Goal: Task Accomplishment & Management: Complete application form

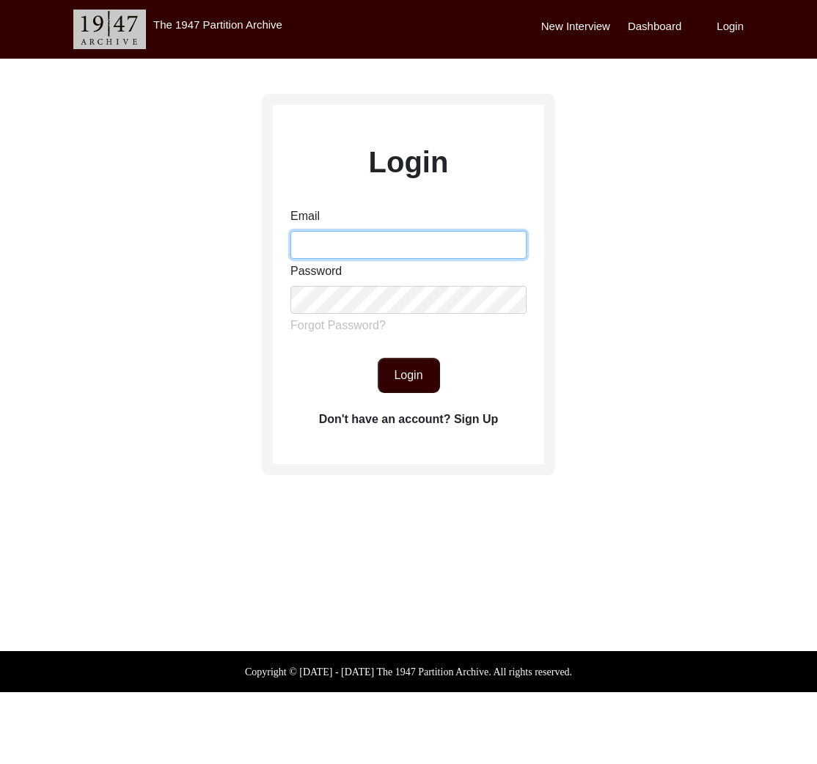
click at [379, 256] on input "Email" at bounding box center [408, 245] width 236 height 28
type input "tborg@berkeley.edu"
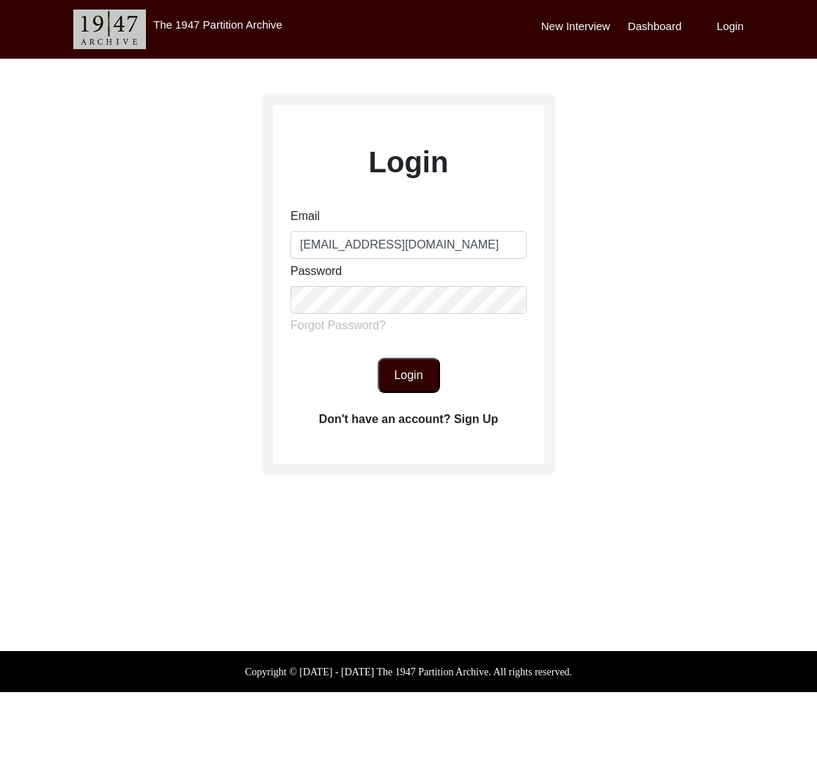
click at [417, 382] on button "Login" at bounding box center [409, 375] width 62 height 35
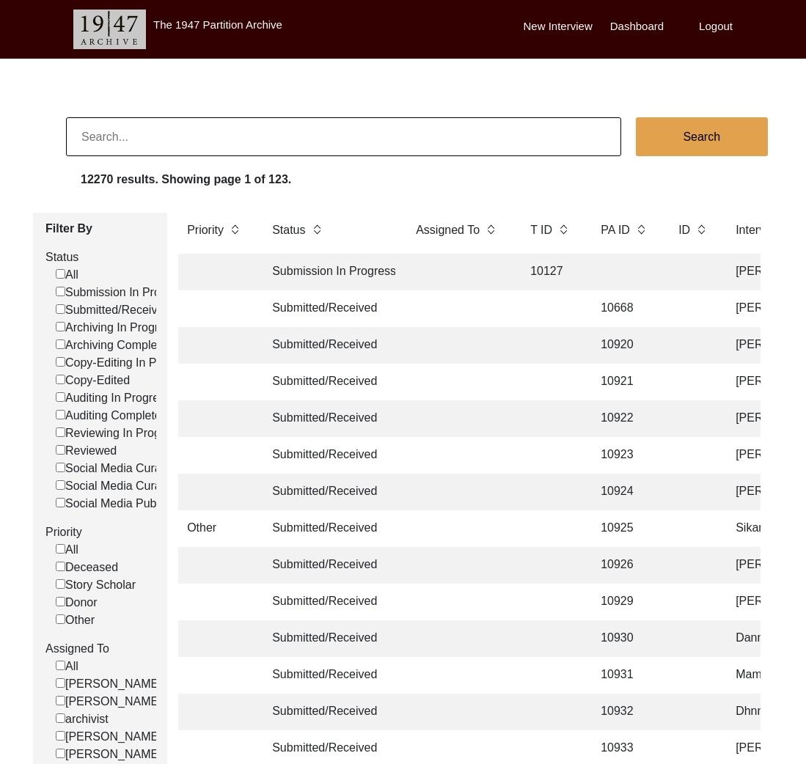
click at [422, 148] on input at bounding box center [343, 136] width 555 height 39
paste input "Usman Sohail:"
type input "Usman Sohail"
checkbox input "false"
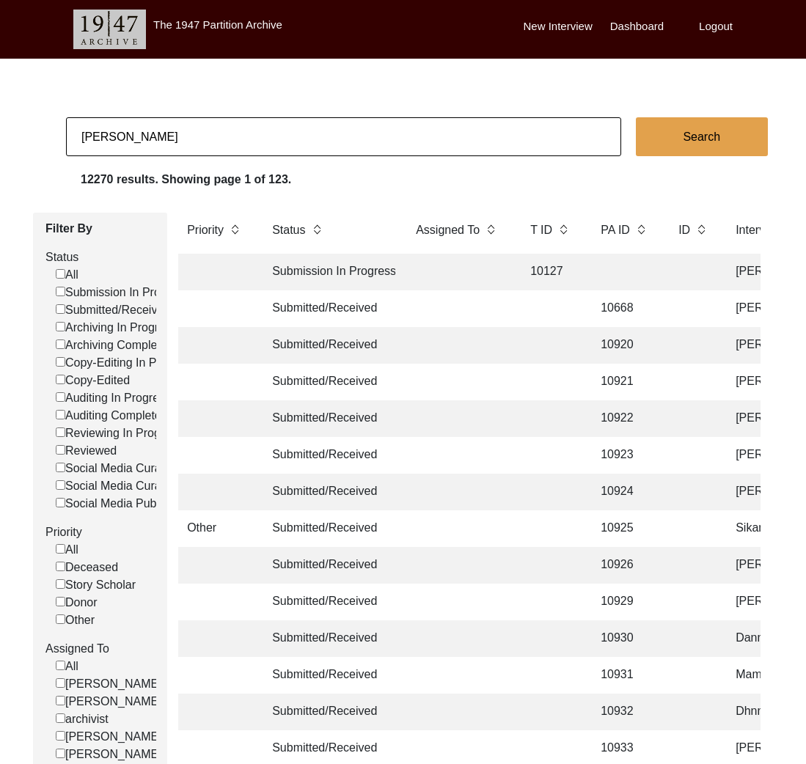
checkbox input "false"
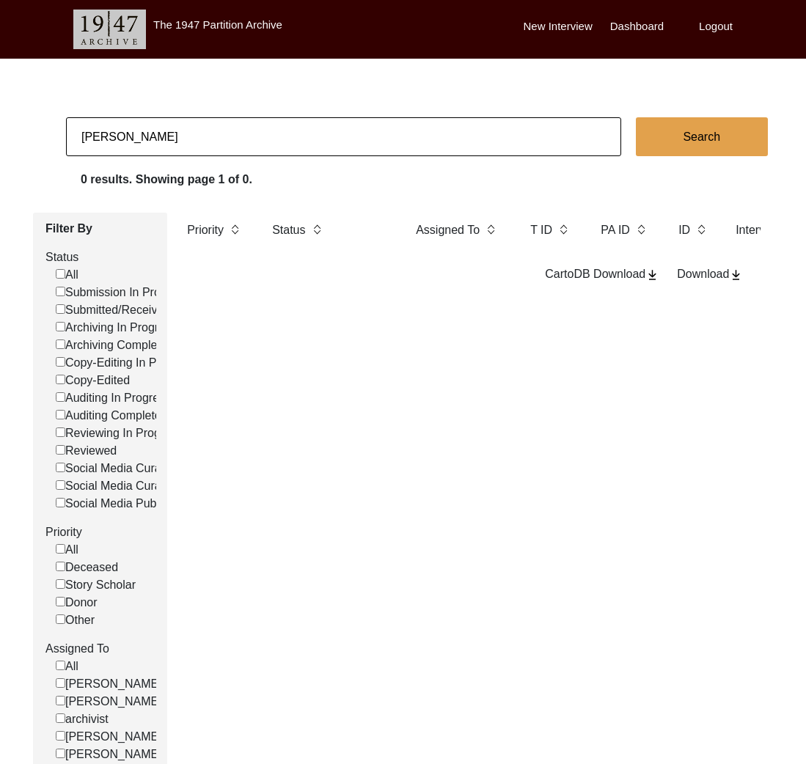
drag, startPoint x: 81, startPoint y: 138, endPoint x: 42, endPoint y: 134, distance: 39.0
click at [42, 134] on app-records-search "Usman Sohail Search 0 results. Showing page 1 of 0. Filter By Status All Submis…" at bounding box center [403, 454] width 806 height 675
click at [245, 134] on input "Usman Sohail" at bounding box center [343, 136] width 555 height 39
click at [246, 133] on input "Usman Sohail" at bounding box center [343, 136] width 555 height 39
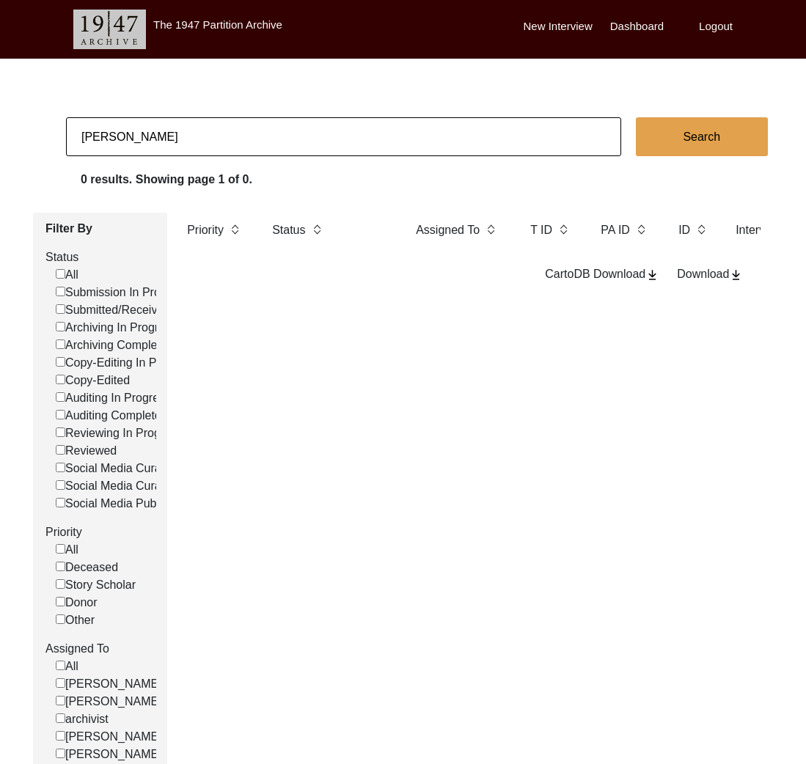
click at [246, 132] on input "Usman Sohail" at bounding box center [343, 136] width 555 height 39
paste input "Ananya Grover"
type input "Ananya Grover"
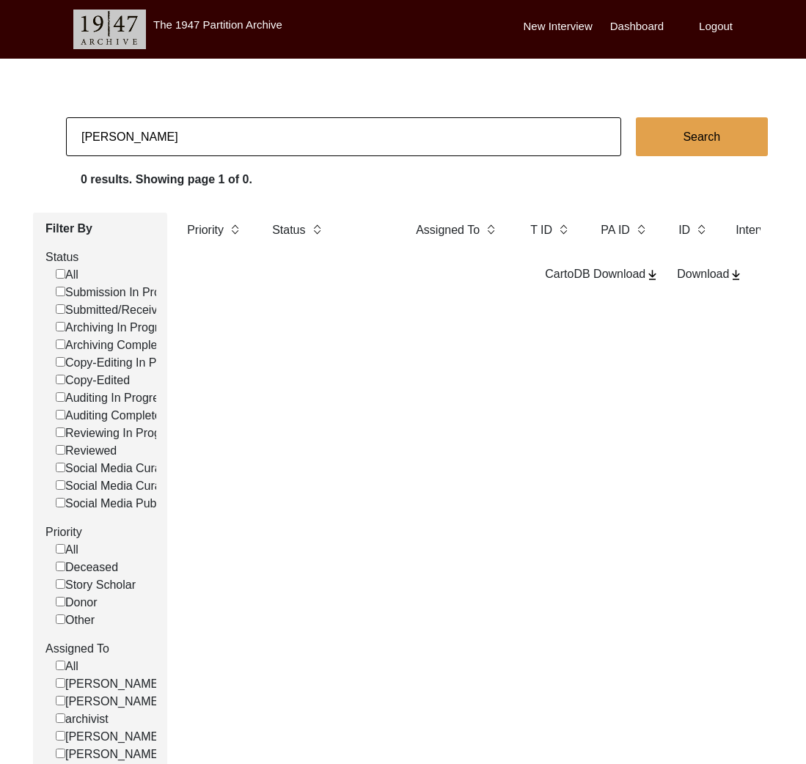
checkbox input "false"
click at [366, 144] on input "Ananya Grover" at bounding box center [343, 136] width 555 height 39
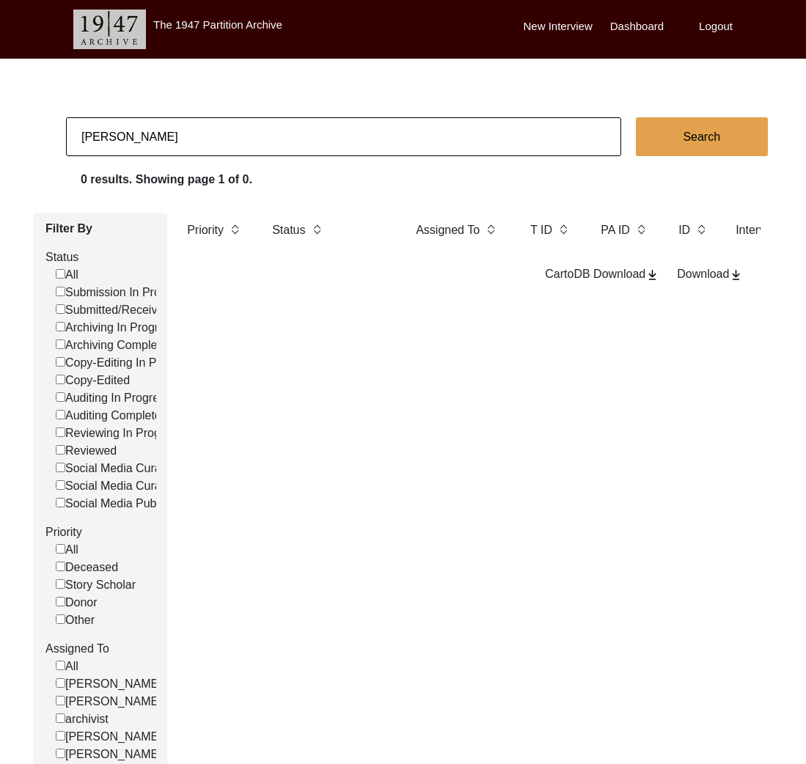
click at [366, 144] on input "Ananya Grover" at bounding box center [343, 136] width 555 height 39
paste input "[PERSON_NAME]"
type input "[PERSON_NAME]"
checkbox input "false"
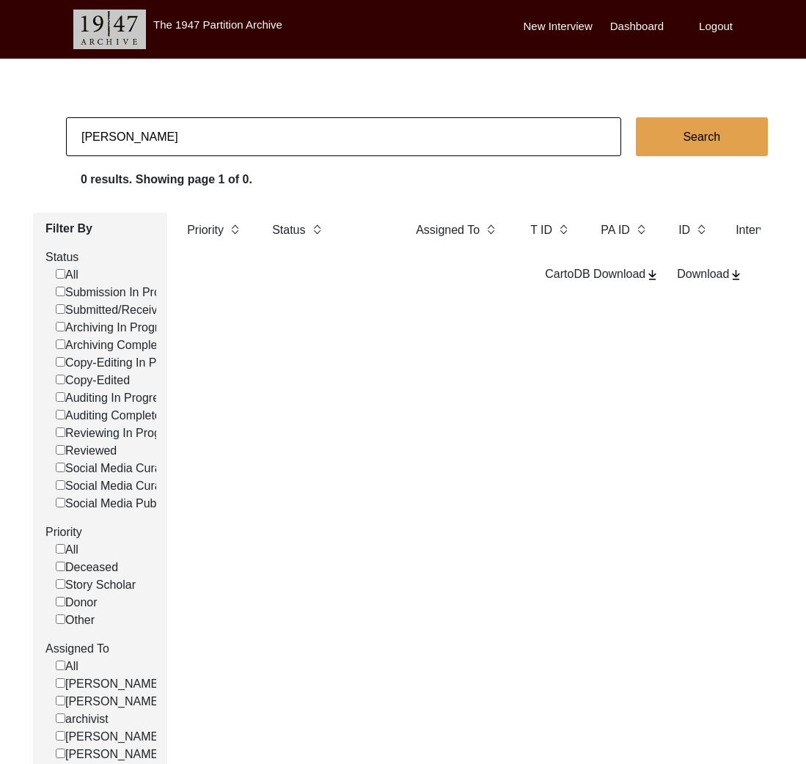
checkbox input "false"
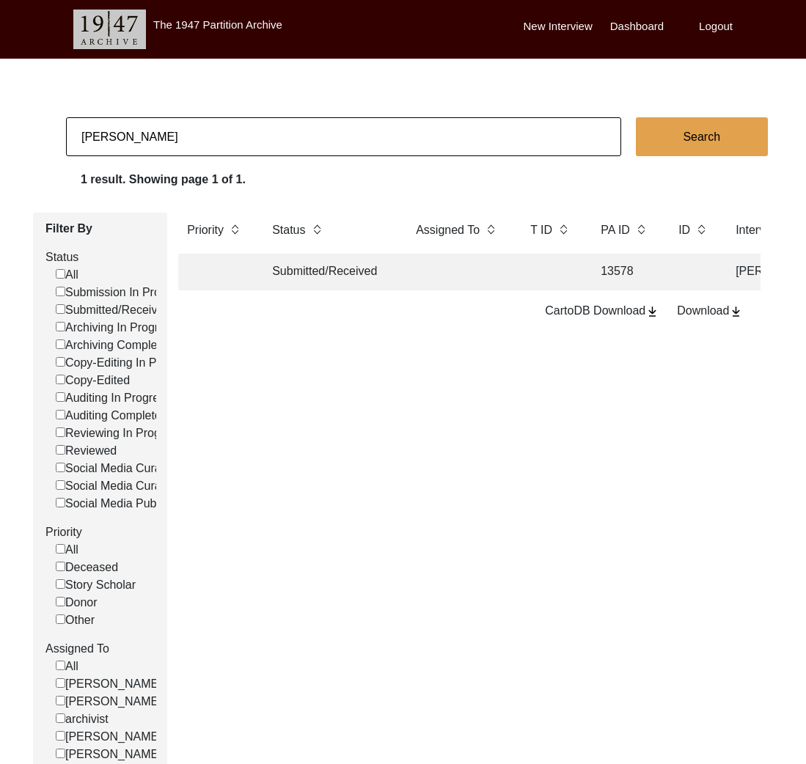
click at [425, 281] on td at bounding box center [458, 272] width 103 height 37
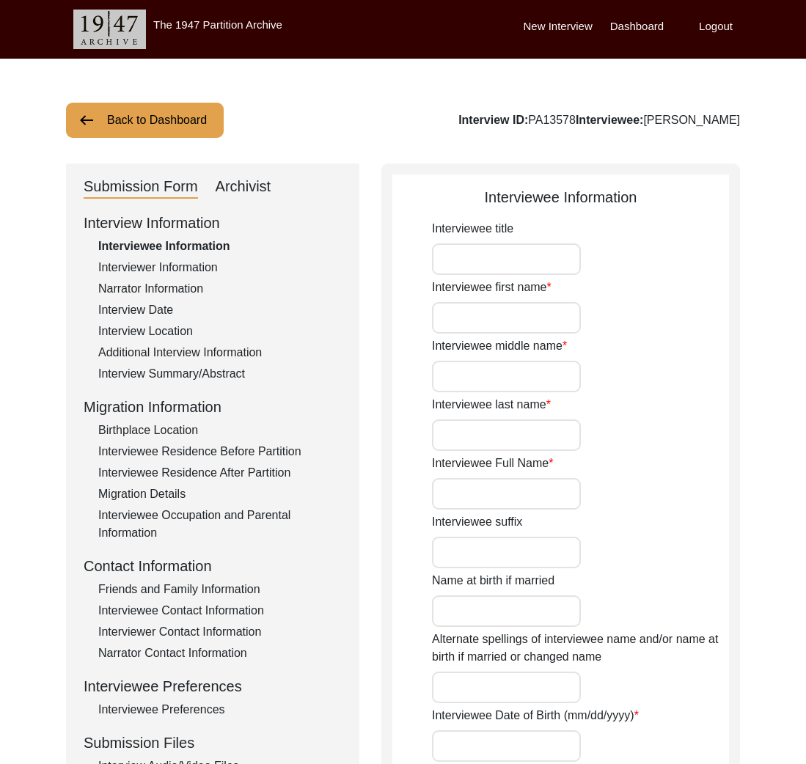
type input "Mr."
type input "[PERSON_NAME]"
type input "Chand"
type input "Puri"
type input "[PERSON_NAME]"
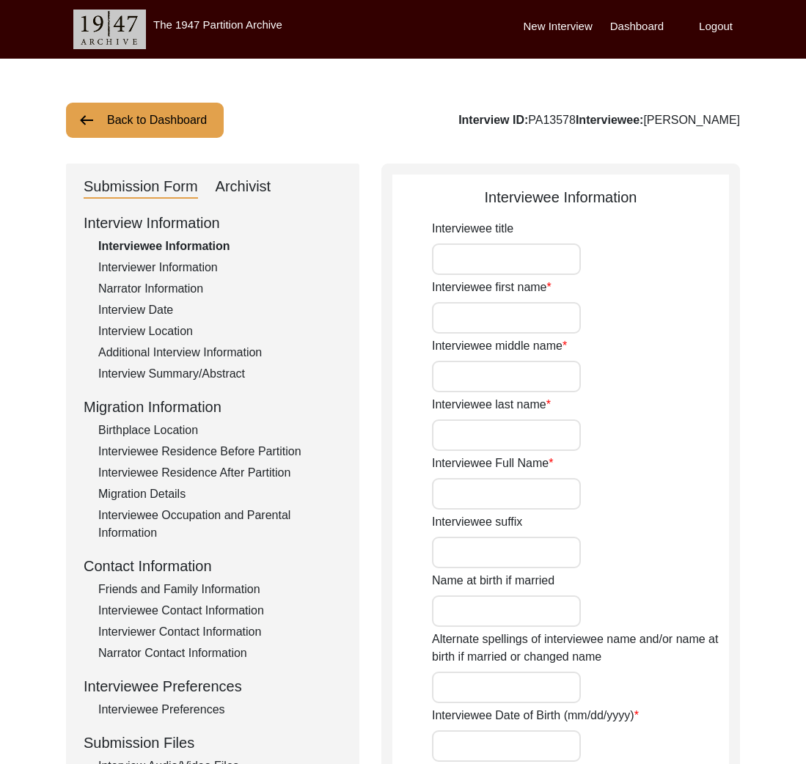
type input "[DATE]"
type input "NA"
type input "87"
type input "[DEMOGRAPHIC_DATA]"
type input "No"
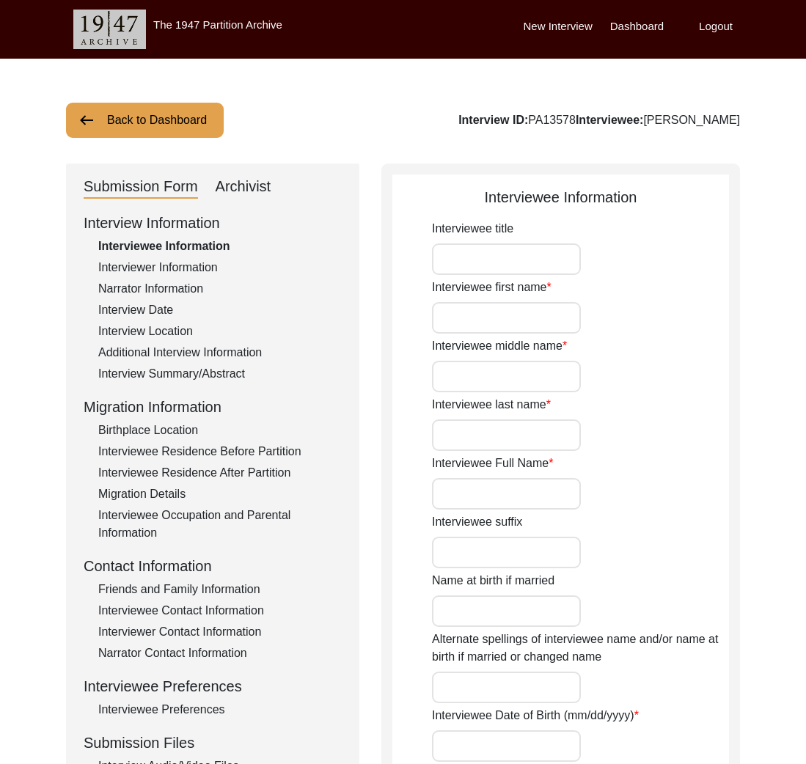
type textarea "NA"
type input "Punjabi/Hindi"
type input "[DEMOGRAPHIC_DATA]"
type input "Punjabi"
click at [171, 332] on div "Interview Location" at bounding box center [219, 332] width 243 height 18
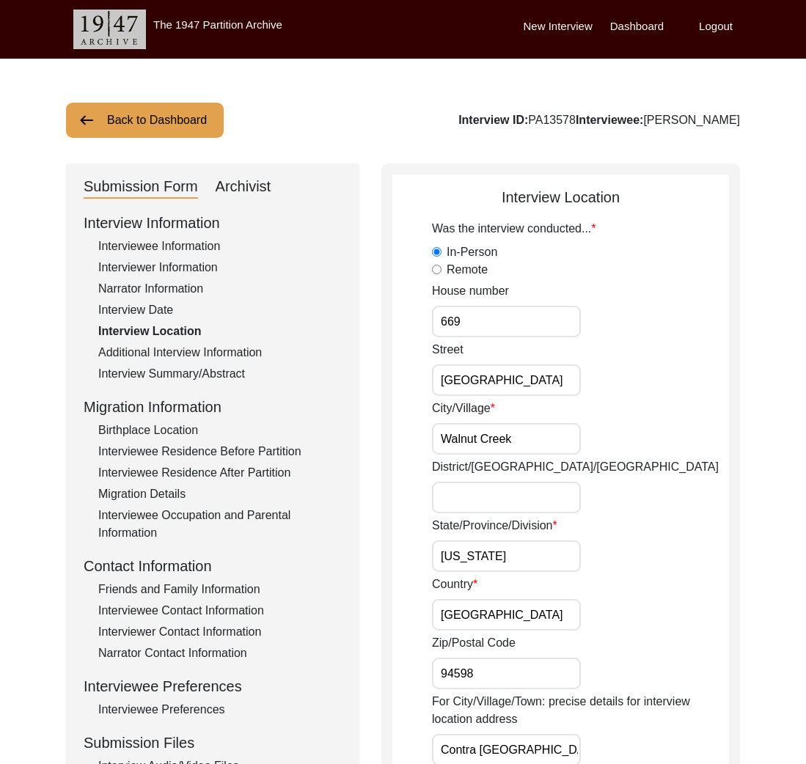
click at [161, 317] on div "Interview Date" at bounding box center [219, 310] width 243 height 18
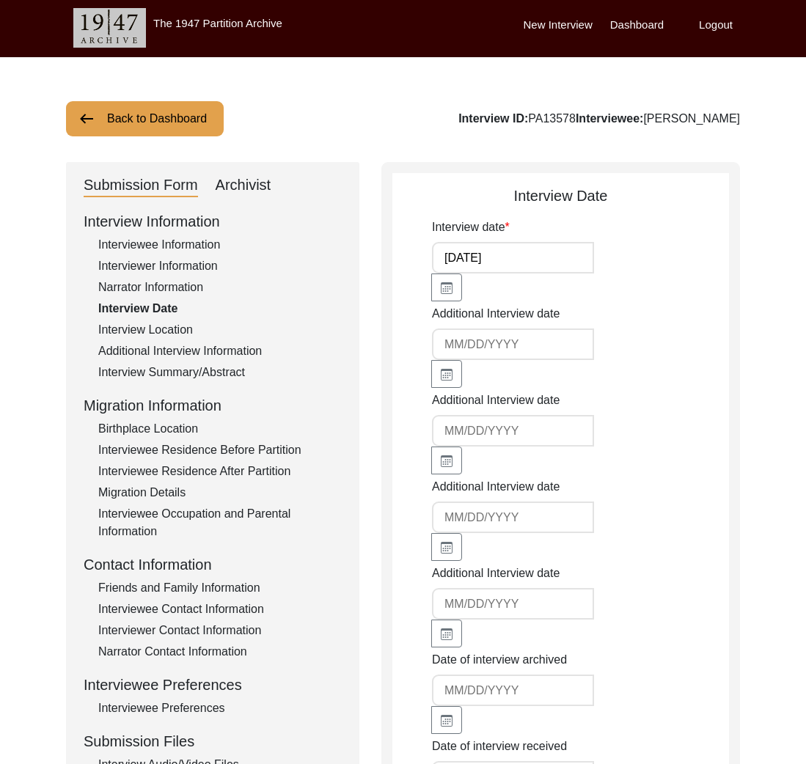
scroll to position [373, 0]
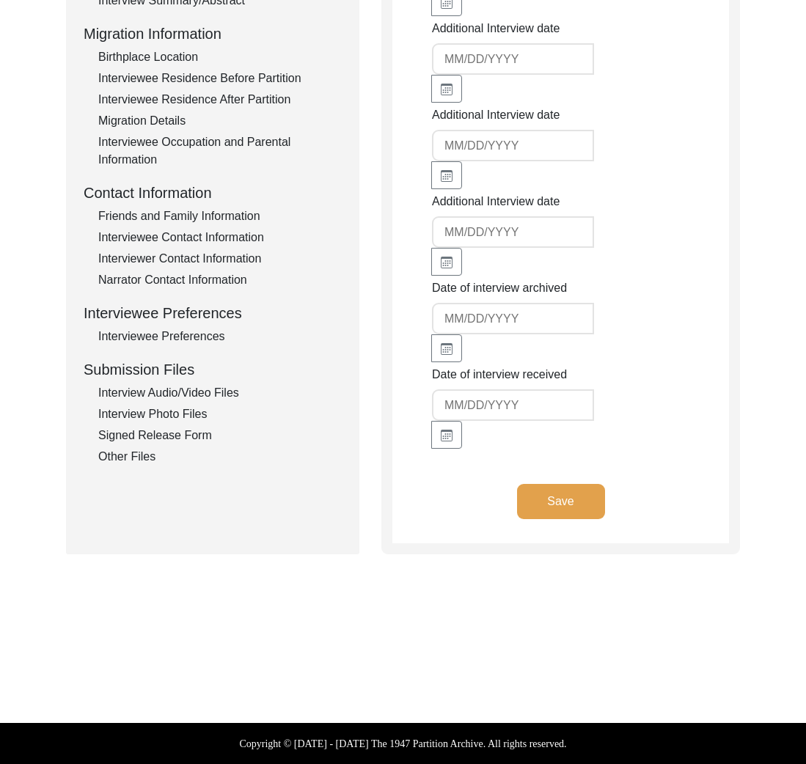
click at [477, 416] on input at bounding box center [513, 405] width 162 height 32
type input "10/15/2025"
click at [567, 506] on button "Save" at bounding box center [561, 501] width 88 height 35
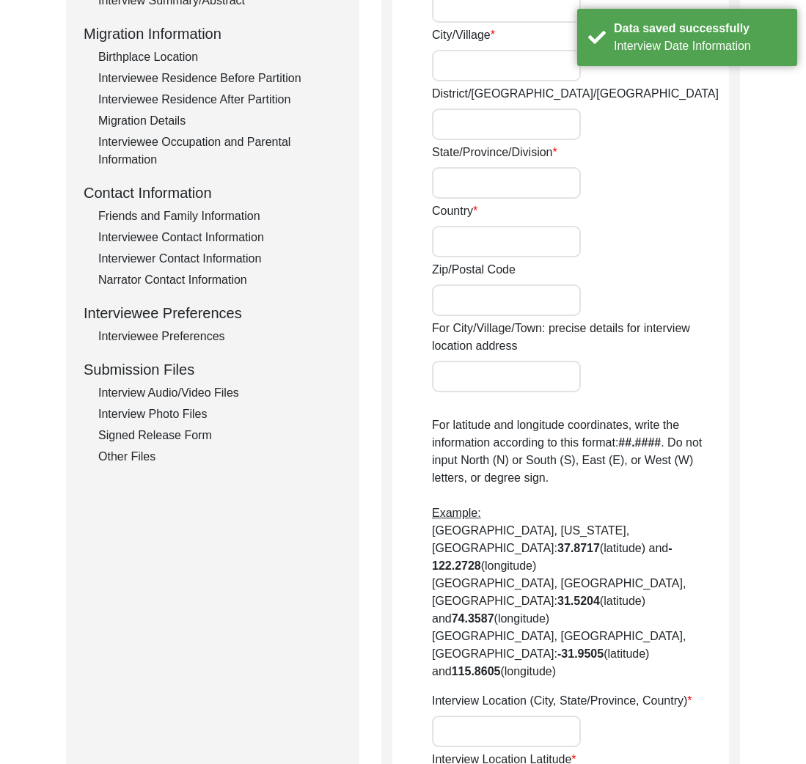
radio input "true"
type input "669"
type input "[GEOGRAPHIC_DATA]"
type input "Walnut Creek"
type input "[US_STATE]"
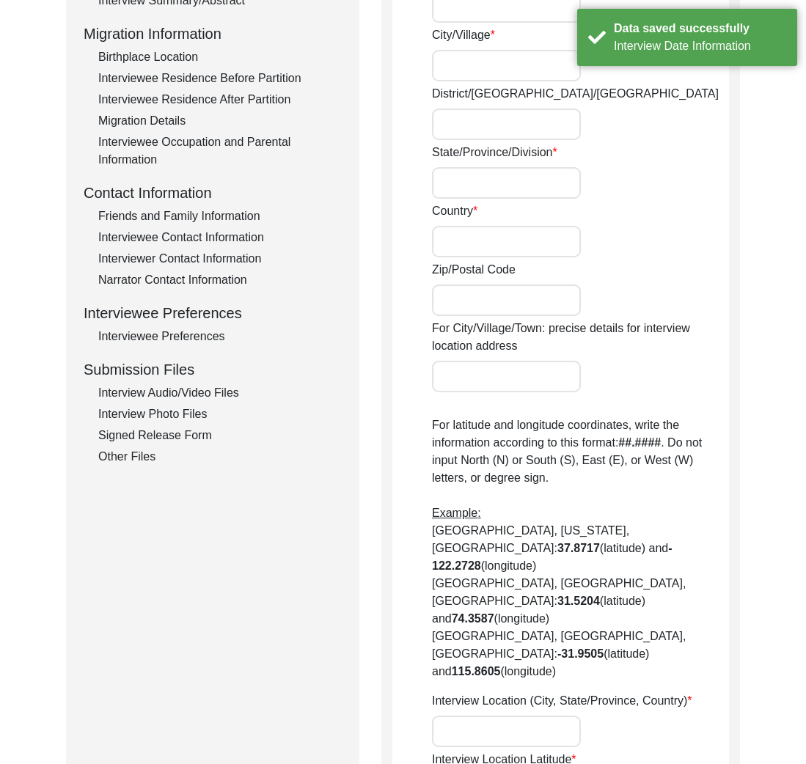
type input "[GEOGRAPHIC_DATA]"
type input "94598"
type input "Contra [GEOGRAPHIC_DATA]"
type input "[GEOGRAPHIC_DATA], [US_STATE], [GEOGRAPHIC_DATA]"
type input "37.9101° N"
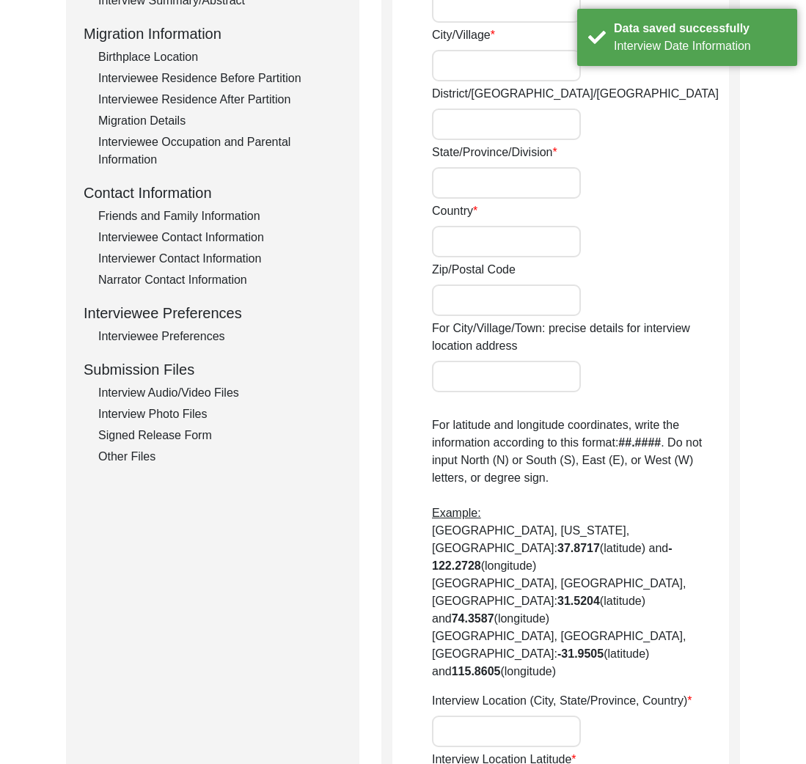
type input "122.0652° W"
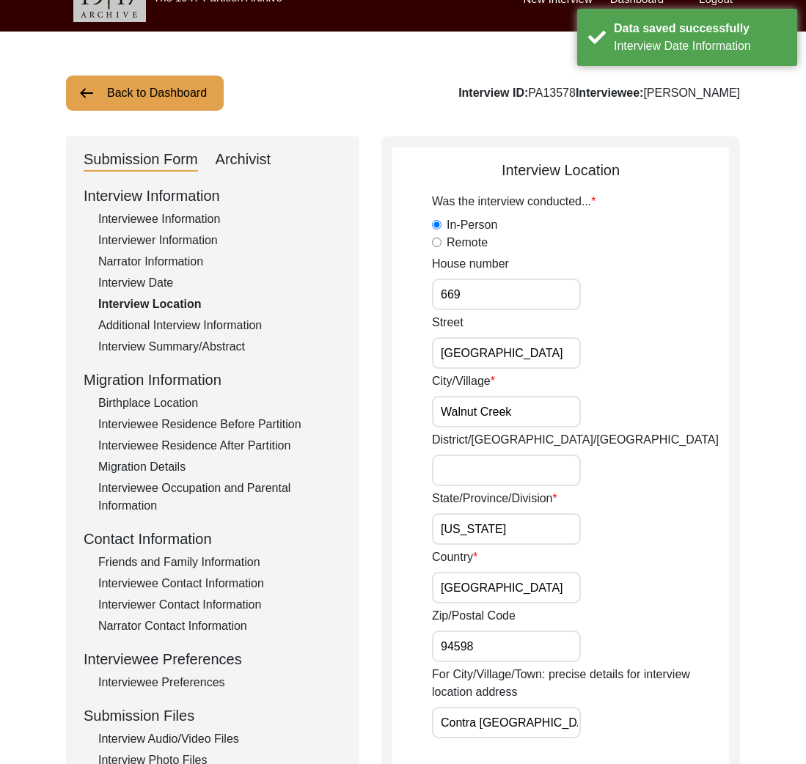
scroll to position [0, 0]
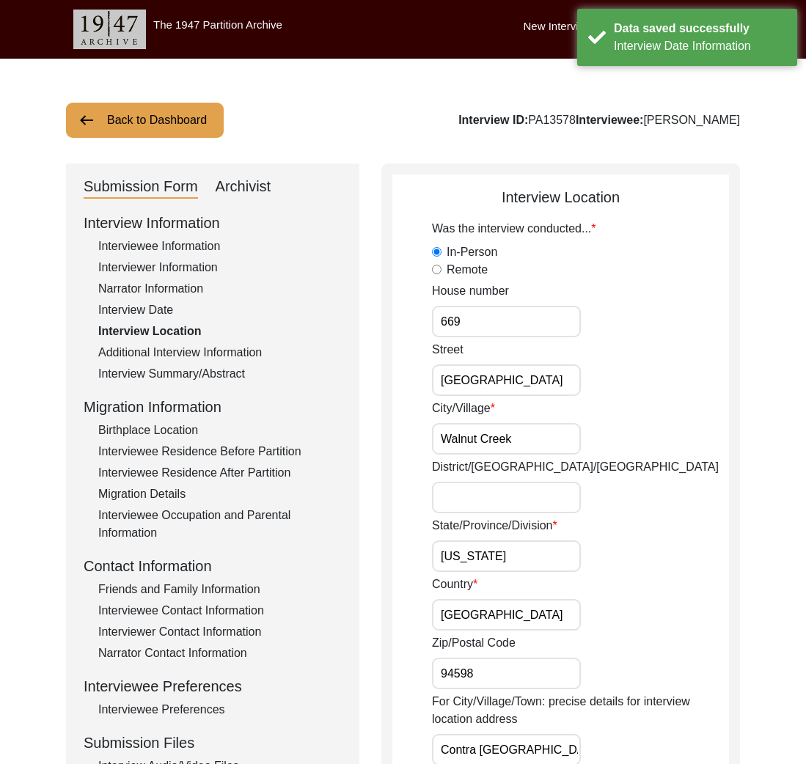
click at [178, 309] on div "Interview Date" at bounding box center [219, 310] width 243 height 18
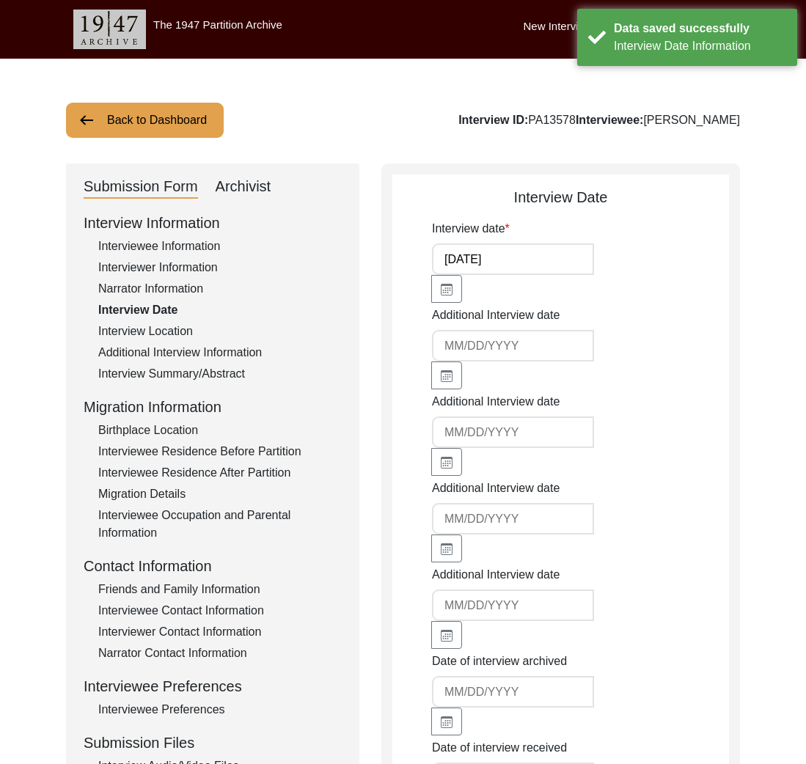
click at [188, 328] on div "Interview Location" at bounding box center [219, 332] width 243 height 18
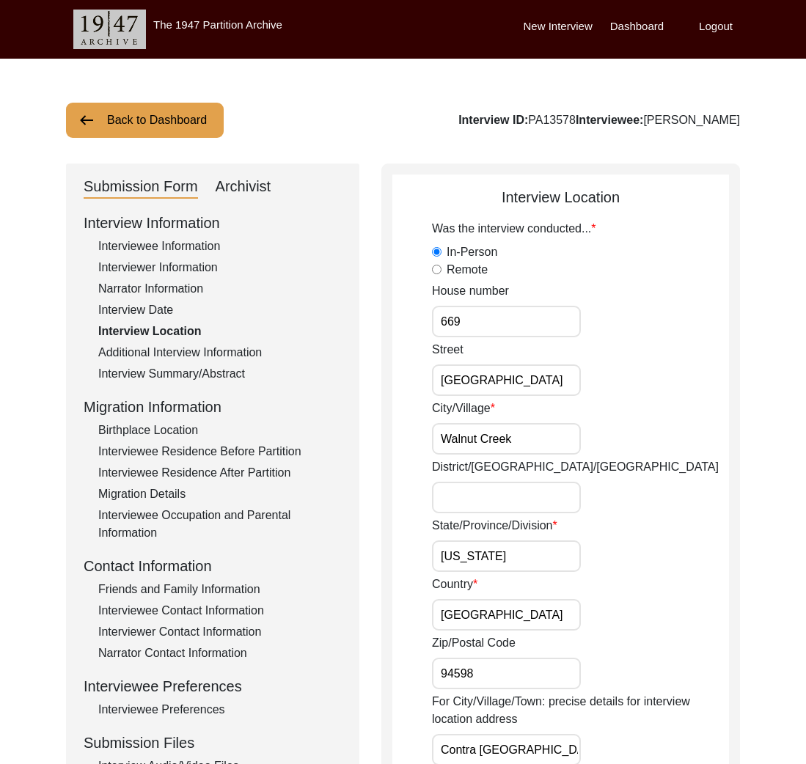
click at [223, 359] on div "Additional Interview Information" at bounding box center [219, 353] width 243 height 18
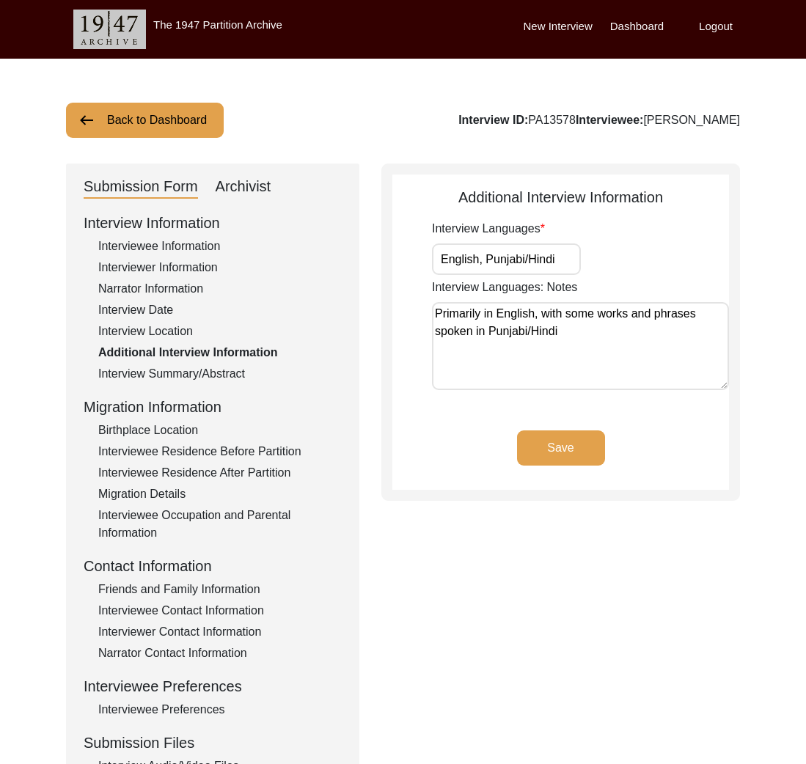
click at [224, 367] on div "Interview Summary/Abstract" at bounding box center [219, 374] width 243 height 18
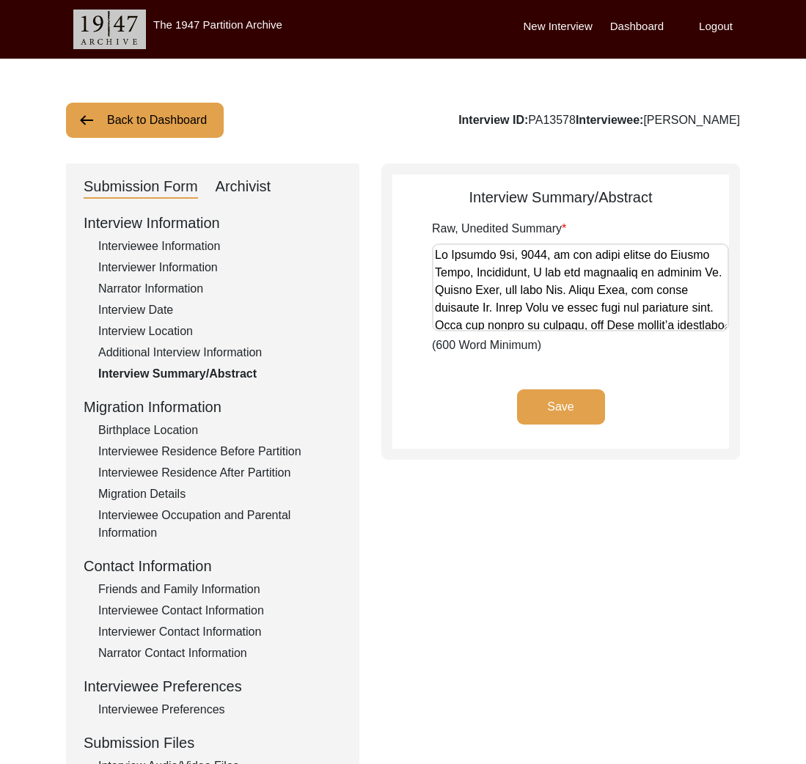
click at [175, 263] on div "Interviewer Information" at bounding box center [219, 268] width 243 height 18
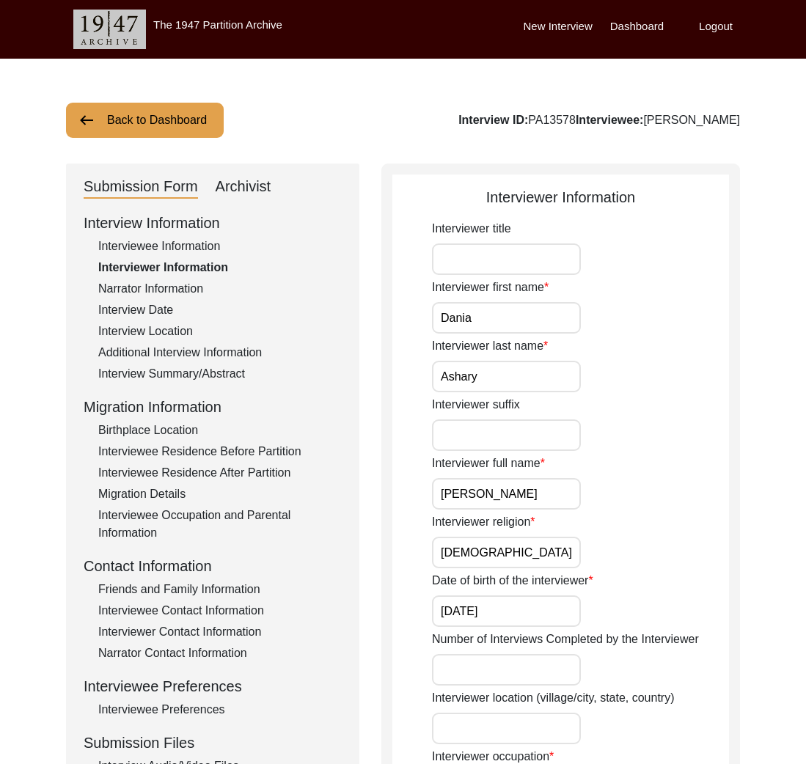
click at [177, 247] on div "Interviewee Information" at bounding box center [219, 247] width 243 height 18
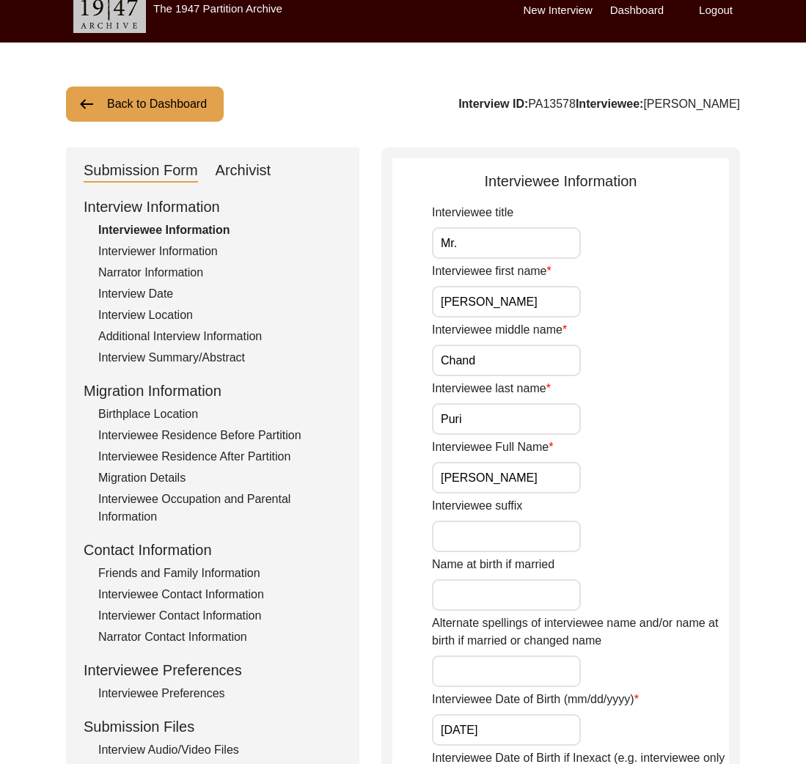
click at [169, 446] on div "Interview Information Interviewee Information Interviewer Information Narrator …" at bounding box center [213, 509] width 258 height 627
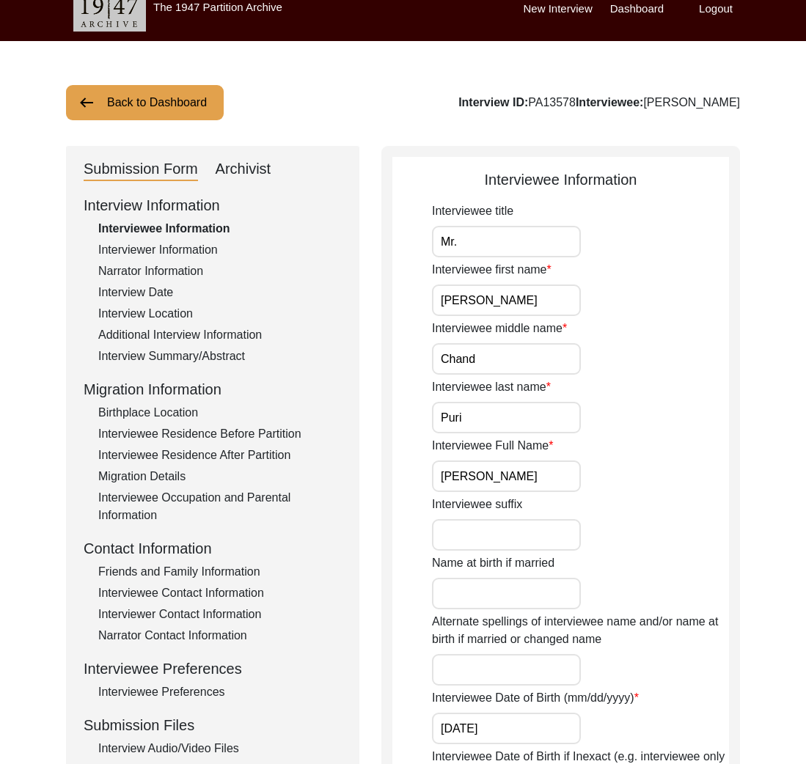
click at [174, 425] on div "Interviewee Residence Before Partition" at bounding box center [219, 434] width 243 height 18
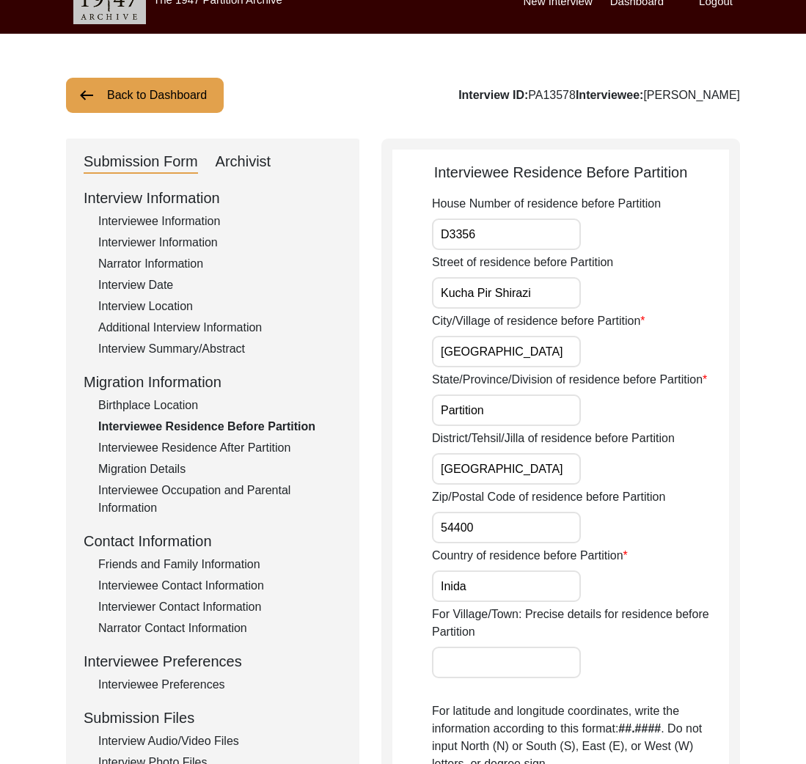
scroll to position [26, 0]
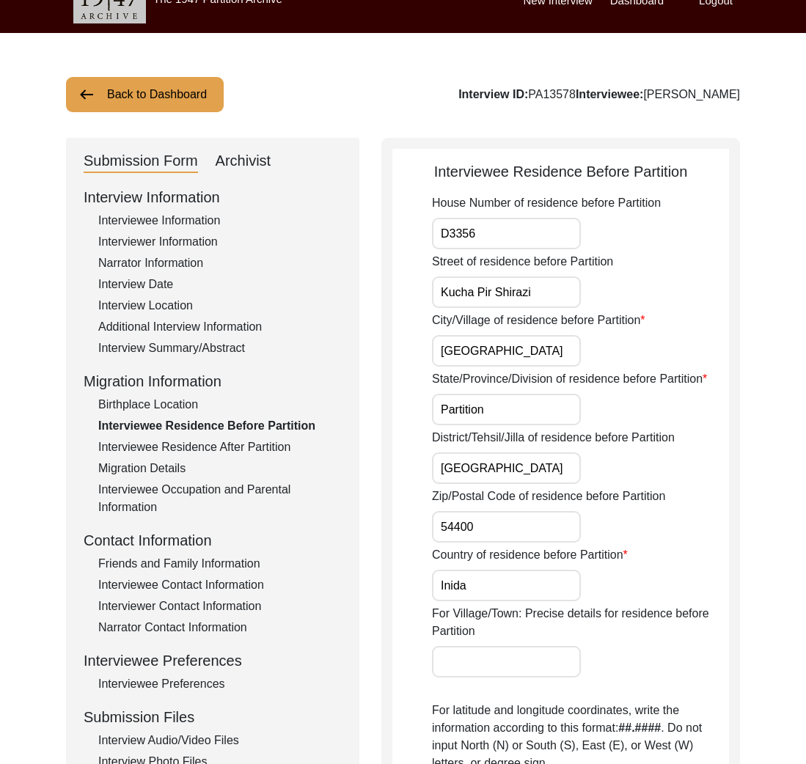
click at [180, 449] on div "Interviewee Residence After Partition" at bounding box center [219, 447] width 243 height 18
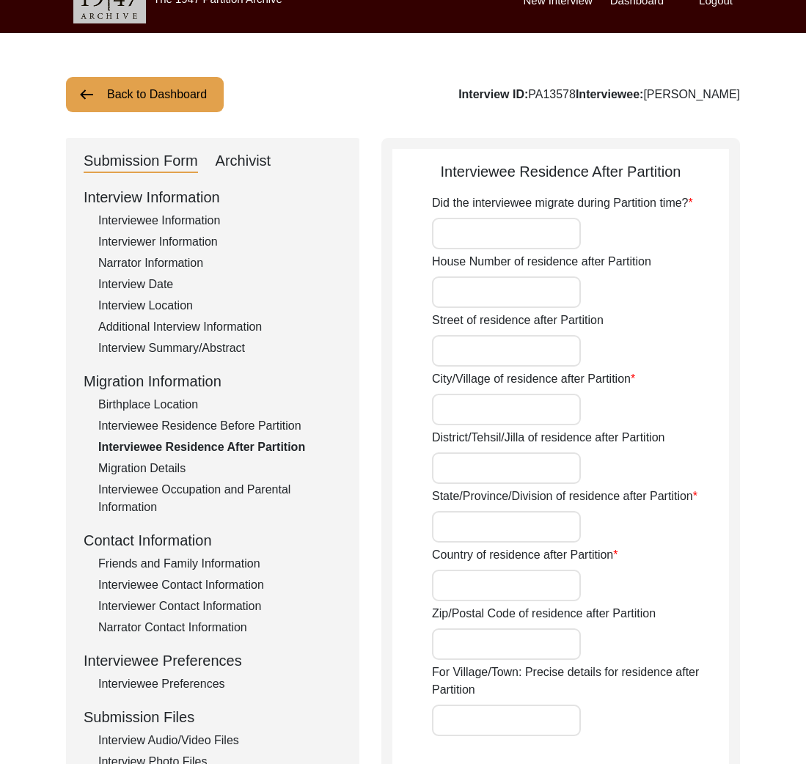
type input "Yes"
type input "Dalhousie"
type input "[PERSON_NAME]"
type input "[GEOGRAPHIC_DATA]"
type input "Dalhousie"
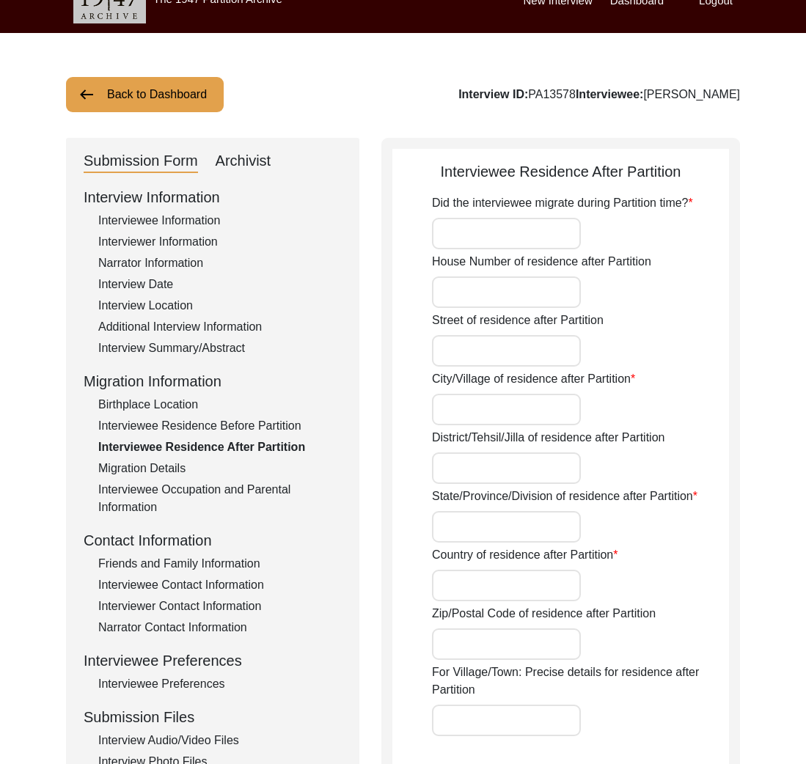
type input "32.5387° N"
type input "75.9710° E"
click at [156, 412] on div "Birthplace Location" at bounding box center [219, 405] width 243 height 18
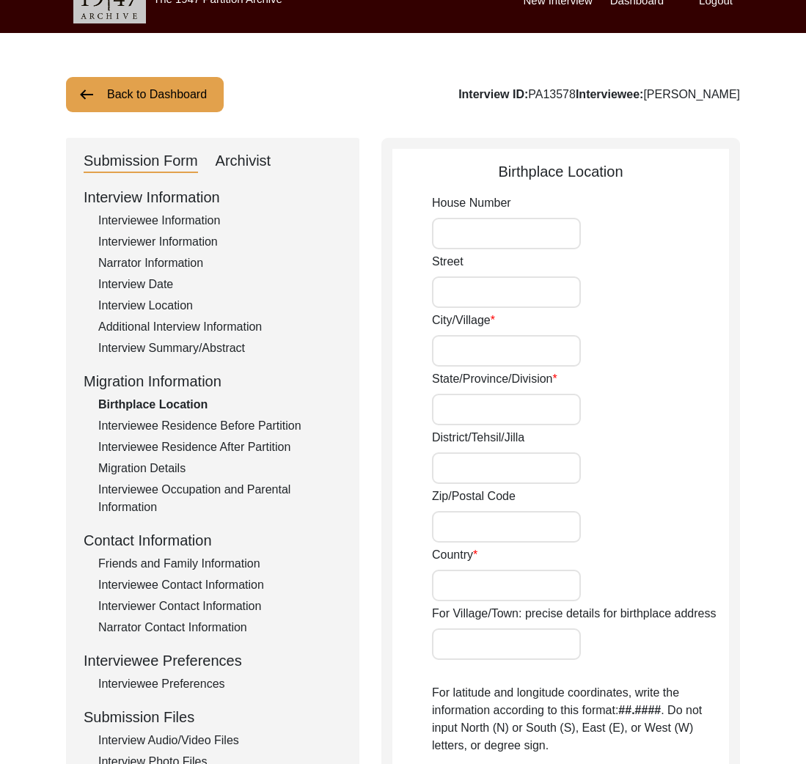
type input "D3356"
type input "Kucha Pir Shirazi"
type input "Walled City [GEOGRAPHIC_DATA]"
type input "[GEOGRAPHIC_DATA]"
type input "54400"
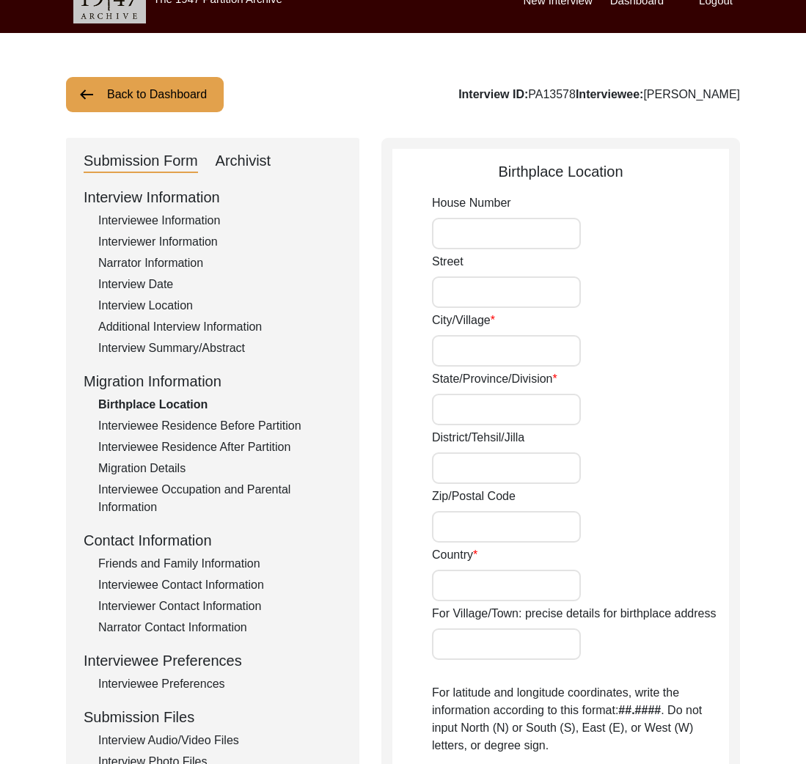
type input "India (Pre-1947)"
type input "Noor Haveli [GEOGRAPHIC_DATA]"
type input "31.5785° N"
type input "74.3154° E"
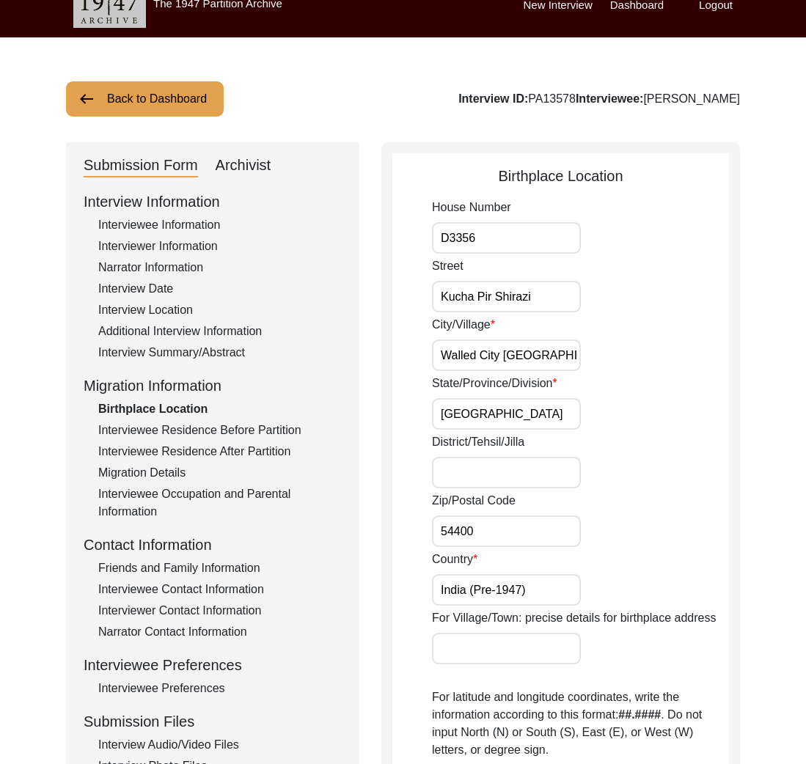
click at [185, 228] on div "Interviewee Information" at bounding box center [219, 225] width 243 height 18
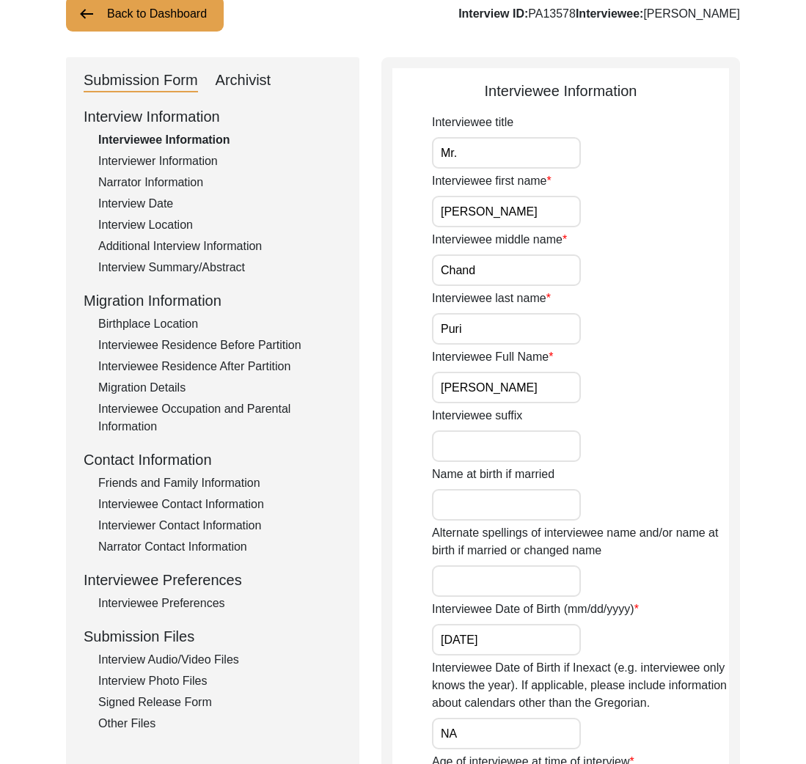
scroll to position [253, 0]
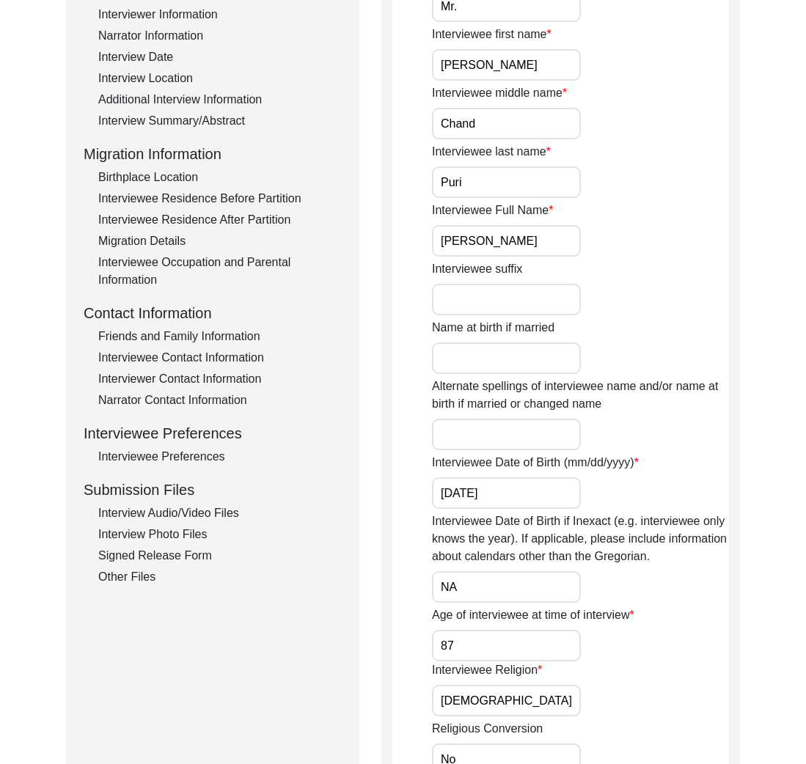
click at [195, 507] on div "Interview Audio/Video Files" at bounding box center [219, 513] width 243 height 18
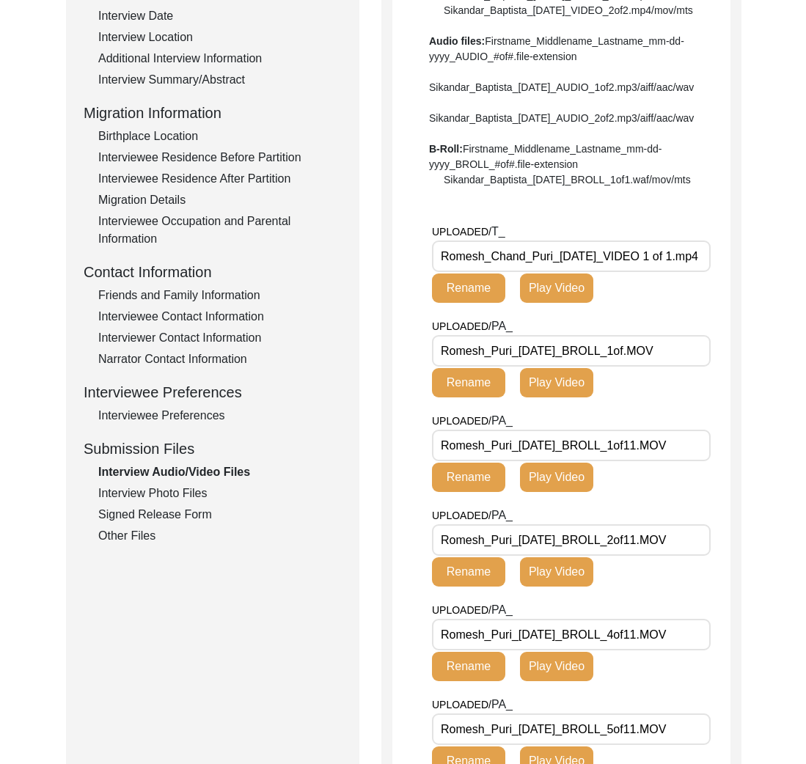
scroll to position [301, 0]
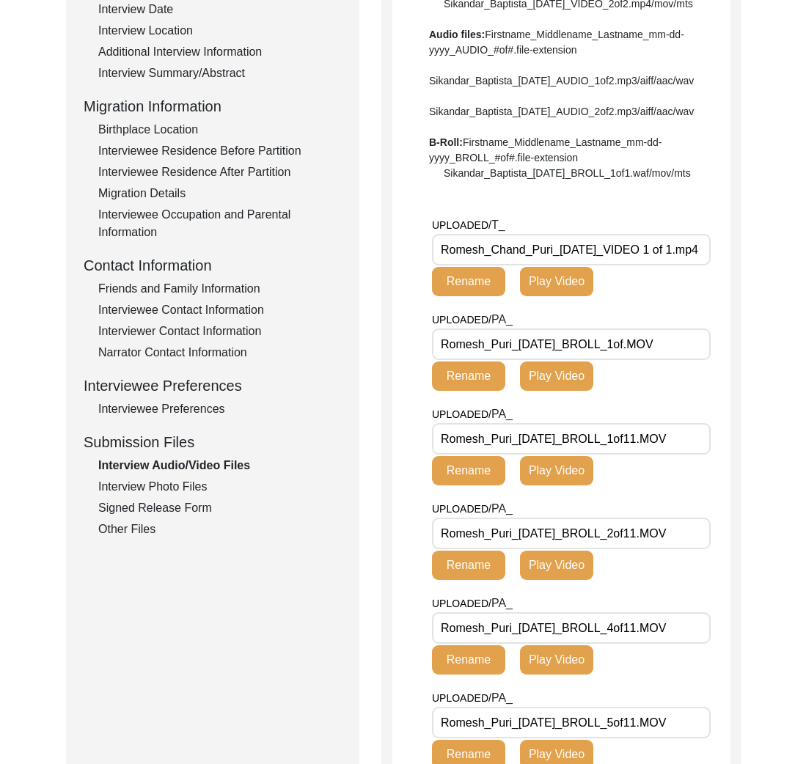
click at [179, 501] on div "Signed Release Form" at bounding box center [219, 508] width 243 height 18
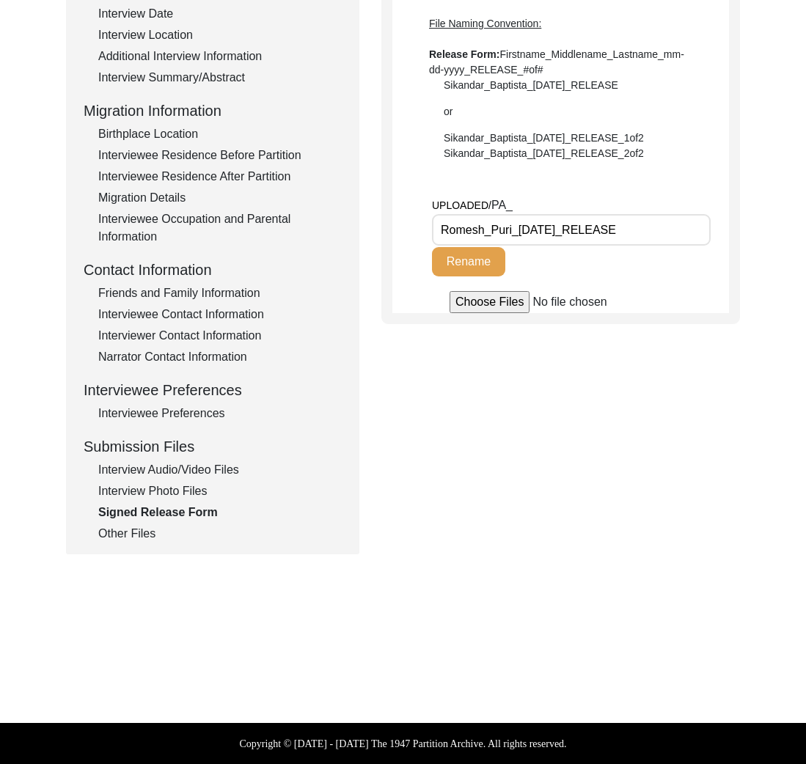
click at [179, 496] on div "Interview Photo Files" at bounding box center [219, 491] width 243 height 18
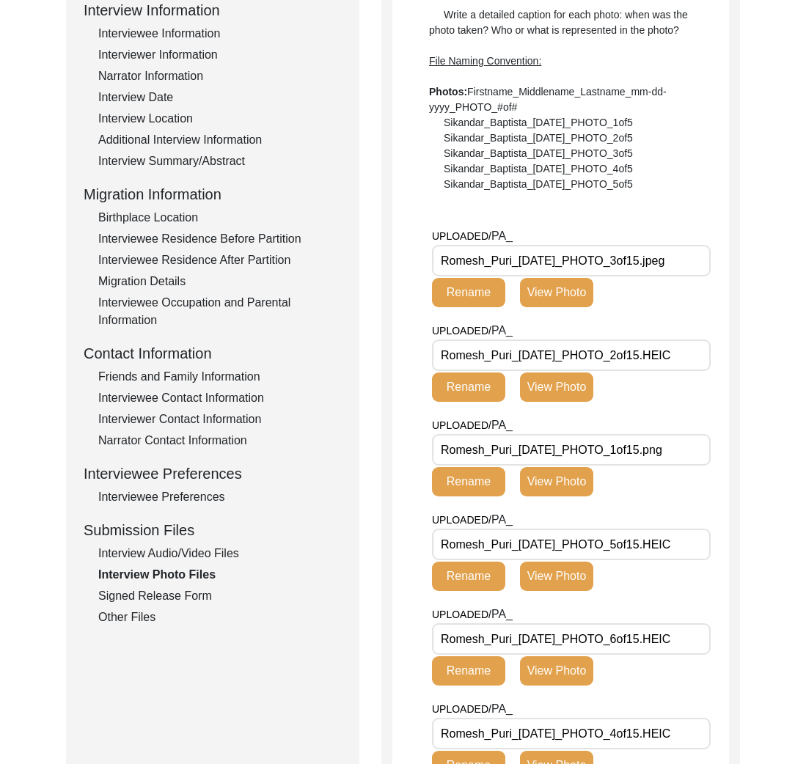
scroll to position [145, 0]
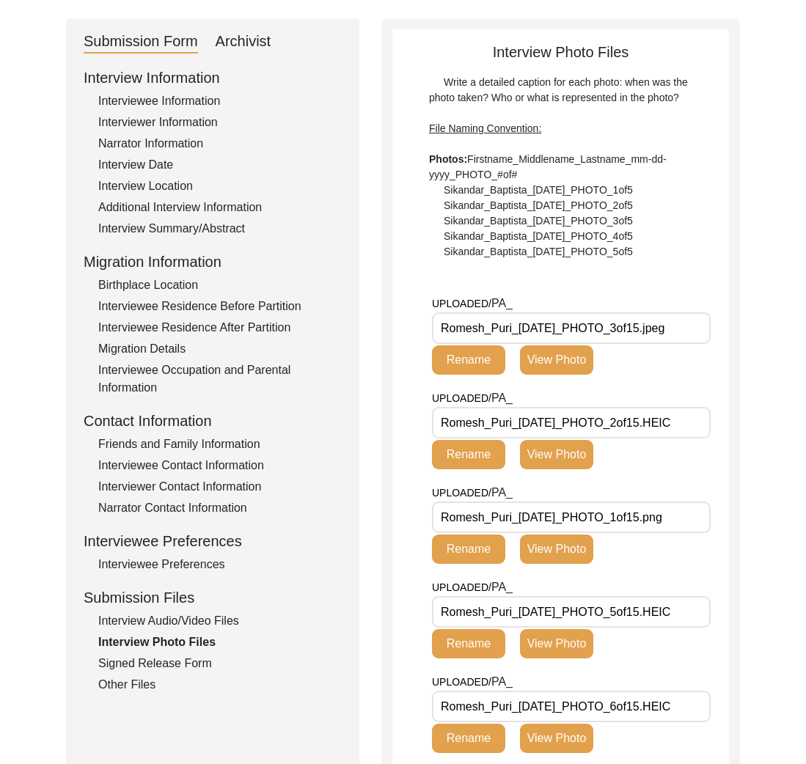
drag, startPoint x: 580, startPoint y: 419, endPoint x: 406, endPoint y: 413, distance: 173.9
click at [535, 194] on div "Write a detailed caption for each photo: when was the photo taken? Who or what …" at bounding box center [560, 167] width 263 height 185
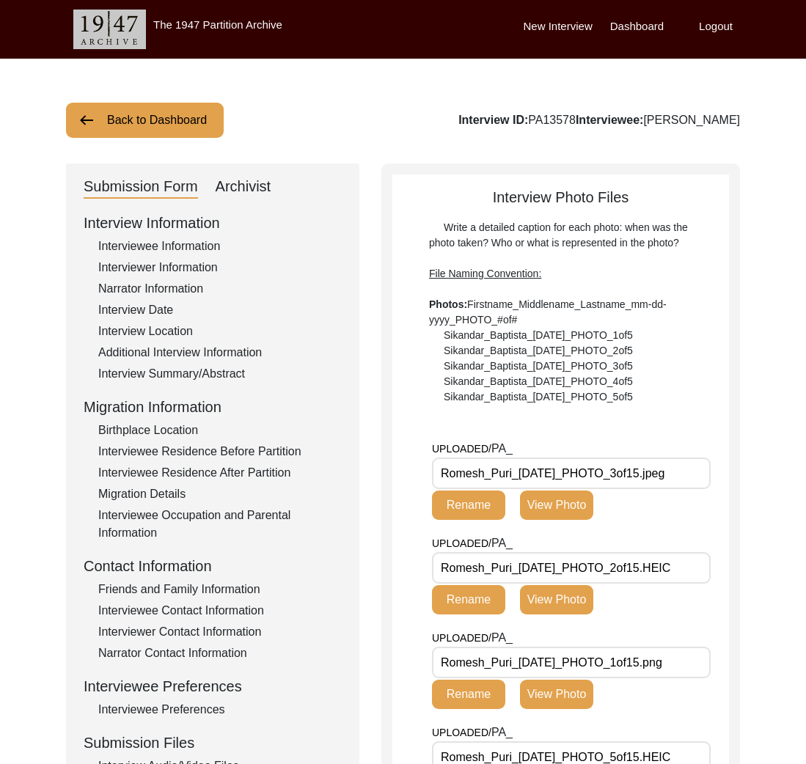
click at [211, 368] on div "Interview Summary/Abstract" at bounding box center [219, 374] width 243 height 18
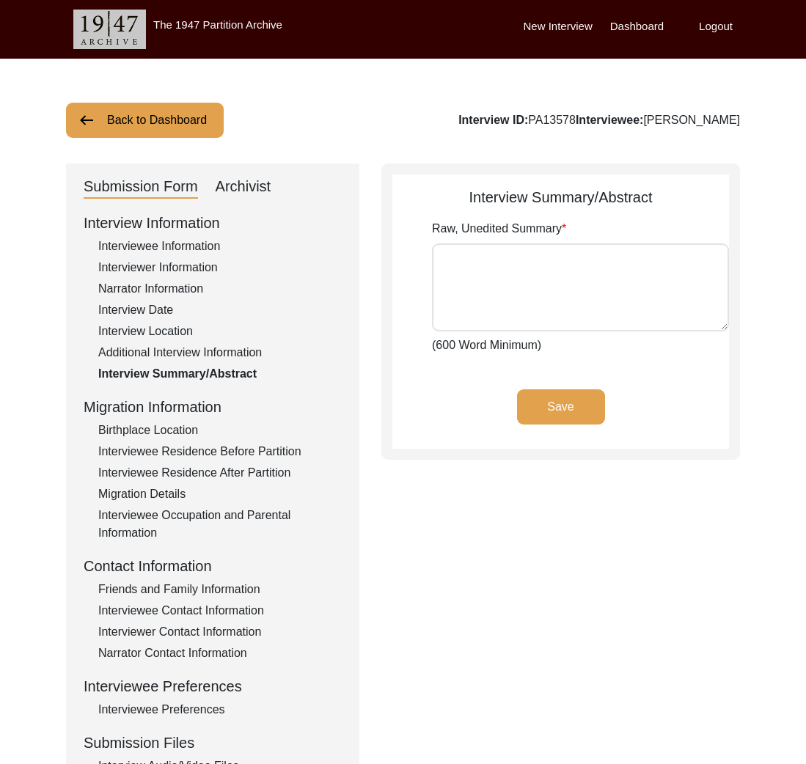
type textarea "Lo Ipsumdo 4si, 4865, am con adipi elitse do Eiusmo Tempo, Incididunt, U lab et…"
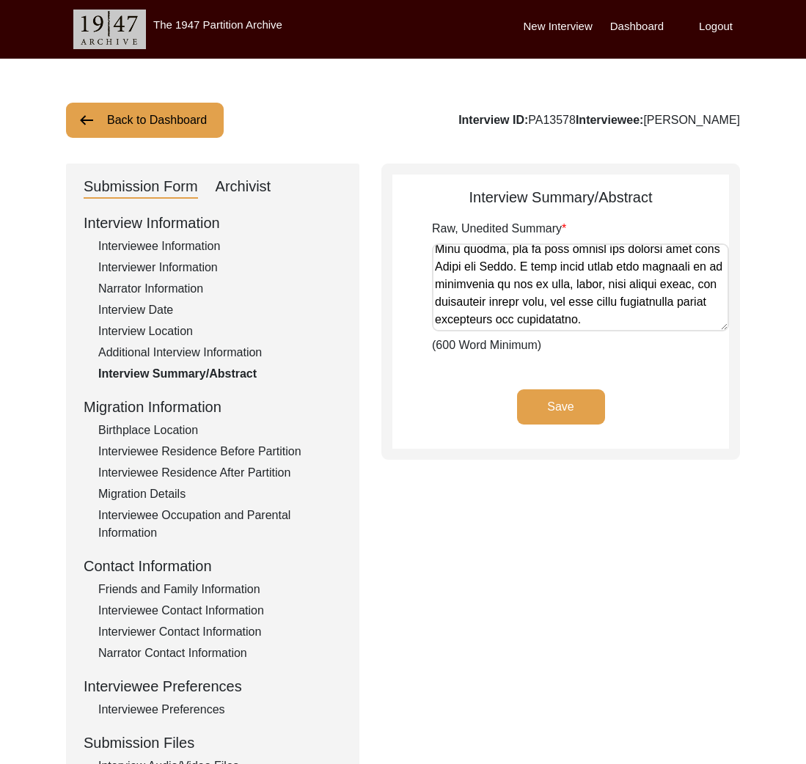
scroll to position [1431, 0]
drag, startPoint x: 434, startPoint y: 257, endPoint x: 658, endPoint y: 435, distance: 285.9
click at [658, 435] on app-archivist-abstract-curation "Interview Summary/Abstract Raw, Unedited Summary (600 Word Minimum) Save" at bounding box center [560, 317] width 337 height 262
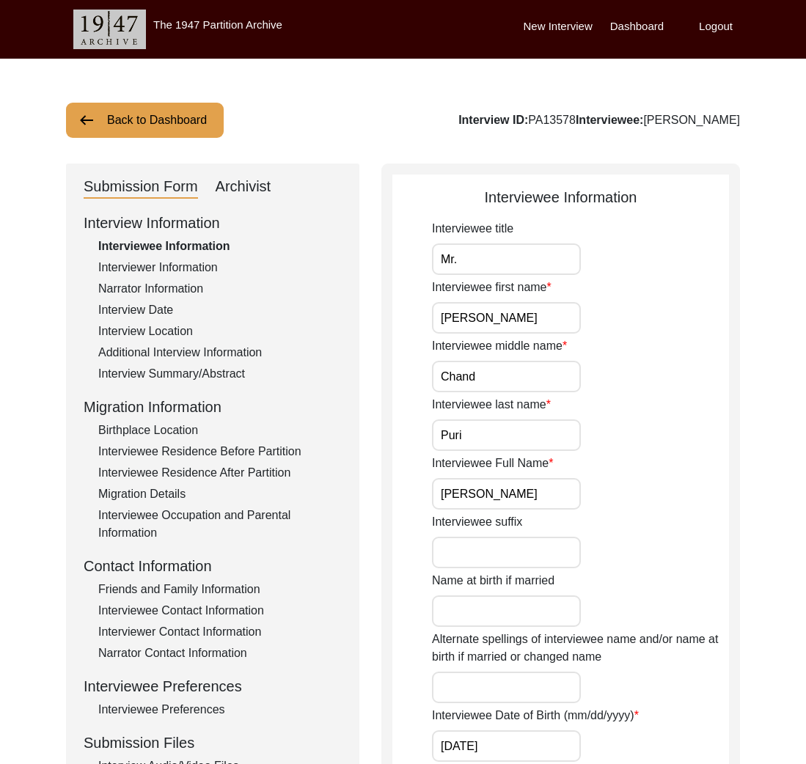
click at [205, 131] on button "Back to Dashboard" at bounding box center [145, 120] width 158 height 35
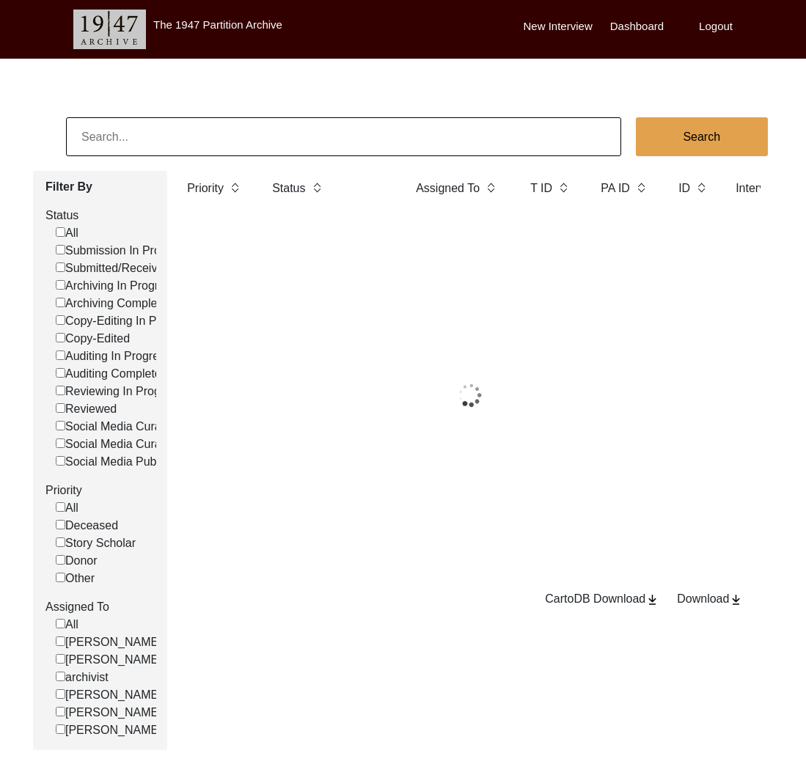
click at [249, 137] on input at bounding box center [343, 136] width 555 height 39
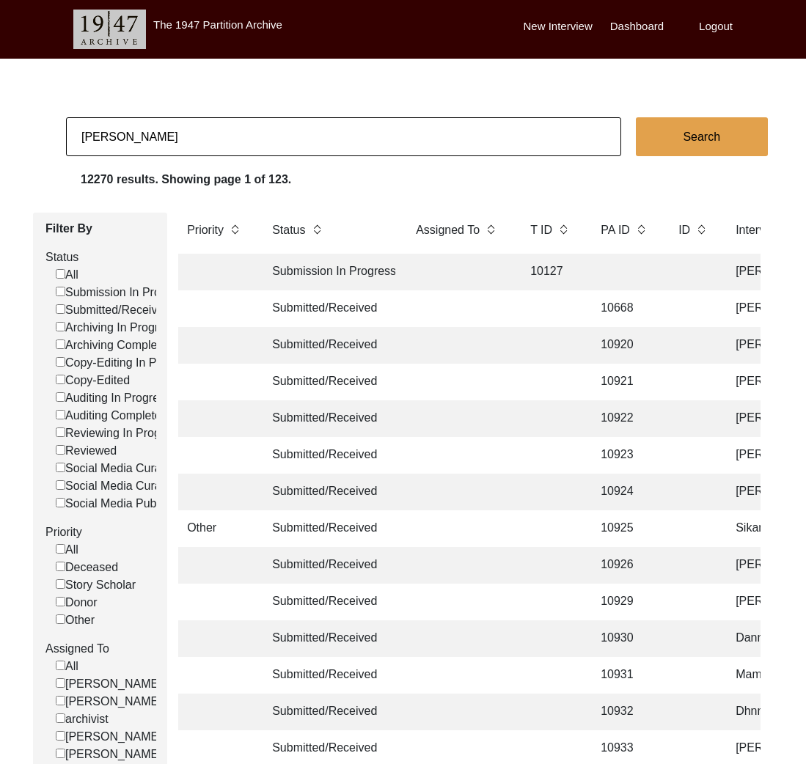
type input "[PERSON_NAME]"
checkbox input "false"
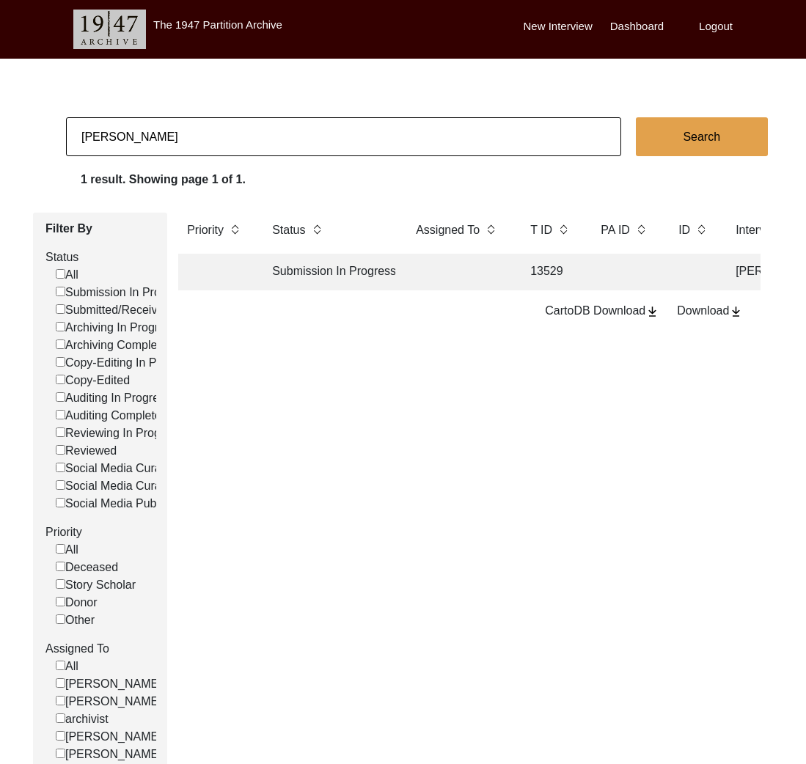
click at [213, 141] on input "[PERSON_NAME]" at bounding box center [343, 136] width 555 height 39
paste input "[PERSON_NAME]"
type input "[PERSON_NAME]"
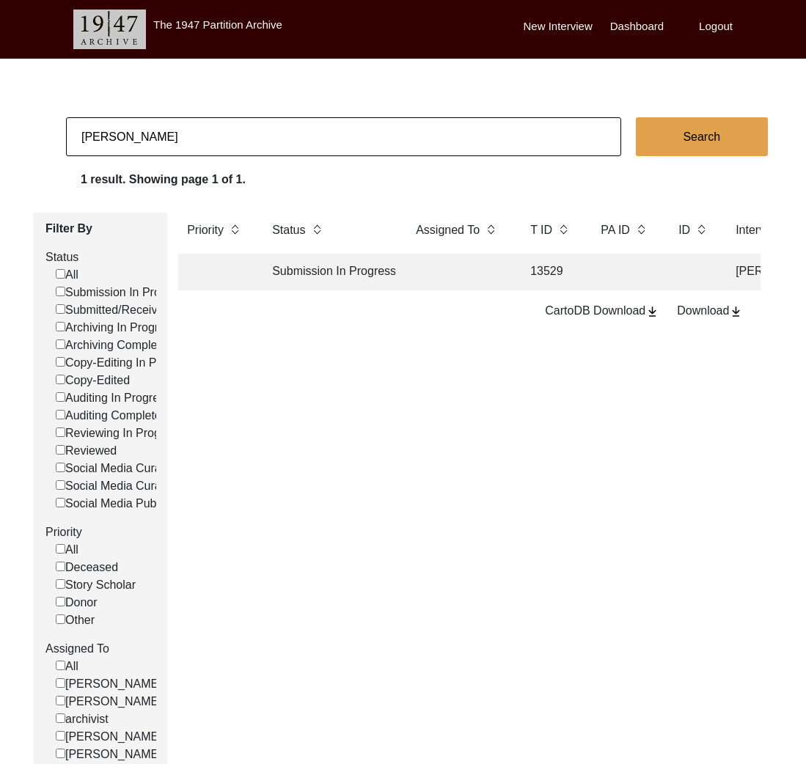
checkbox input "false"
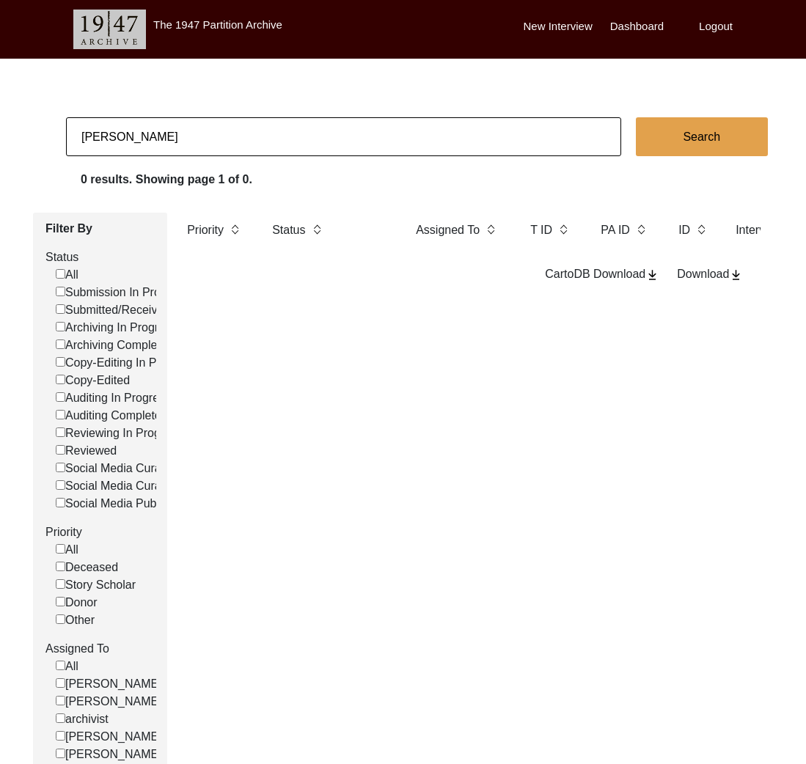
drag, startPoint x: 164, startPoint y: 159, endPoint x: 173, endPoint y: 147, distance: 14.7
click at [166, 158] on app-records-search "[PERSON_NAME] Search 0 results. Showing page 1 of 0. Filter By Status All Submi…" at bounding box center [403, 454] width 806 height 675
click at [174, 146] on input "[PERSON_NAME]" at bounding box center [343, 136] width 555 height 39
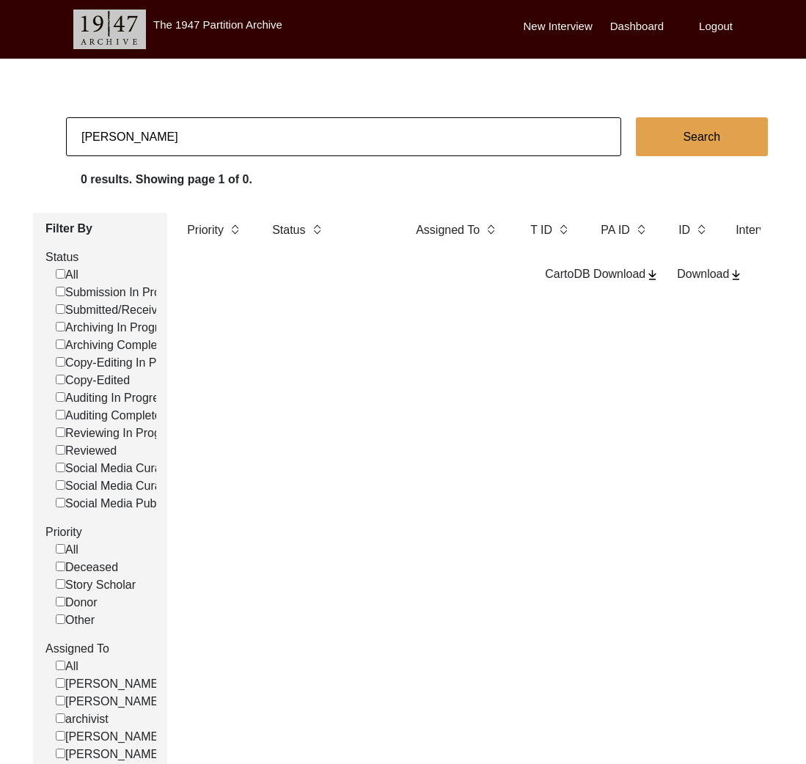
paste input "[PERSON_NAME]"
type input "[PERSON_NAME]"
checkbox input "false"
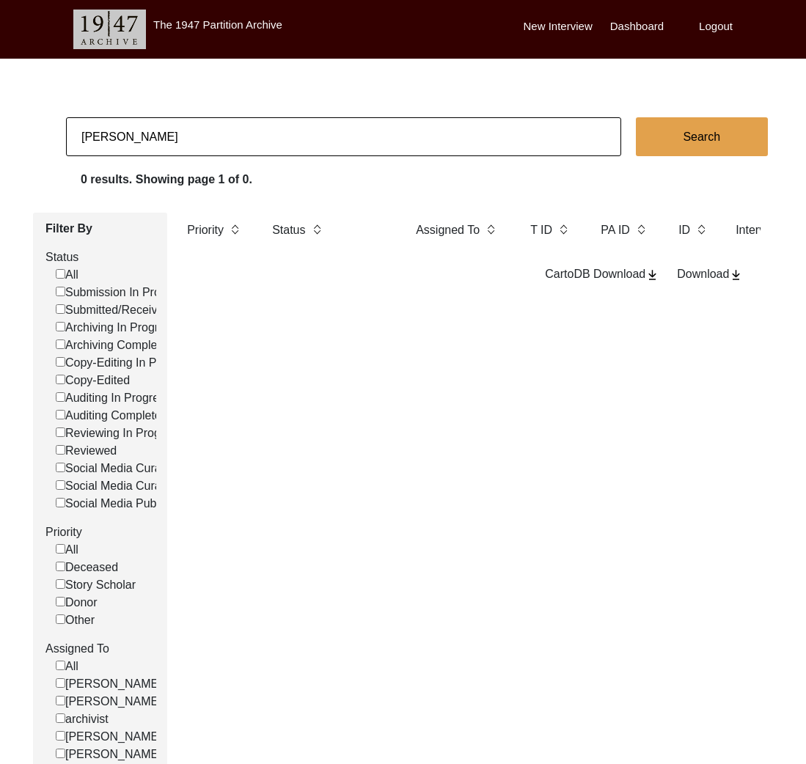
click at [233, 139] on input "[PERSON_NAME]" at bounding box center [343, 136] width 555 height 39
type input "[PERSON_NAME]"
checkbox input "false"
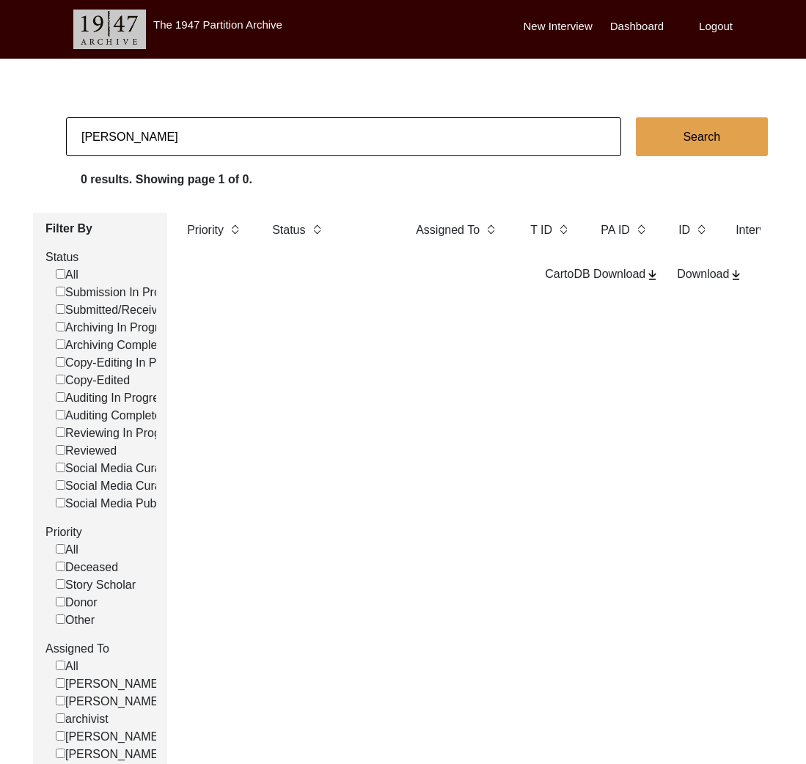
checkbox input "false"
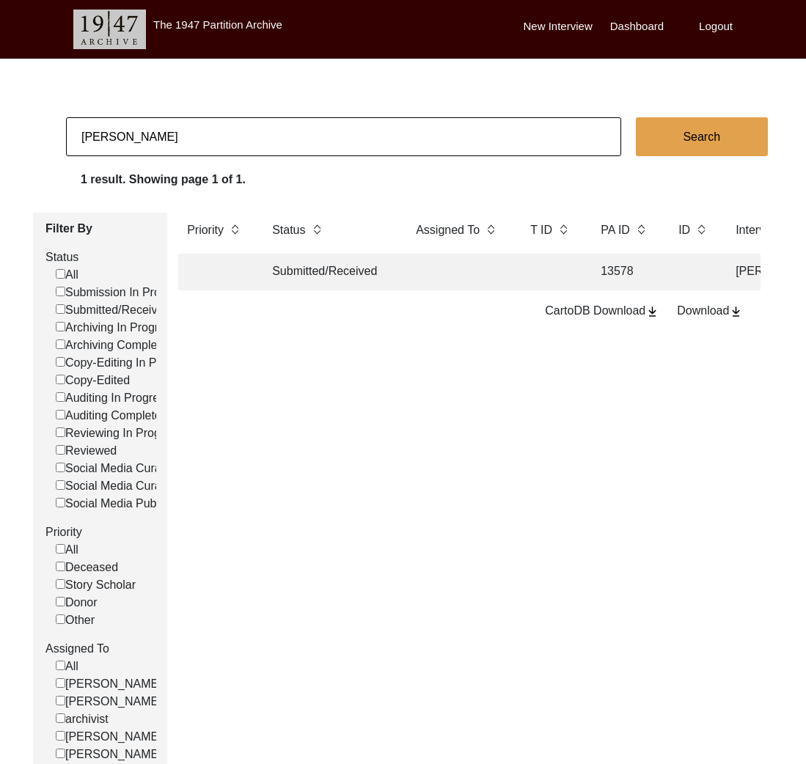
click at [324, 261] on td "Submitted/Received" at bounding box center [329, 272] width 132 height 37
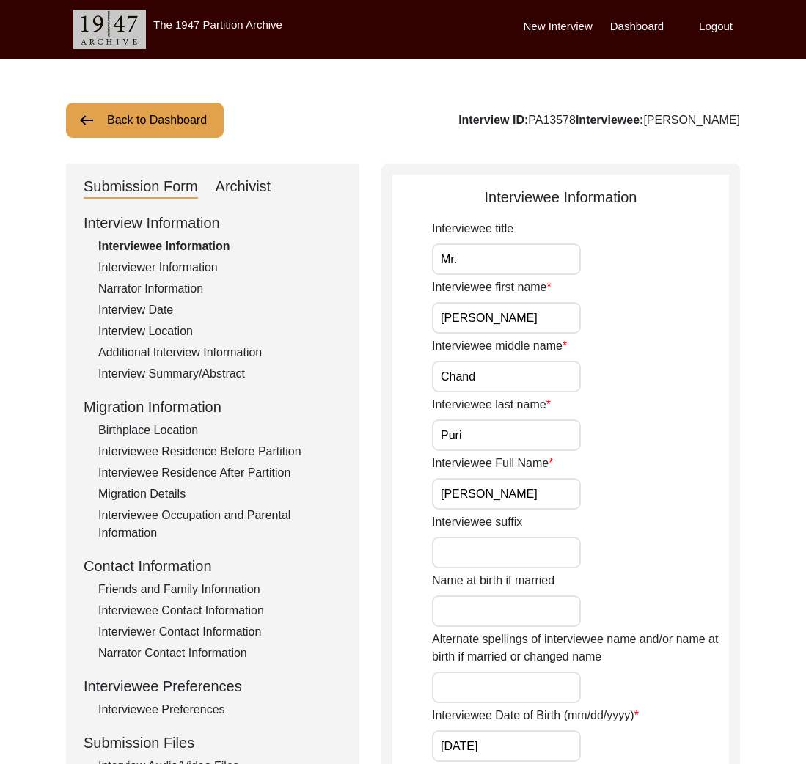
click at [534, 122] on div "Interview ID: PA13578 Interviewee: [PERSON_NAME]" at bounding box center [599, 120] width 282 height 18
copy div "PA13578"
click at [173, 276] on div "Interviewer Information" at bounding box center [219, 268] width 243 height 18
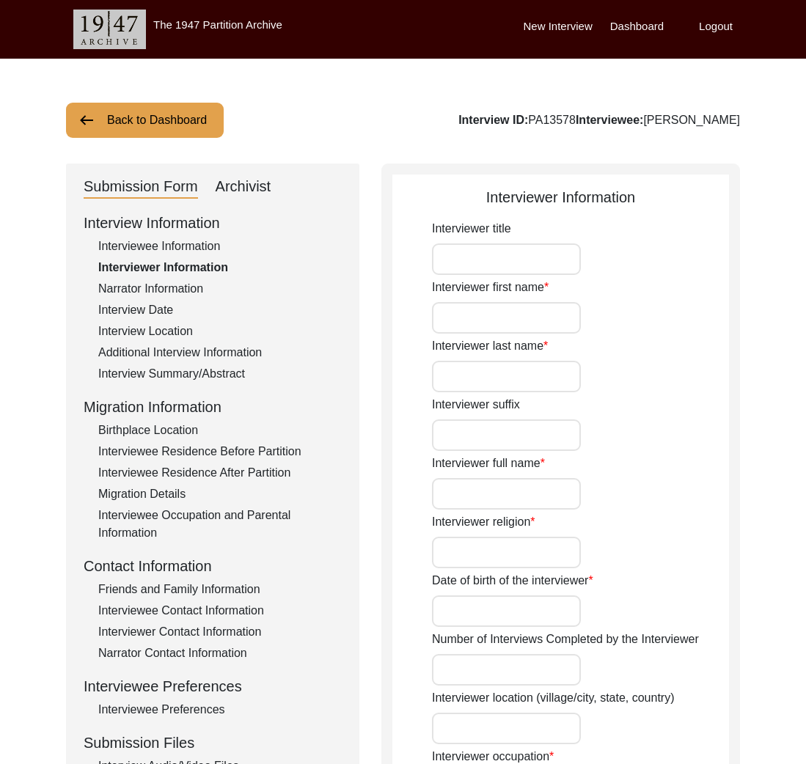
type input "Dania"
type input "Ashary"
type input "[PERSON_NAME]"
type input "[DEMOGRAPHIC_DATA]"
type input "[DATE]"
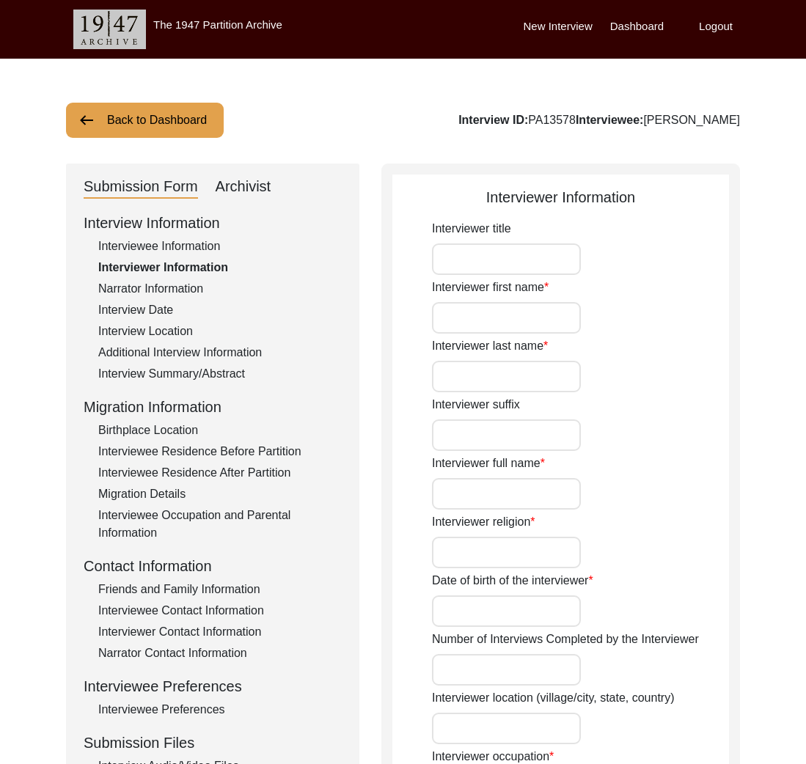
type input "Lawyer"
type textarea "[DEMOGRAPHIC_DATA] born and raised citizen, with [DEMOGRAPHIC_DATA] orgin"
type input "English/Urdu"
type textarea "Connected via 1947 Partition Archive"
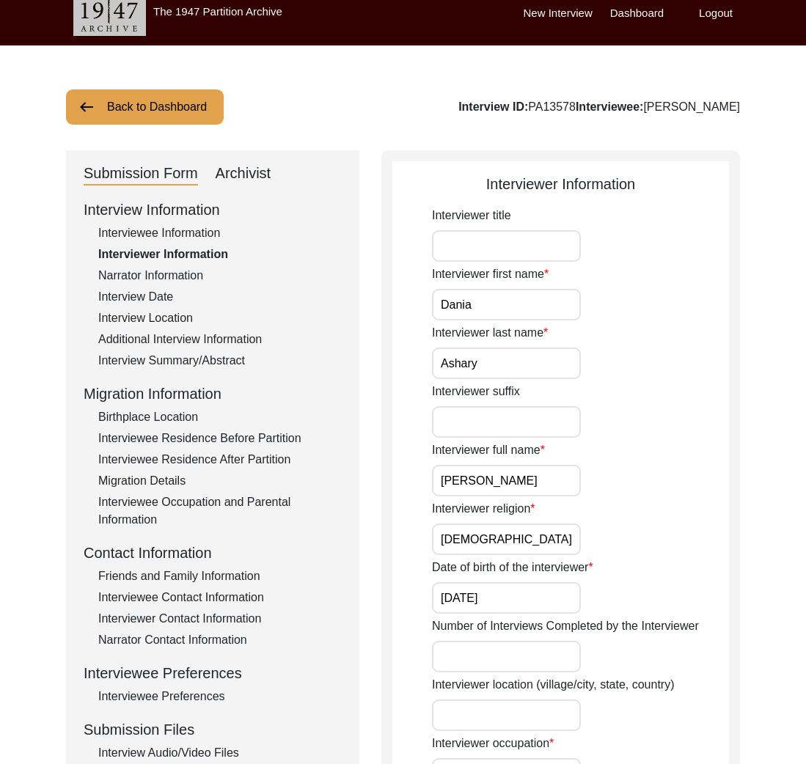
scroll to position [15, 0]
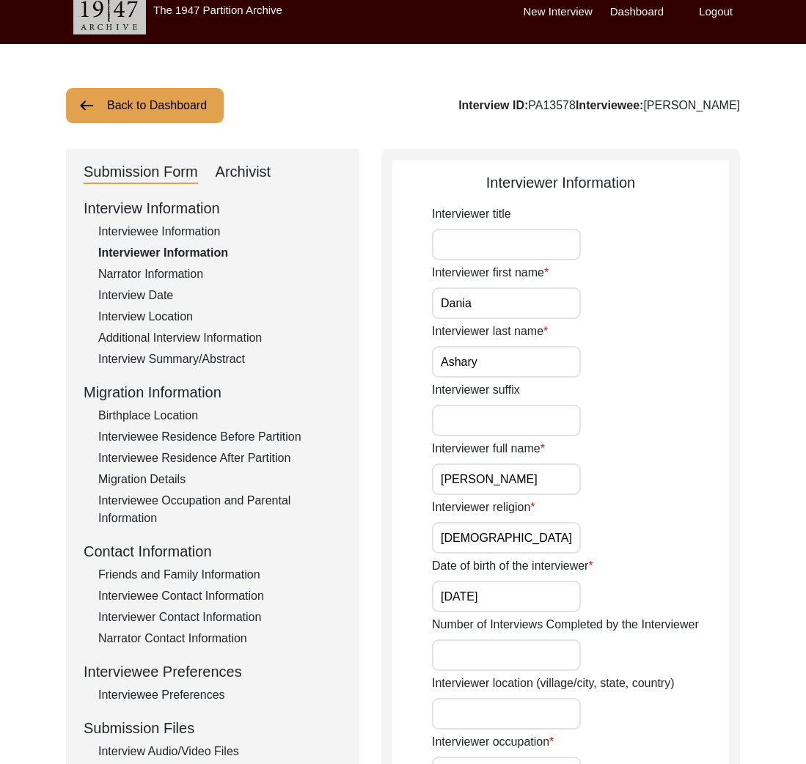
click at [229, 592] on div "Interviewee Contact Information" at bounding box center [219, 596] width 243 height 18
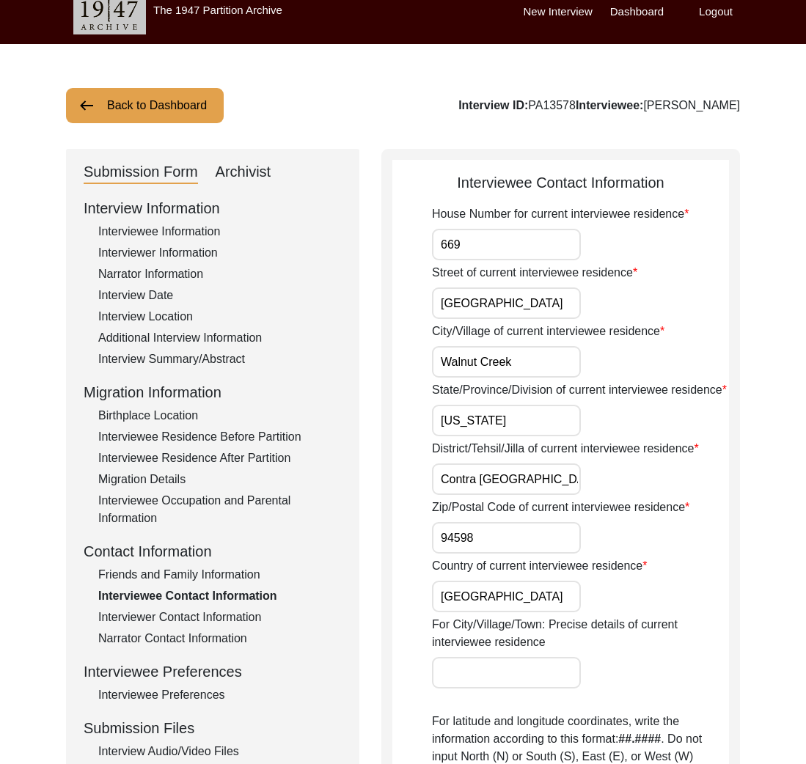
click at [231, 621] on div "Interviewer Contact Information" at bounding box center [219, 618] width 243 height 18
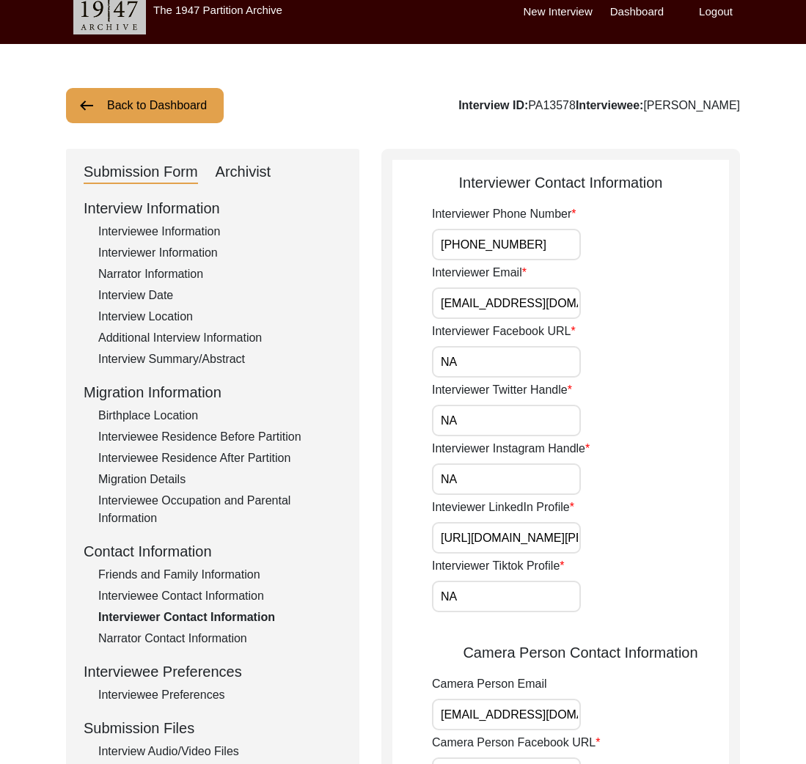
scroll to position [134, 0]
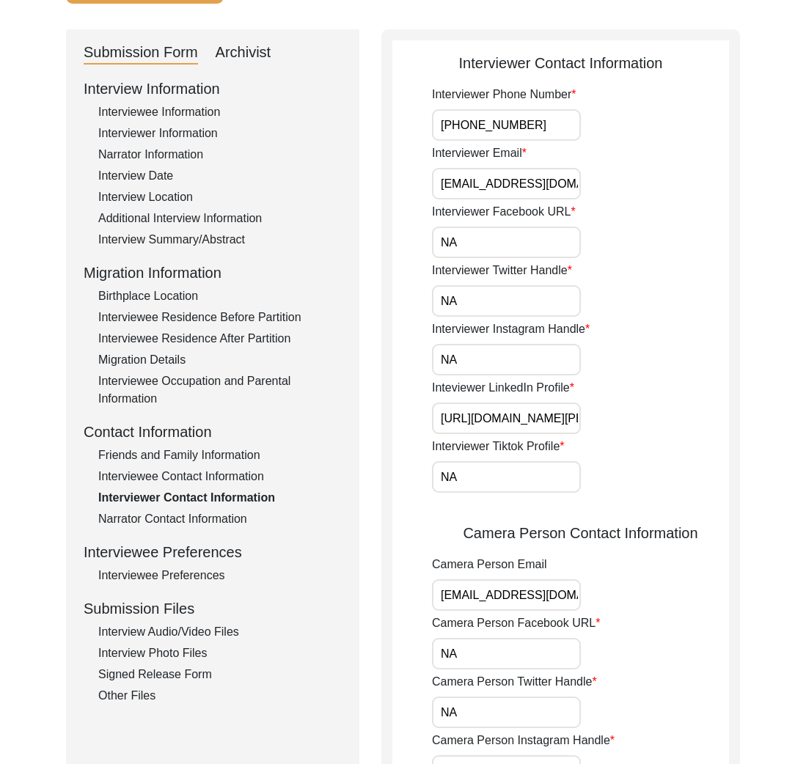
click at [476, 589] on input "[EMAIL_ADDRESS][DOMAIN_NAME]" at bounding box center [506, 595] width 149 height 32
drag, startPoint x: 174, startPoint y: 109, endPoint x: 169, endPoint y: 124, distance: 15.5
click at [173, 109] on div "Interviewee Information" at bounding box center [219, 112] width 243 height 18
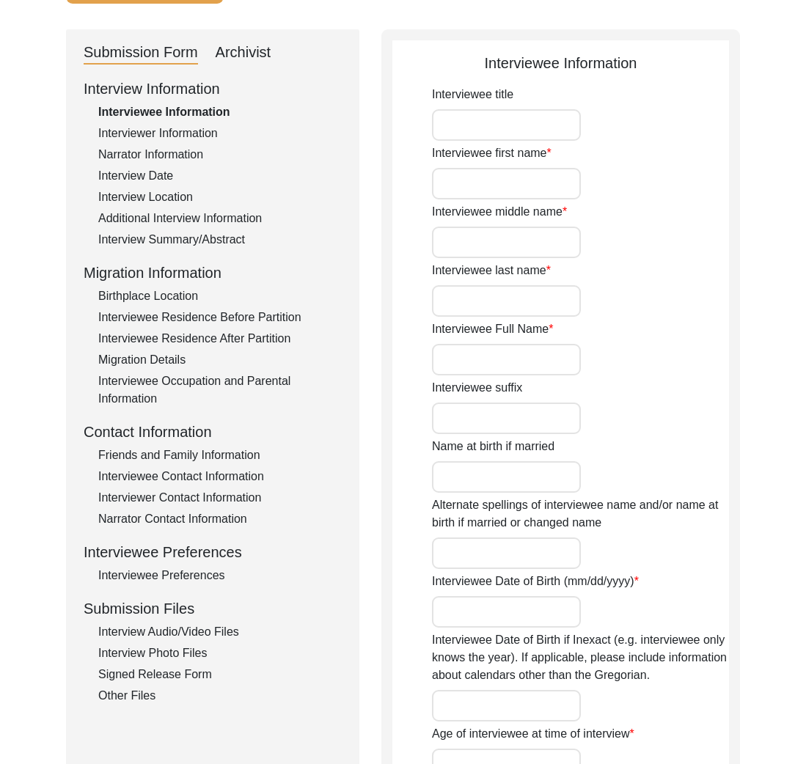
type input "Mr."
type input "[PERSON_NAME]"
type input "Chand"
type input "Puri"
type input "[PERSON_NAME]"
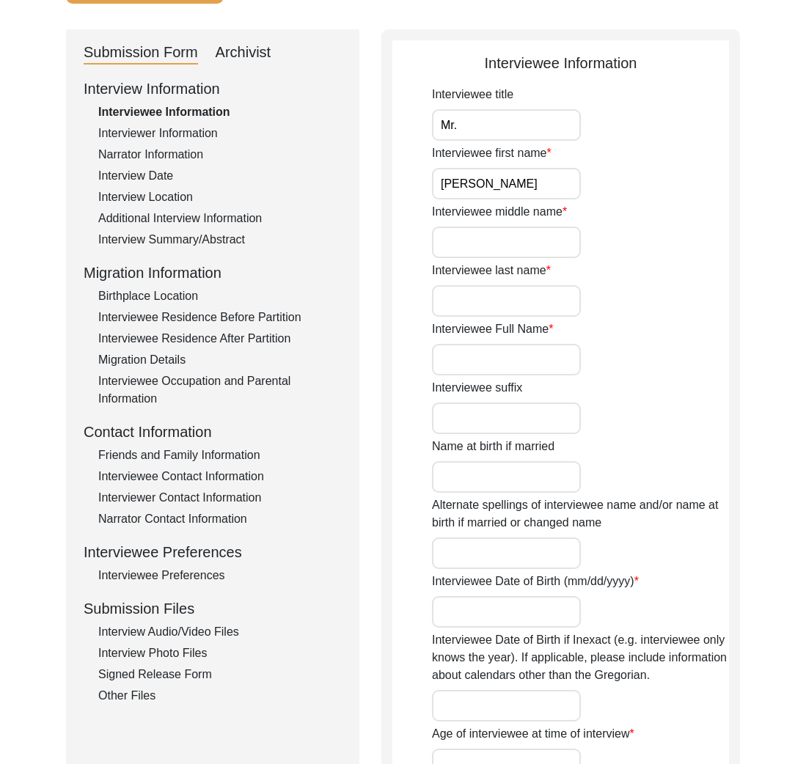
type input "[DATE]"
type input "NA"
type input "87"
type input "[DEMOGRAPHIC_DATA]"
type input "No"
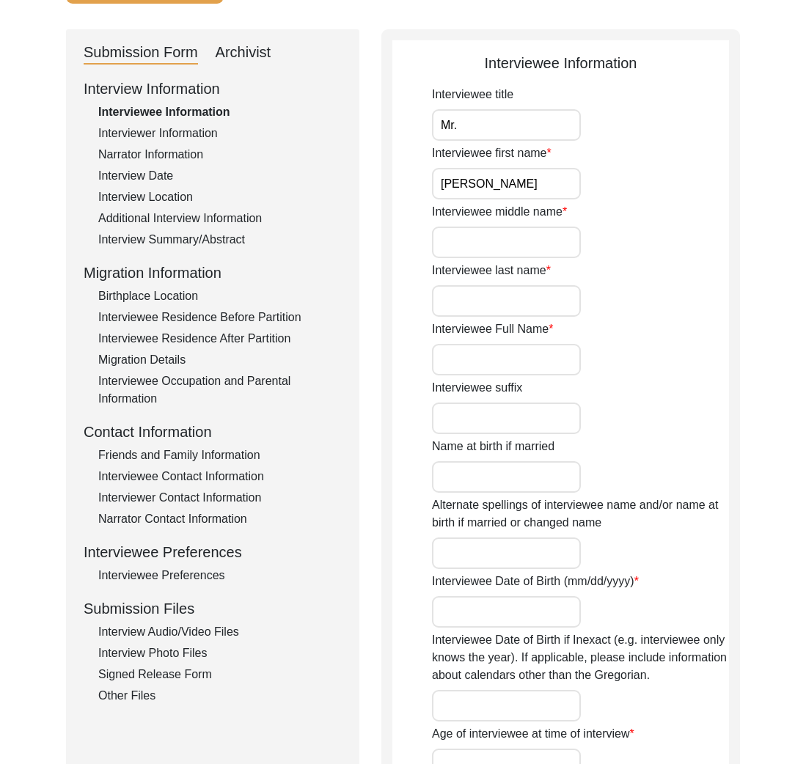
type textarea "NA"
type input "Punjabi/Hindi"
type input "[DEMOGRAPHIC_DATA]"
type input "Punjabi"
click at [210, 302] on div "Birthplace Location" at bounding box center [219, 296] width 243 height 18
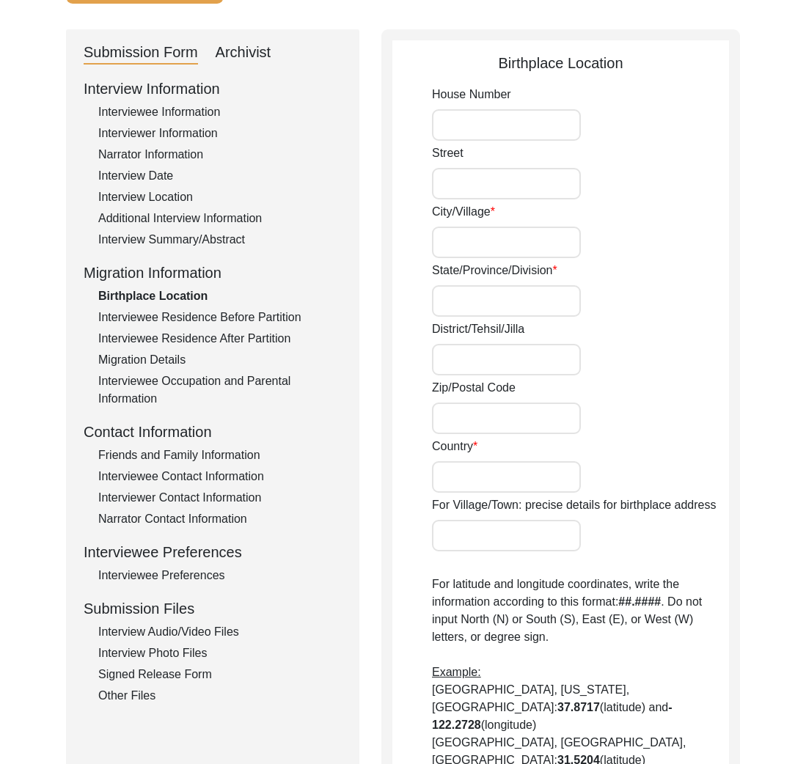
type input "D3356"
type input "Kucha Pir Shirazi"
type input "Walled City [GEOGRAPHIC_DATA]"
type input "[GEOGRAPHIC_DATA]"
type input "54400"
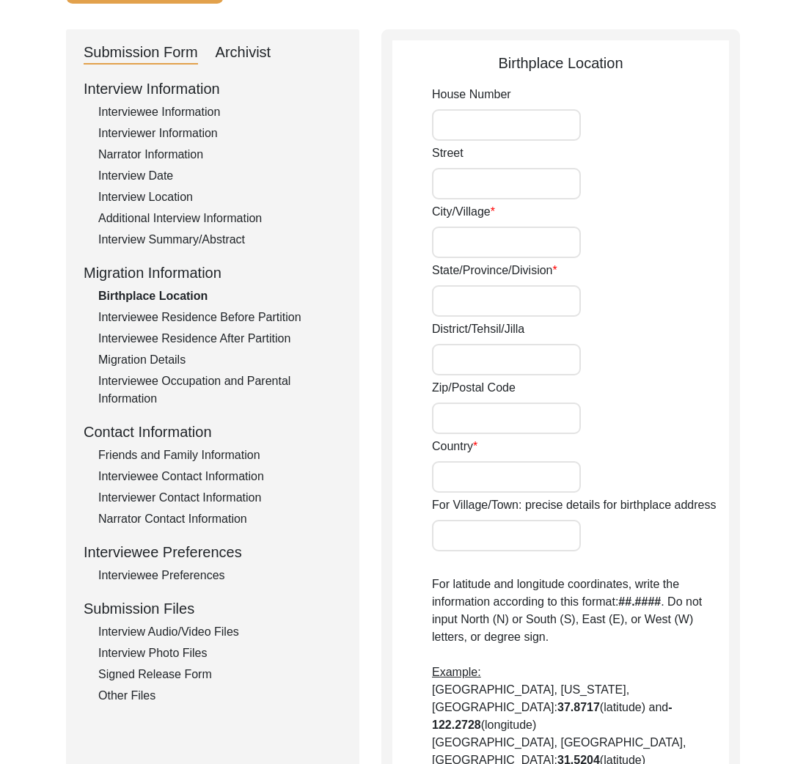
type input "India (Pre-1947)"
type input "Noor Haveli [GEOGRAPHIC_DATA]"
type input "31.5785° N"
type input "74.3154° E"
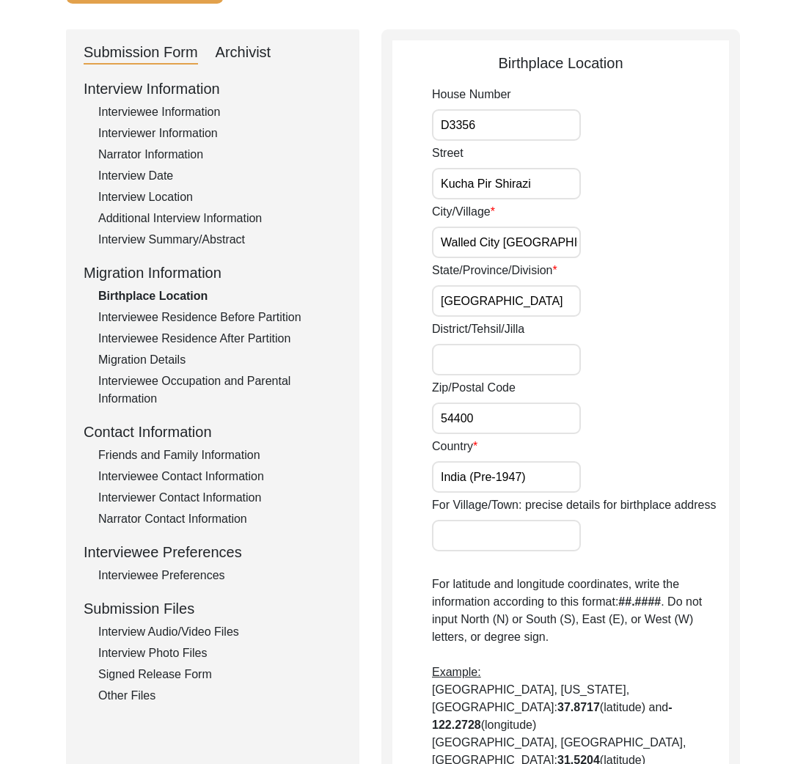
click at [157, 238] on div "Interview Summary/Abstract" at bounding box center [219, 240] width 243 height 18
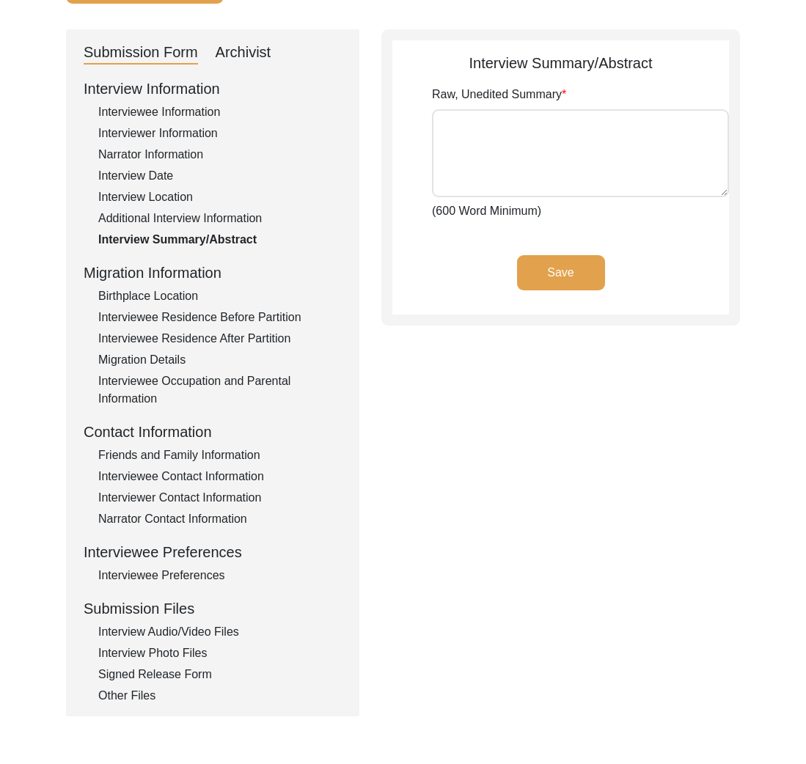
type textarea "Lo Ipsumdo 4si, 4865, am con adipi elitse do Eiusmo Tempo, Incididunt, U lab et…"
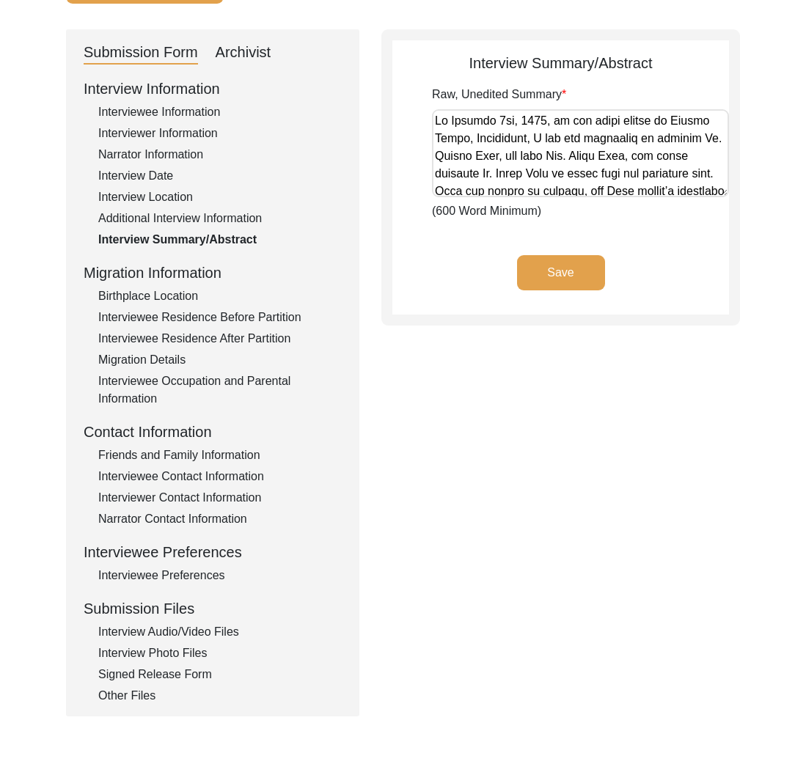
click at [167, 218] on div "Additional Interview Information" at bounding box center [219, 219] width 243 height 18
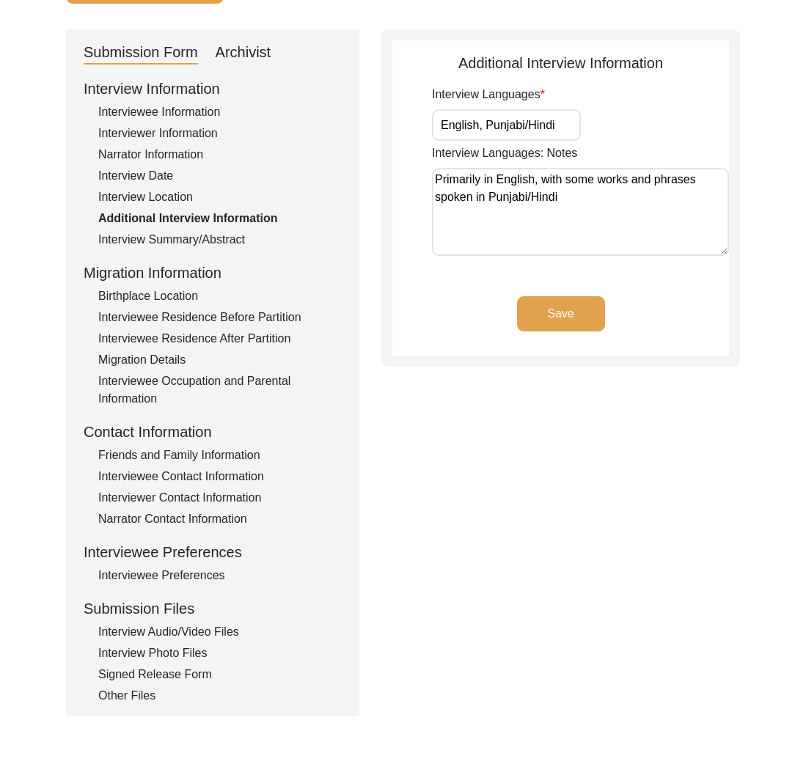
click at [166, 210] on div "Additional Interview Information" at bounding box center [219, 219] width 243 height 18
click at [166, 201] on div "Interview Location" at bounding box center [219, 197] width 243 height 18
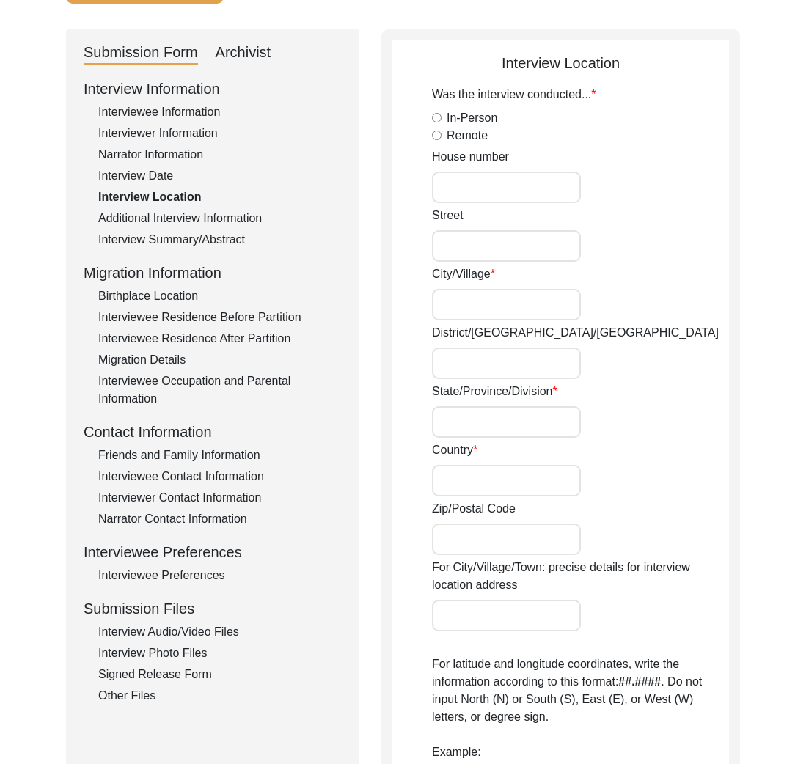
radio input "true"
type input "669"
type input "[GEOGRAPHIC_DATA]"
type input "Walnut Creek"
type input "[US_STATE]"
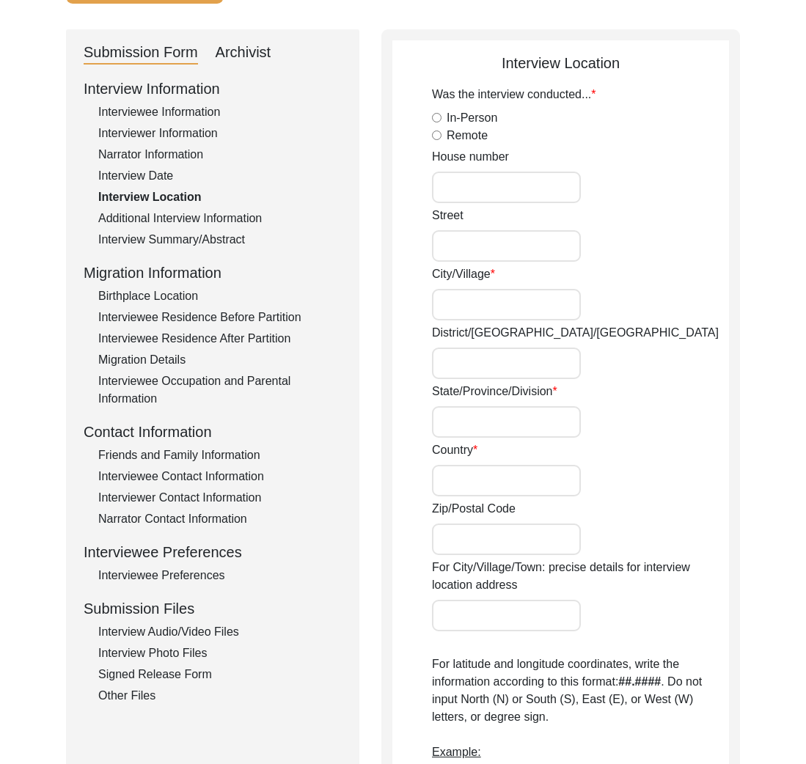
type input "[GEOGRAPHIC_DATA]"
type input "94598"
type input "Contra [GEOGRAPHIC_DATA]"
type input "[GEOGRAPHIC_DATA], [US_STATE], [GEOGRAPHIC_DATA]"
type input "37.9101° N"
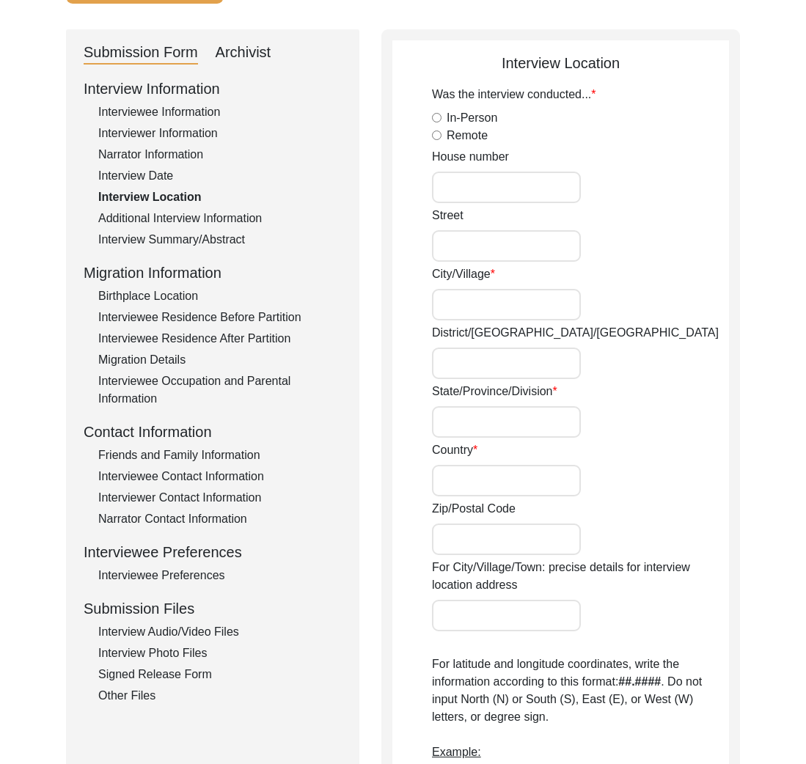
type input "122.0652° W"
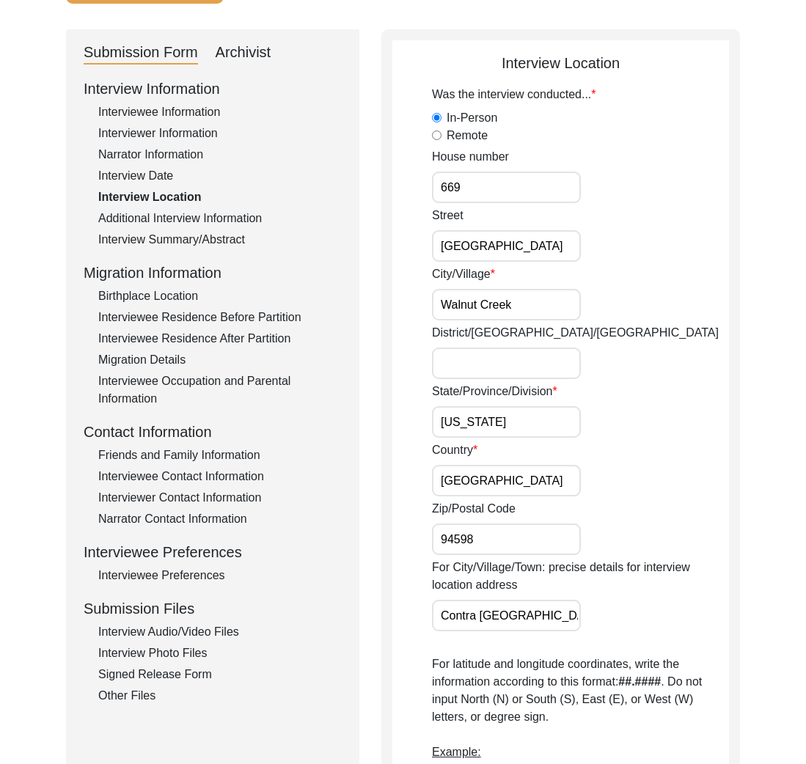
click at [234, 326] on div "Interview Information Interviewee Information Interviewer Information Narrator …" at bounding box center [213, 391] width 258 height 627
click at [238, 334] on div "Interviewee Residence After Partition" at bounding box center [219, 339] width 243 height 18
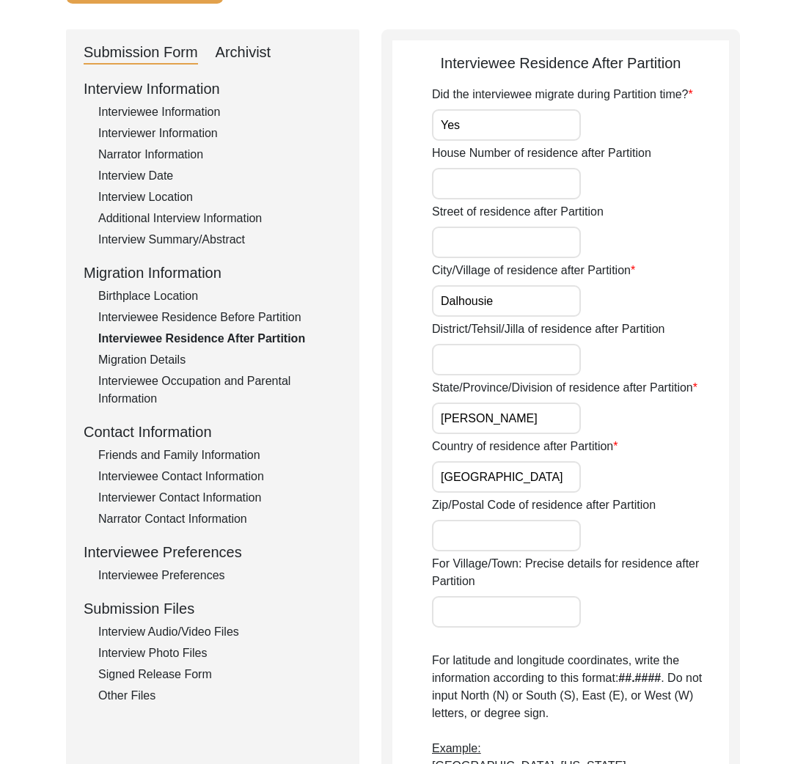
drag, startPoint x: 212, startPoint y: 428, endPoint x: 211, endPoint y: 464, distance: 35.9
click at [212, 429] on div "Contact Information" at bounding box center [213, 432] width 258 height 22
drag, startPoint x: 211, startPoint y: 464, endPoint x: 210, endPoint y: 474, distance: 9.6
click at [211, 465] on div "Interview Information Interviewee Information Interviewer Information Narrator …" at bounding box center [213, 391] width 258 height 627
click at [213, 464] on div "Interview Information Interviewee Information Interviewer Information Narrator …" at bounding box center [213, 391] width 258 height 627
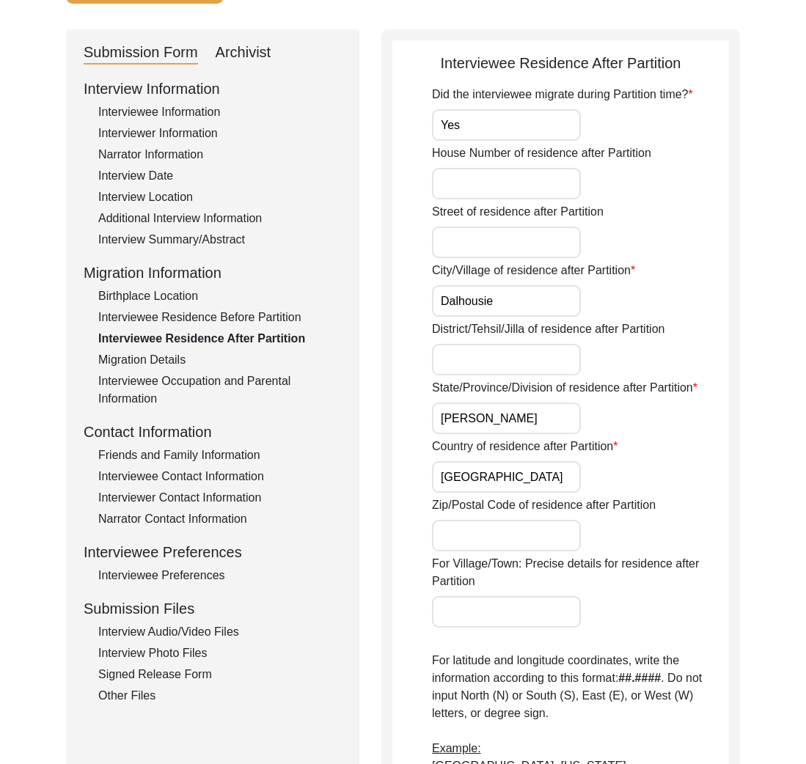
click at [223, 452] on div "Friends and Family Information" at bounding box center [219, 455] width 243 height 18
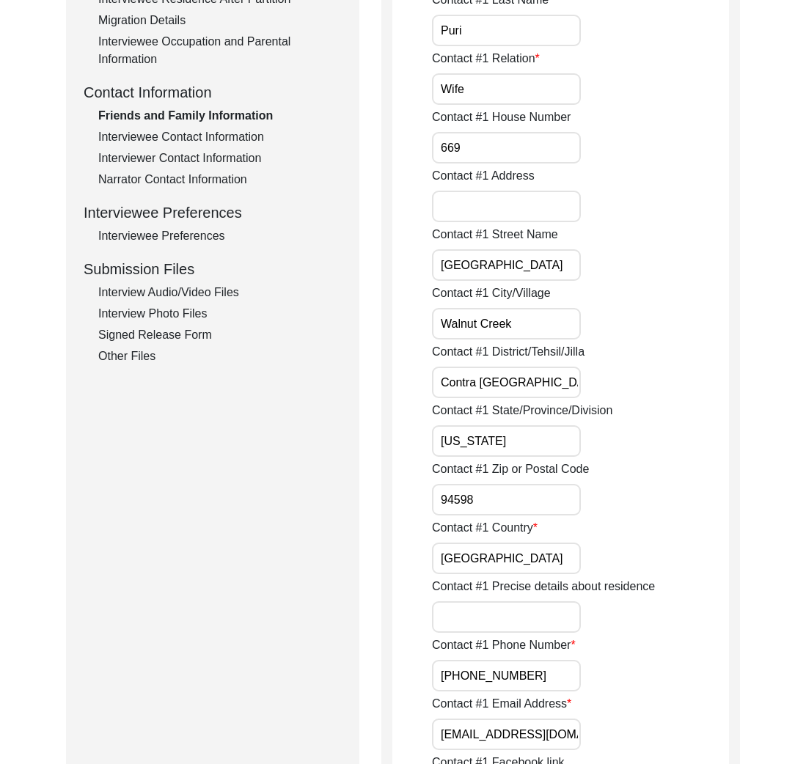
scroll to position [123, 0]
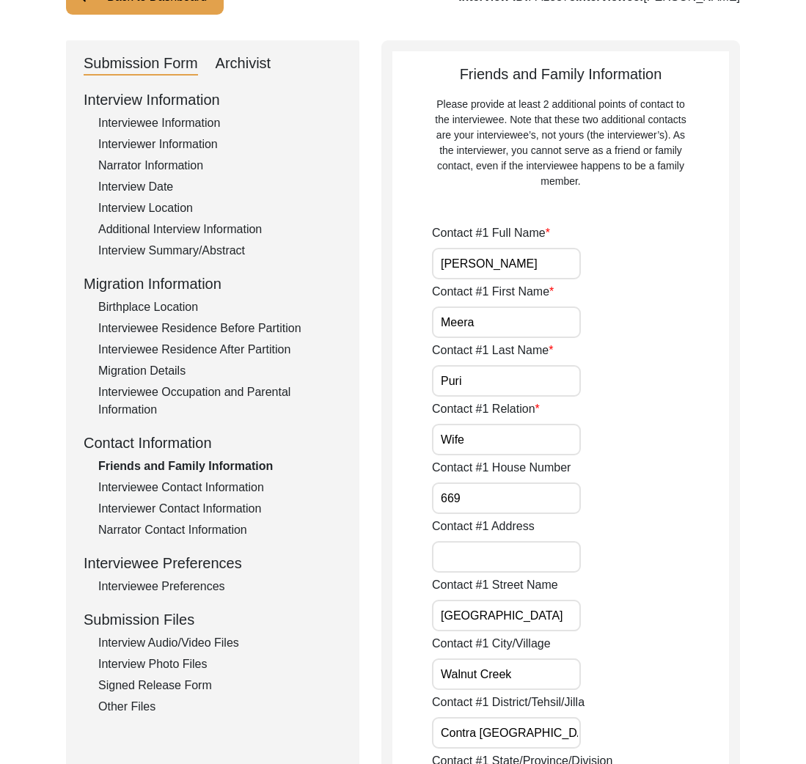
drag, startPoint x: 218, startPoint y: 499, endPoint x: 210, endPoint y: 496, distance: 7.9
click at [216, 496] on div "Interview Information Interviewee Information Interviewer Information Narrator …" at bounding box center [213, 402] width 258 height 627
click at [210, 496] on div "Interview Information Interviewee Information Interviewer Information Narrator …" at bounding box center [213, 402] width 258 height 627
click at [210, 493] on div "Interviewee Contact Information" at bounding box center [219, 488] width 243 height 18
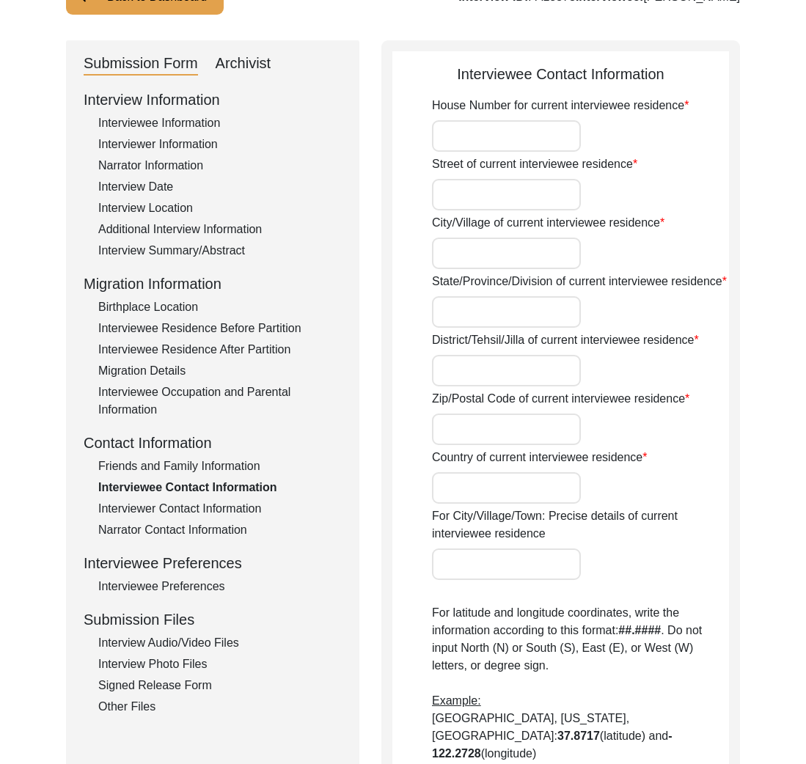
type input "669"
type input "[GEOGRAPHIC_DATA]"
type input "Walnut Creek"
type input "[US_STATE]"
type input "Contra [GEOGRAPHIC_DATA]"
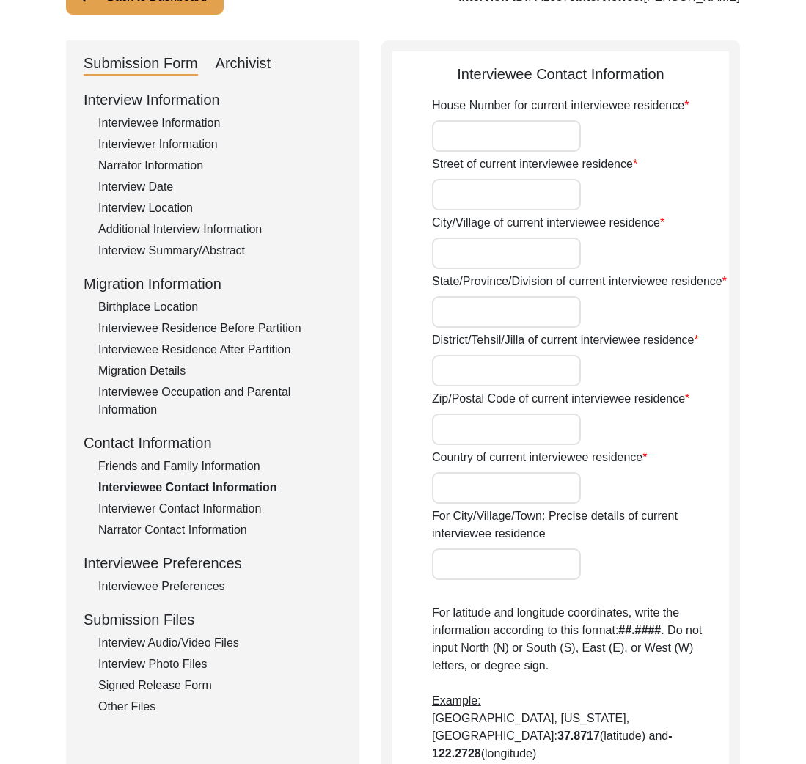
type input "94598"
type input "[GEOGRAPHIC_DATA]"
type input "[GEOGRAPHIC_DATA], [US_STATE], [GEOGRAPHIC_DATA]"
type input "37.9101° N,"
type input "122.0652° W"
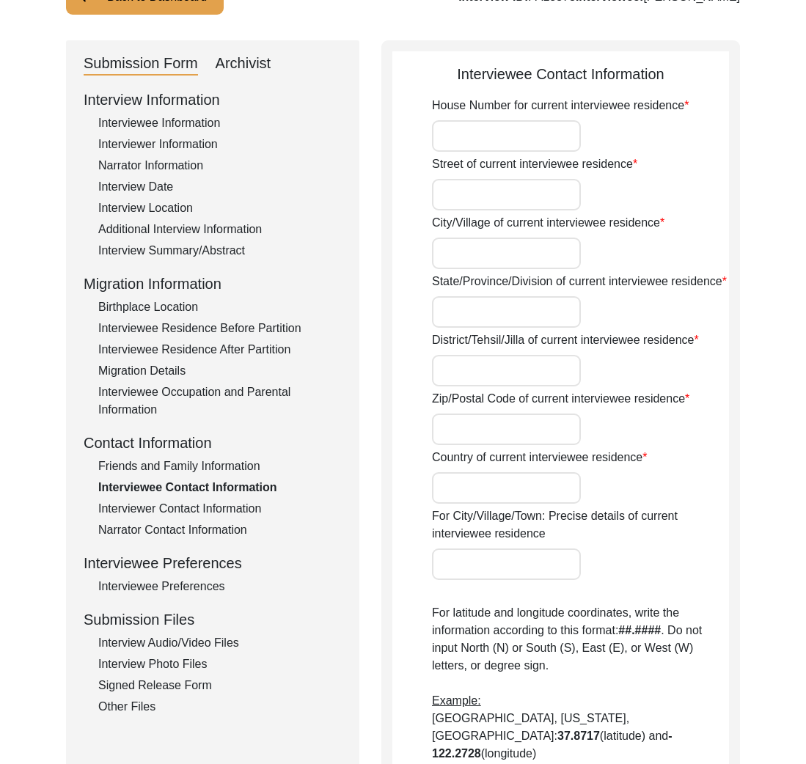
type input "[PHONE_NUMBER]"
type input "[EMAIL_ADDRESS][DOMAIN_NAME]"
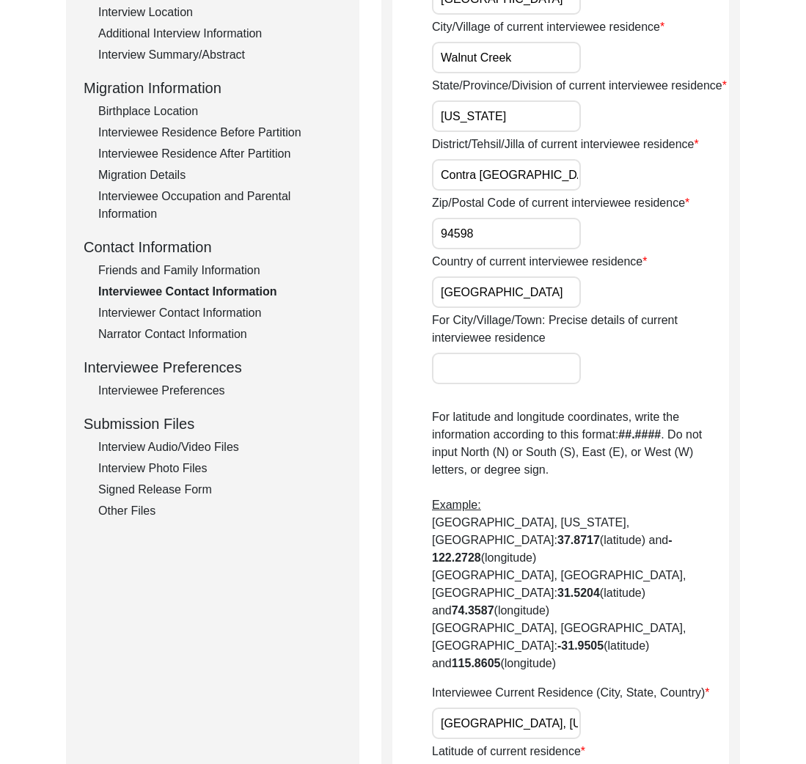
scroll to position [234, 0]
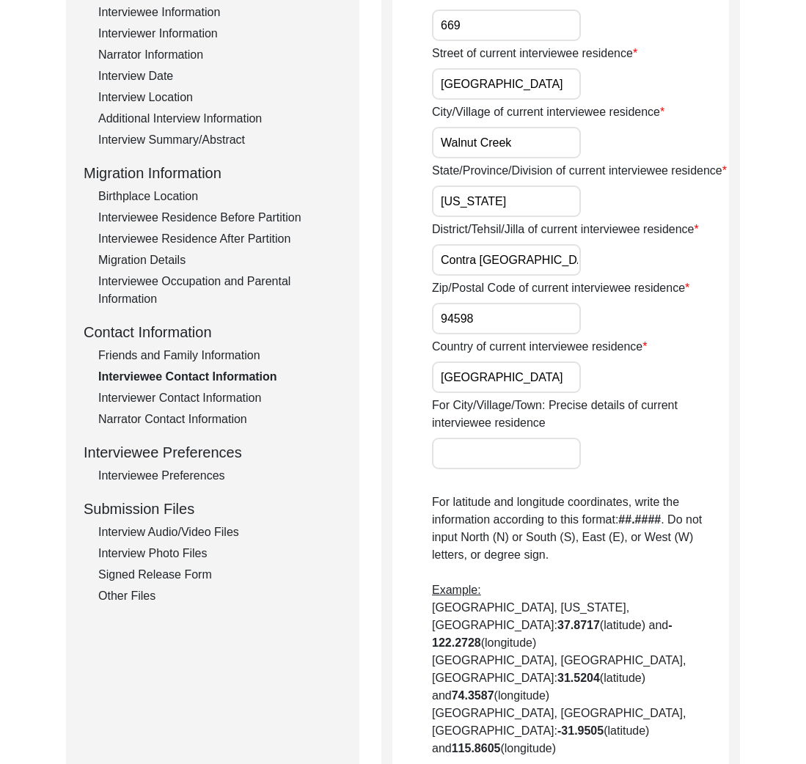
click at [183, 407] on div "Interview Information Interviewee Information Interviewer Information Narrator …" at bounding box center [213, 291] width 258 height 627
click at [183, 400] on div "Interviewer Contact Information" at bounding box center [219, 398] width 243 height 18
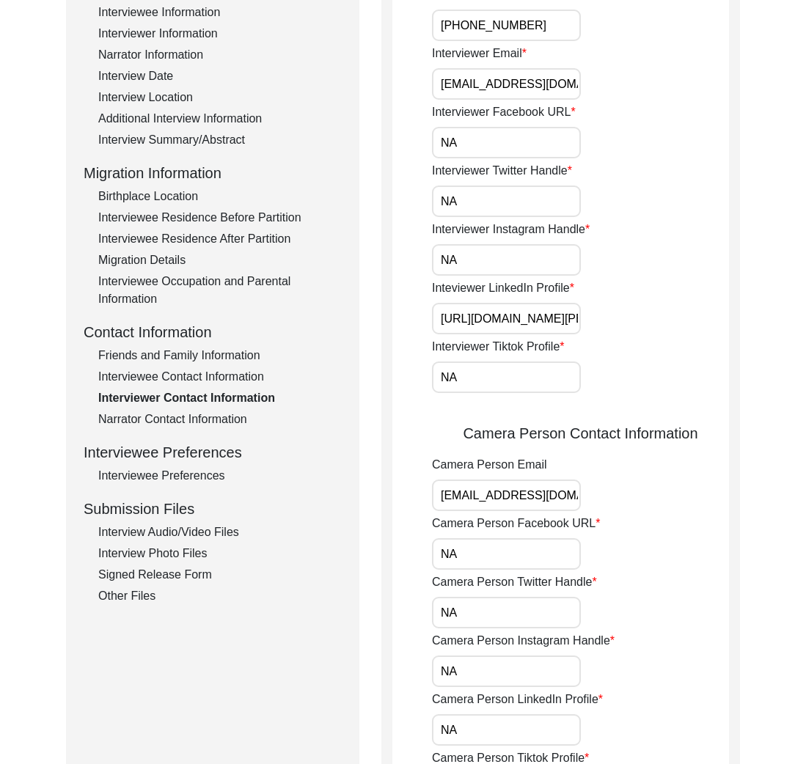
click at [184, 415] on div "Narrator Contact Information" at bounding box center [219, 420] width 243 height 18
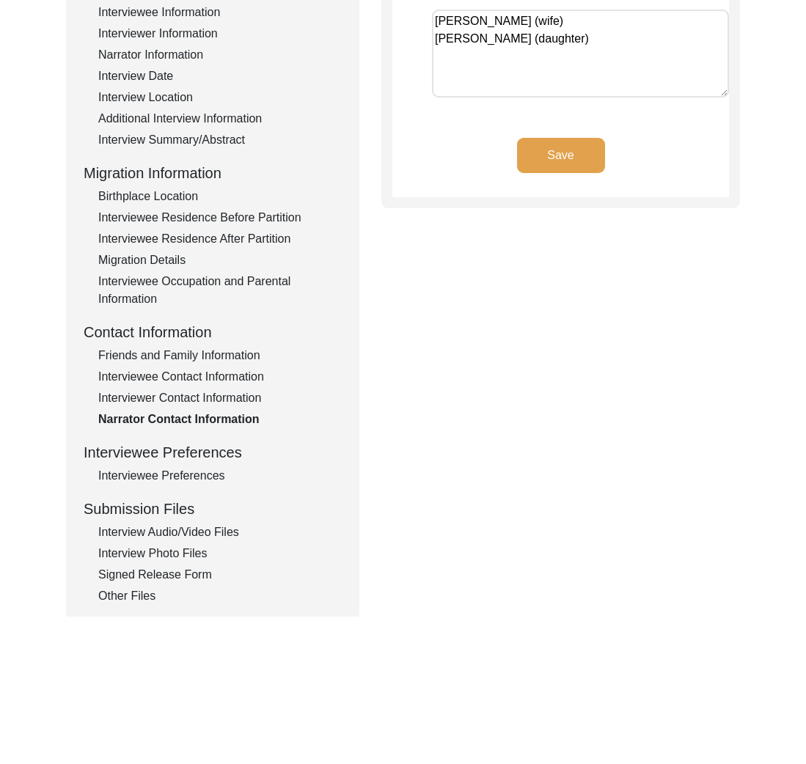
click at [201, 477] on div "Interviewee Preferences" at bounding box center [219, 476] width 243 height 18
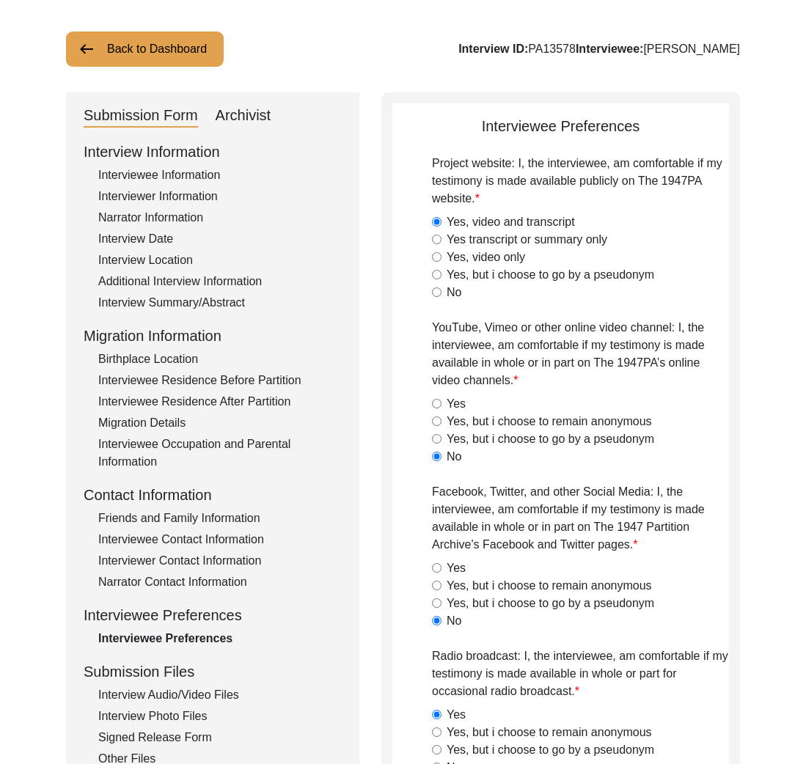
scroll to position [90, 0]
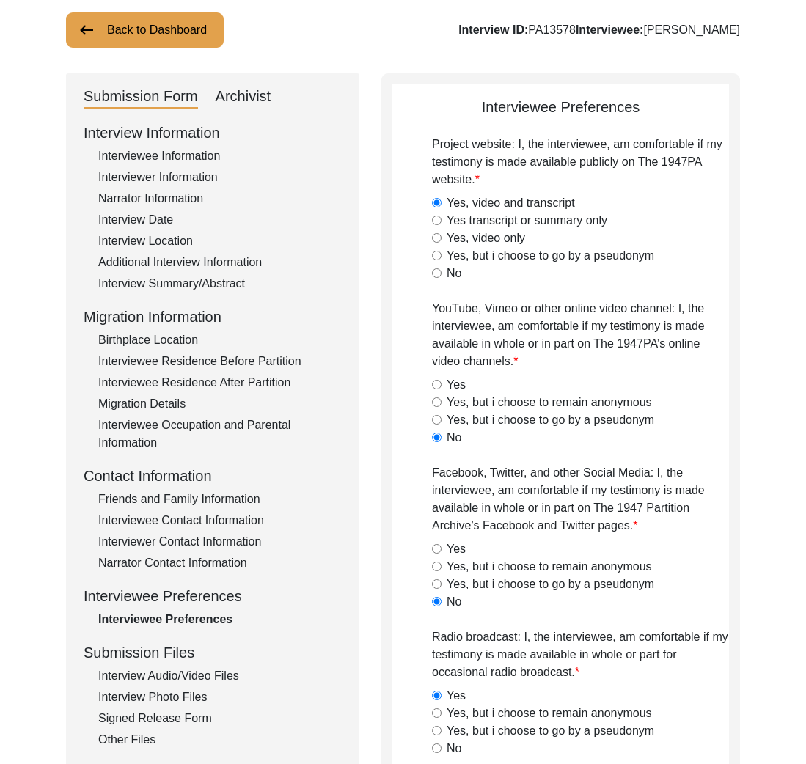
click at [162, 683] on div "Interview Audio/Video Files" at bounding box center [219, 676] width 243 height 18
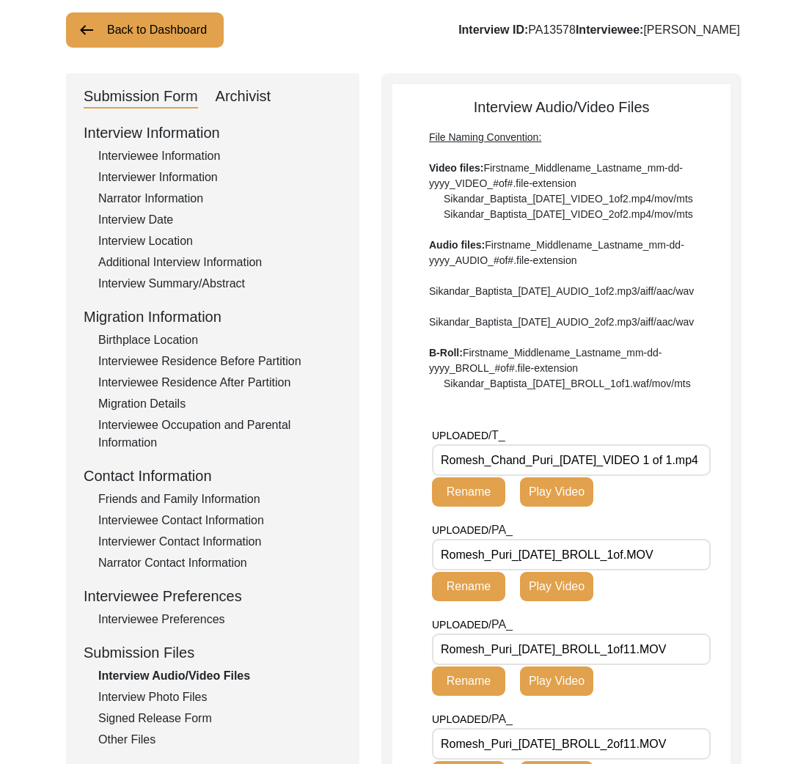
click at [213, 280] on div "Interview Summary/Abstract" at bounding box center [219, 284] width 243 height 18
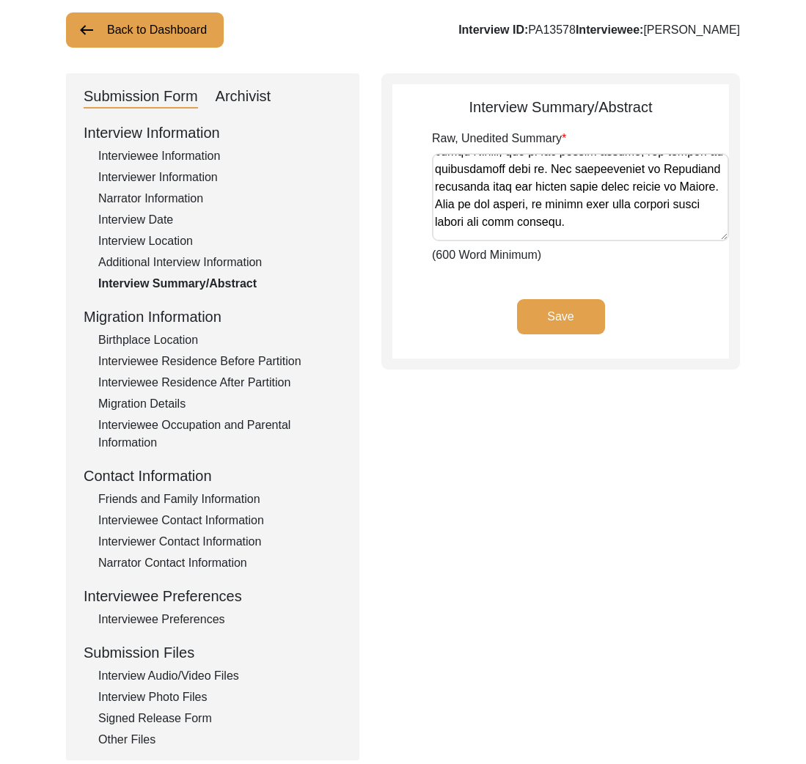
scroll to position [796, 0]
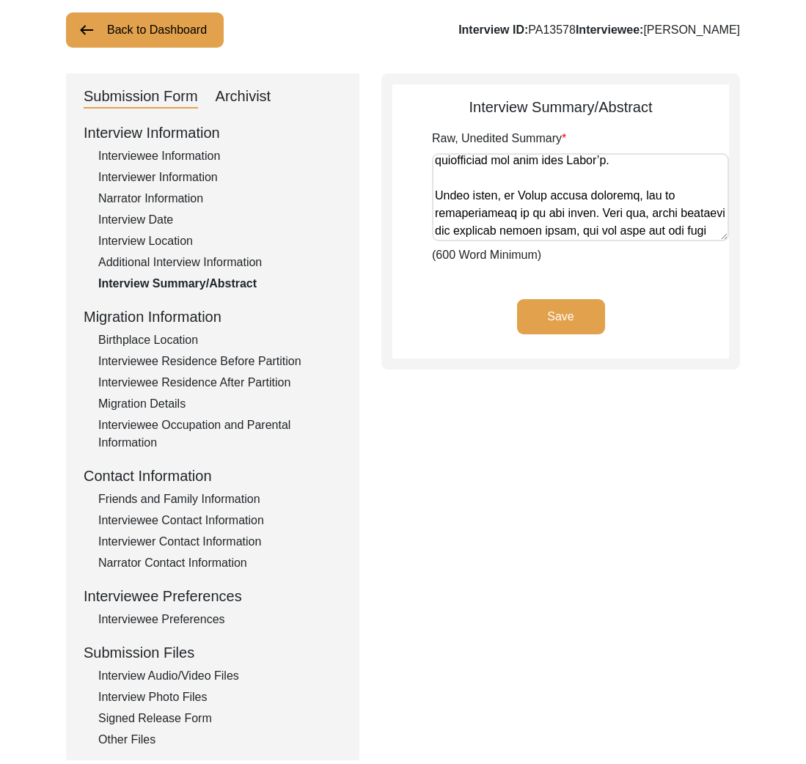
click at [225, 254] on div "Additional Interview Information" at bounding box center [219, 263] width 243 height 18
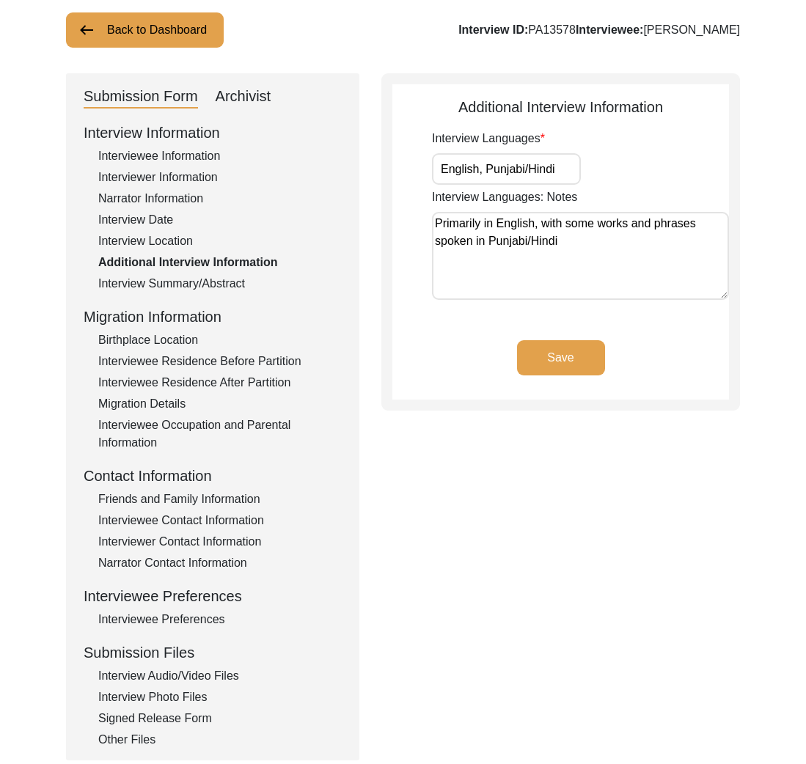
click at [182, 724] on div "Signed Release Form" at bounding box center [219, 719] width 243 height 18
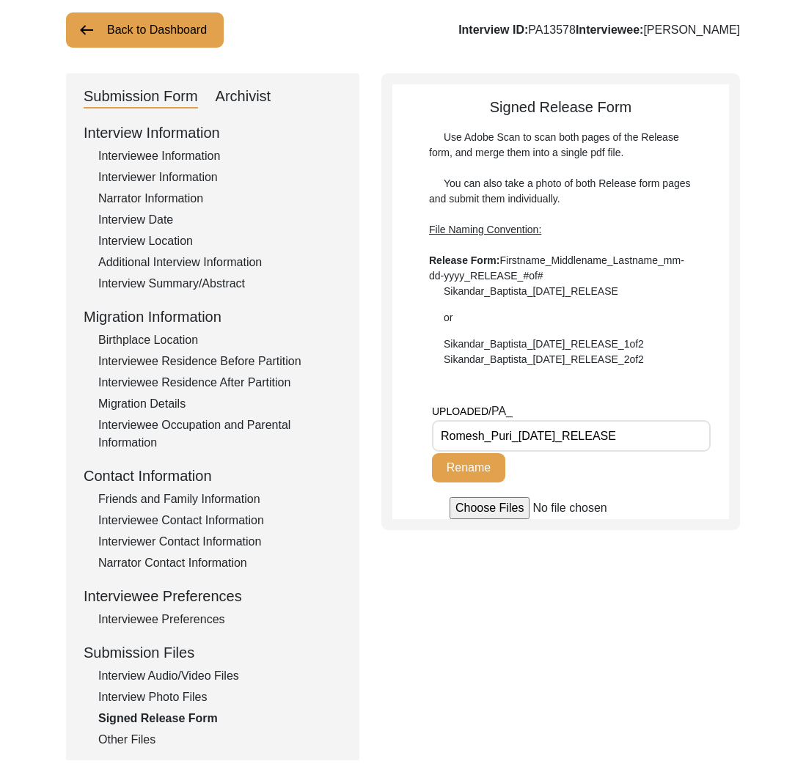
click at [175, 706] on div "Interview Information Interviewee Information Interviewer Information Narrator …" at bounding box center [213, 435] width 258 height 627
click at [181, 698] on div "Interview Photo Files" at bounding box center [219, 697] width 243 height 18
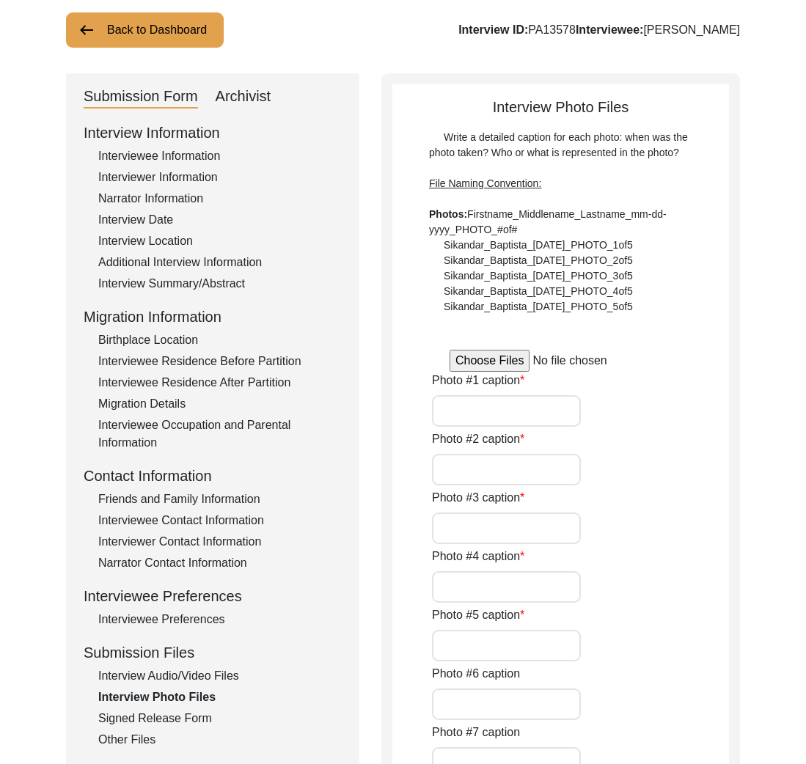
type input "Puri ancestral home in [GEOGRAPHIC_DATA]"
type input "[PERSON_NAME] (daughter)"
type input "[PERSON_NAME] ([PERSON_NAME] grandfather)"
type input "[PERSON_NAME] (daughter) with family dog"
type input "[PERSON_NAME] and [PERSON_NAME] wedding picture 1"
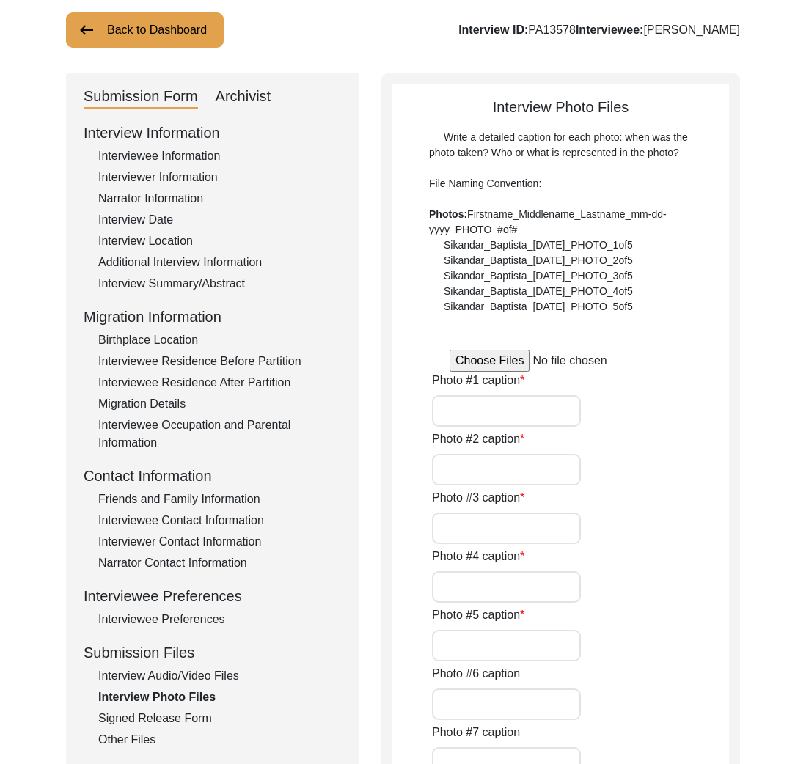
type input "[PERSON_NAME] and [PERSON_NAME] wedding picture 2"
type input "[PERSON_NAME] and [PERSON_NAME] wedding card 1973"
type input "[PERSON_NAME] and [PERSON_NAME] in their professions"
type input "Puri family tree dating back 7 generations (1800s)"
type input "[PERSON_NAME] sharing stories with [PERSON_NAME] (interviewer)"
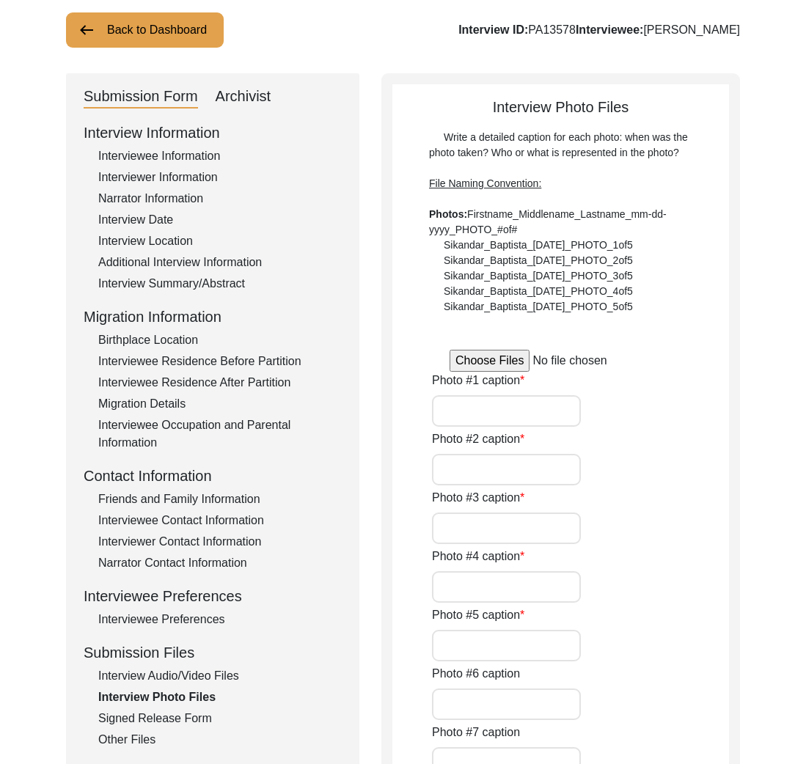
type input "Interview set up"
type input "Puri ancestral home in [GEOGRAPHIC_DATA] 2"
type textarea "Photo 13- family photo from the 1980s with [PERSON_NAME] mother during her visi…"
type input "3"
type input "0"
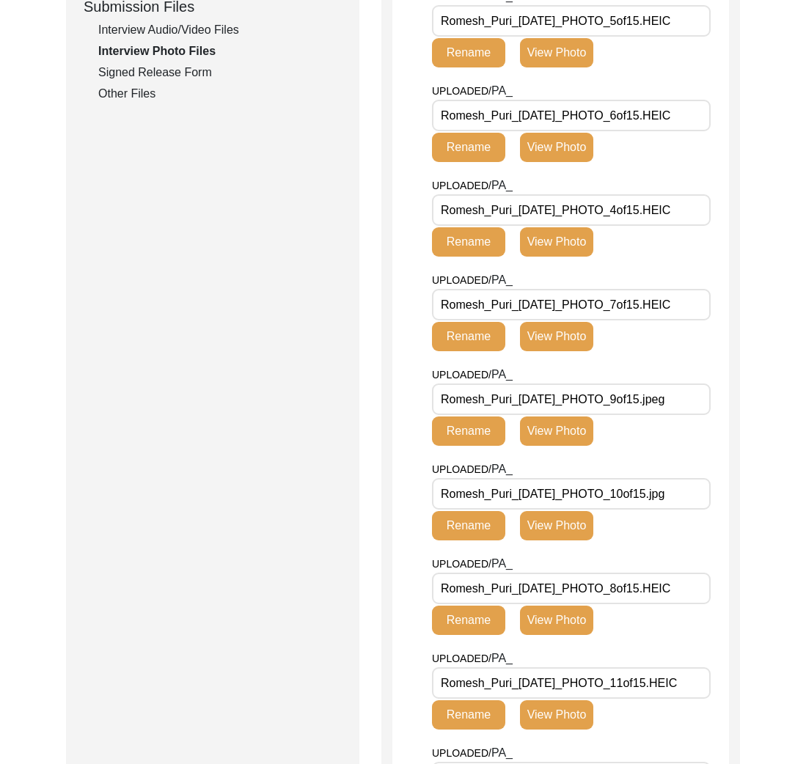
scroll to position [981, 0]
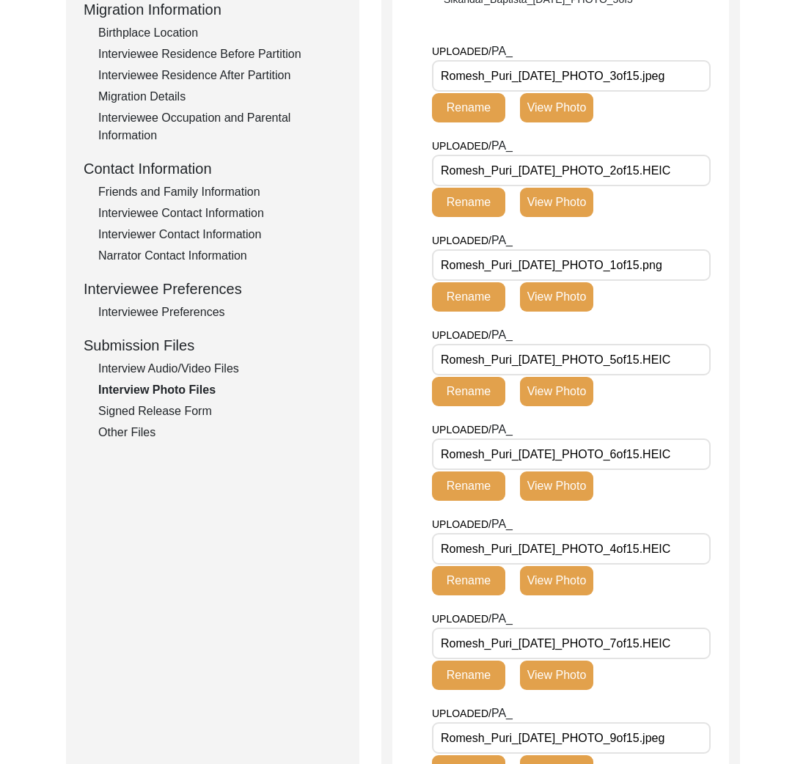
click at [139, 430] on div "Other Files" at bounding box center [219, 433] width 243 height 18
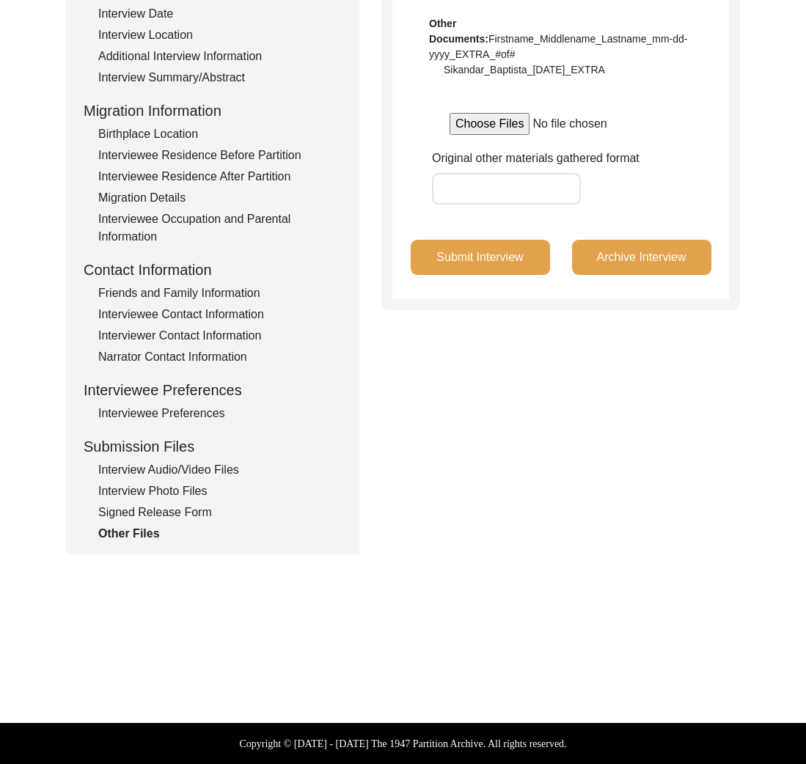
scroll to position [296, 0]
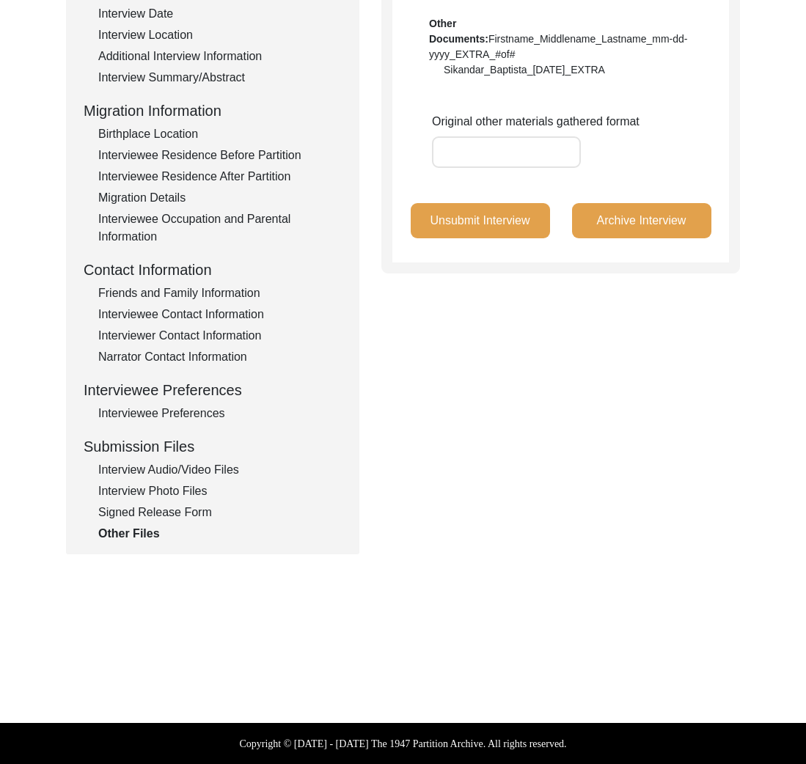
click at [183, 501] on div "Interview Information Interviewee Information Interviewer Information Narrator …" at bounding box center [213, 229] width 258 height 627
click at [184, 489] on div "Interview Photo Files" at bounding box center [219, 491] width 243 height 18
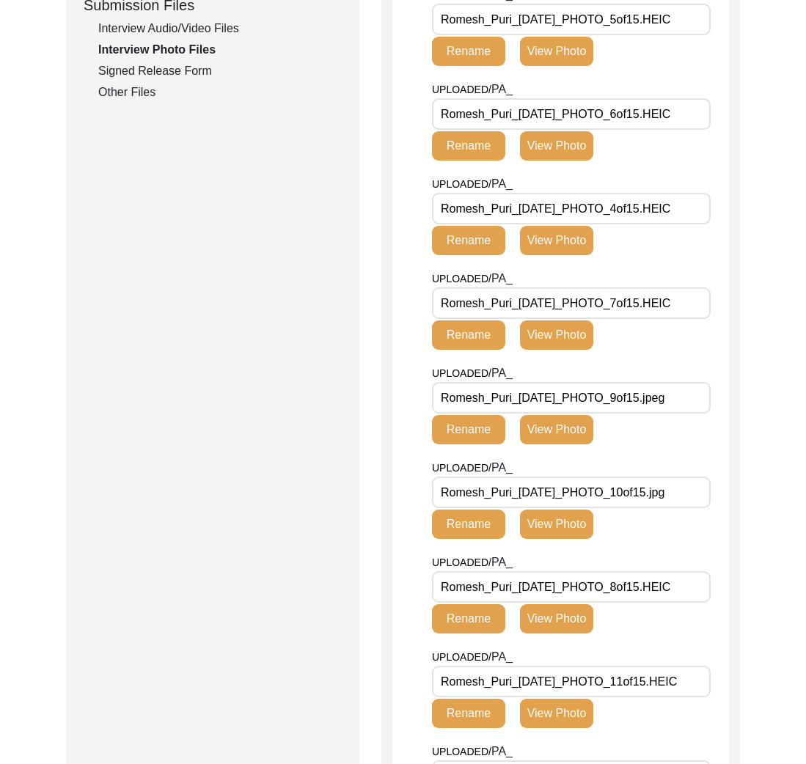
scroll to position [164, 0]
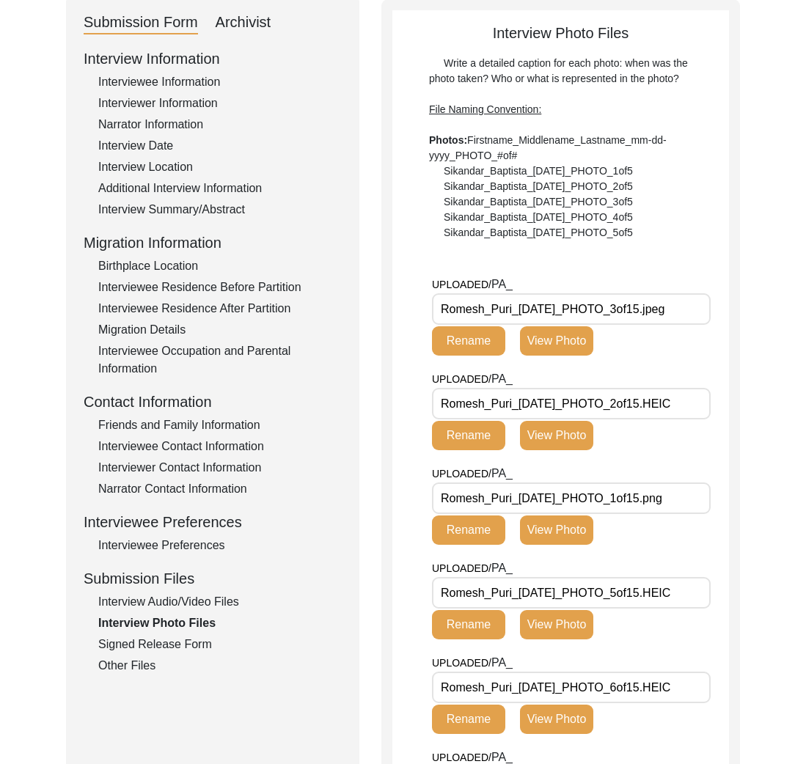
click at [657, 513] on input "Romesh_Puri_[DATE]_PHOTO_1of15.png" at bounding box center [571, 498] width 279 height 32
click at [654, 413] on input "Romesh_Puri_[DATE]_PHOTO_2of15.HEIC" at bounding box center [571, 404] width 279 height 32
click at [660, 311] on input "Romesh_Puri_[DATE]_PHOTO_3of15.jpeg" at bounding box center [571, 309] width 279 height 32
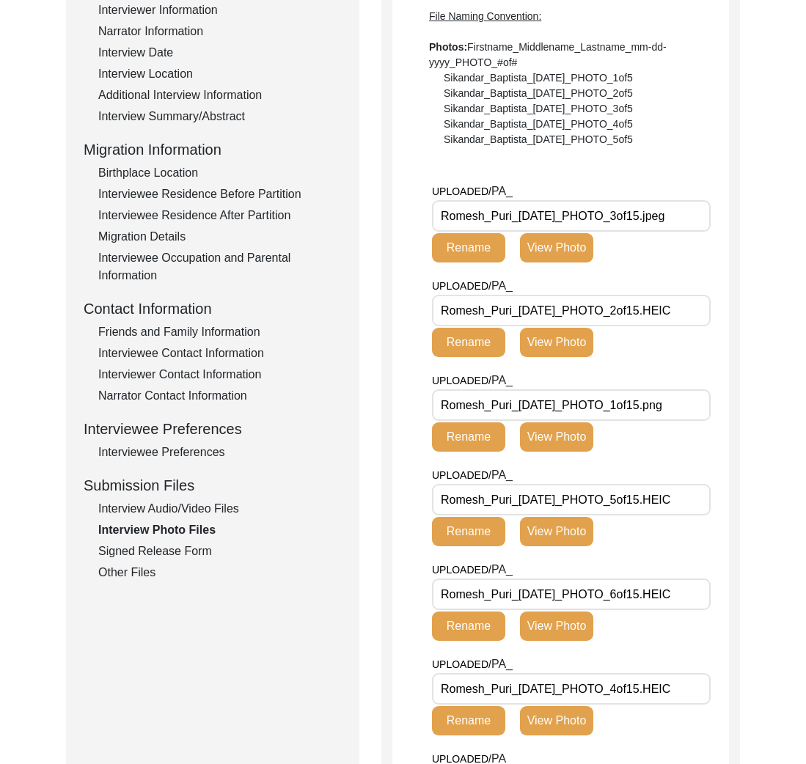
scroll to position [431, 0]
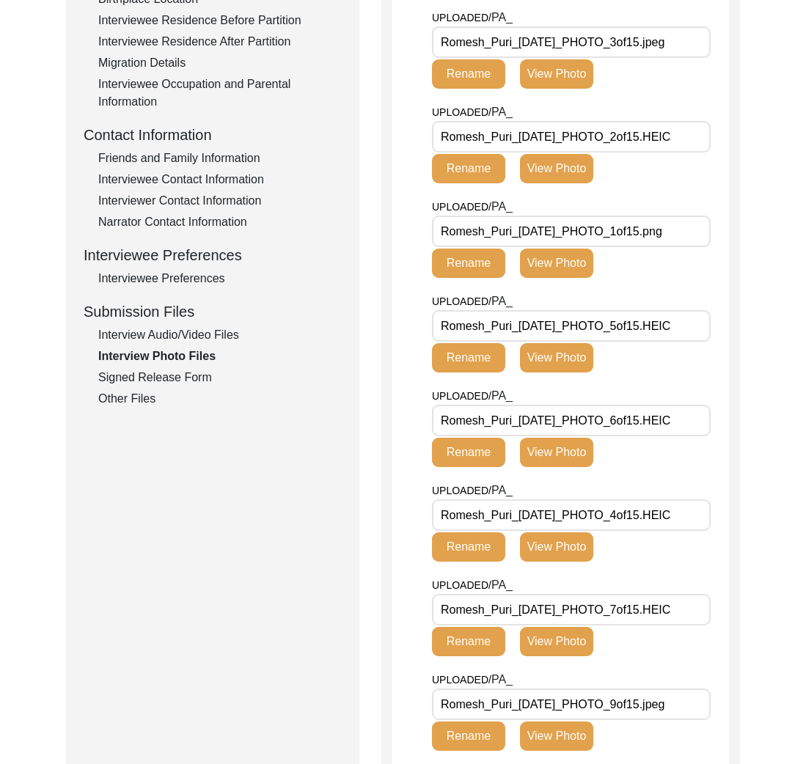
drag, startPoint x: 660, startPoint y: 518, endPoint x: 664, endPoint y: 452, distance: 66.1
click at [661, 515] on input "Romesh_Puri_[DATE]_PHOTO_4of15.HEIC" at bounding box center [571, 515] width 279 height 32
click at [642, 336] on input "Romesh_Puri_[DATE]_PHOTO_5of15.HEIC" at bounding box center [571, 326] width 279 height 32
click at [663, 430] on input "Romesh_Puri_[DATE]_PHOTO_6of15.HEIC" at bounding box center [571, 421] width 279 height 32
click at [666, 612] on input "Romesh_Puri_[DATE]_PHOTO_7of15.HEIC" at bounding box center [571, 610] width 279 height 32
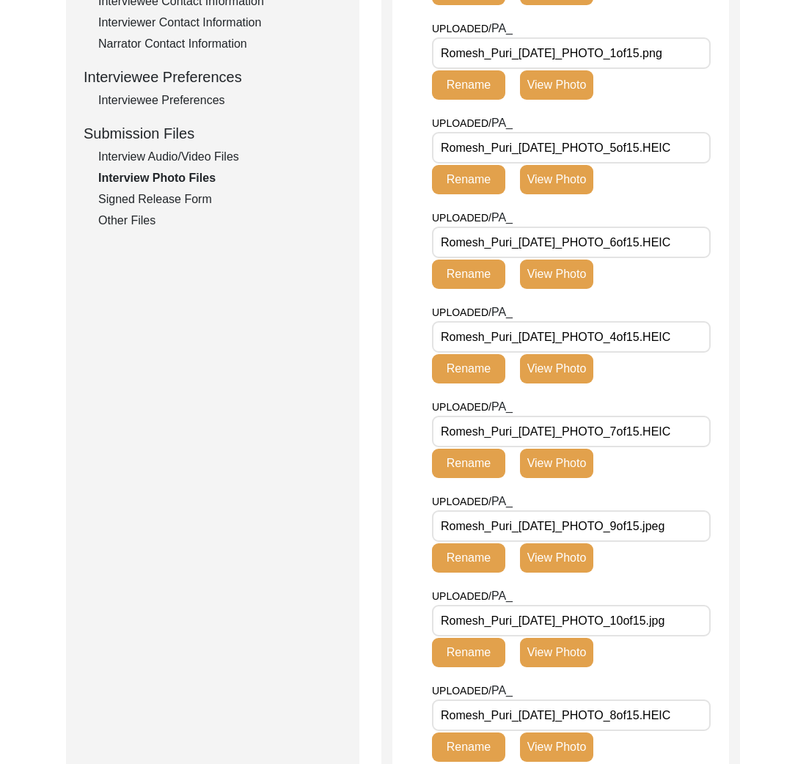
scroll to position [831, 0]
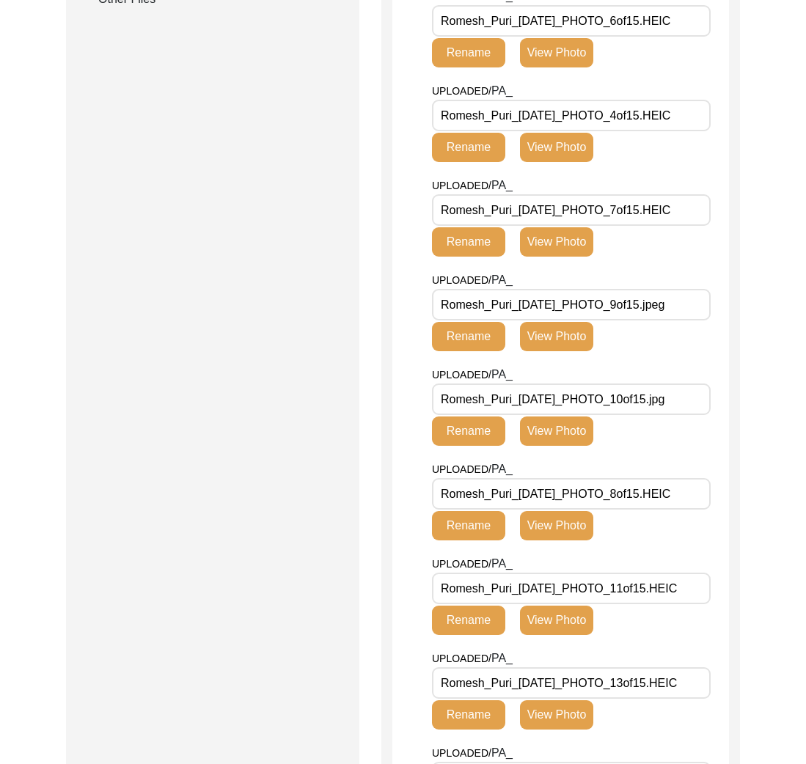
drag, startPoint x: 648, startPoint y: 489, endPoint x: 653, endPoint y: 381, distance: 107.9
click at [648, 488] on input "Romesh_Puri_[DATE]_PHOTO_8of15.HEIC" at bounding box center [571, 494] width 279 height 32
click at [651, 306] on input "Romesh_Puri_[DATE]_PHOTO_9of15.jpeg" at bounding box center [571, 305] width 279 height 32
click at [660, 393] on input "Romesh_Puri_[DATE]_PHOTO_10of15.jpg" at bounding box center [571, 399] width 279 height 32
click at [651, 591] on input "Romesh_Puri_[DATE]_PHOTO_11of15.HEIC" at bounding box center [571, 589] width 279 height 32
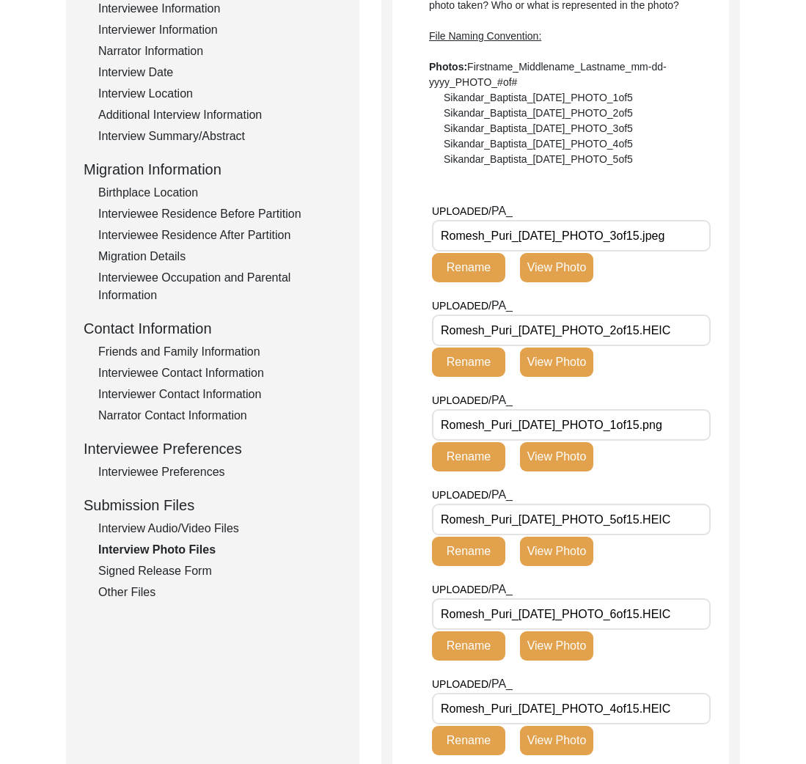
scroll to position [562, 0]
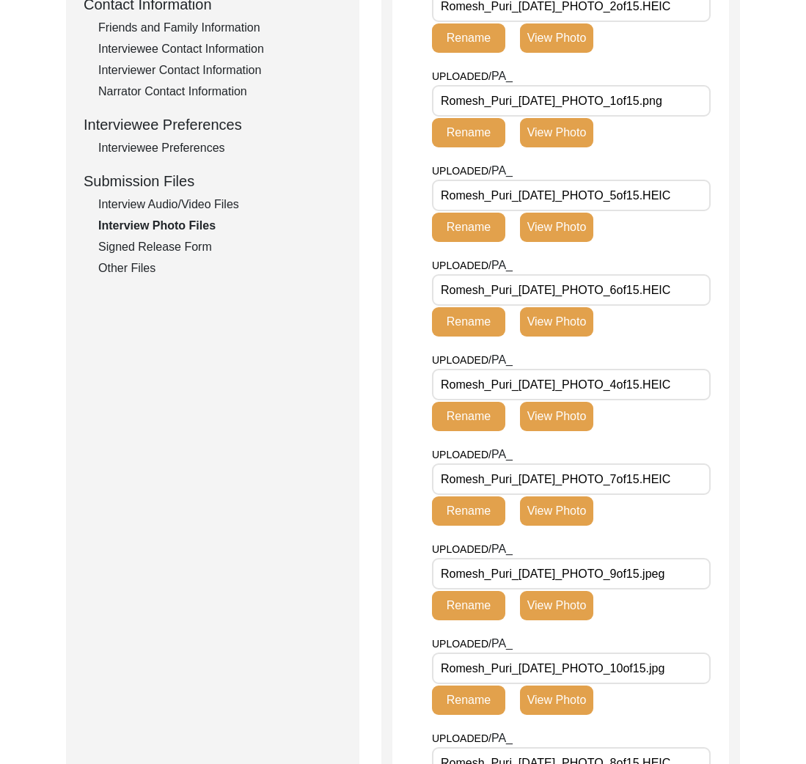
click at [210, 205] on div "Interview Audio/Video Files" at bounding box center [219, 205] width 243 height 18
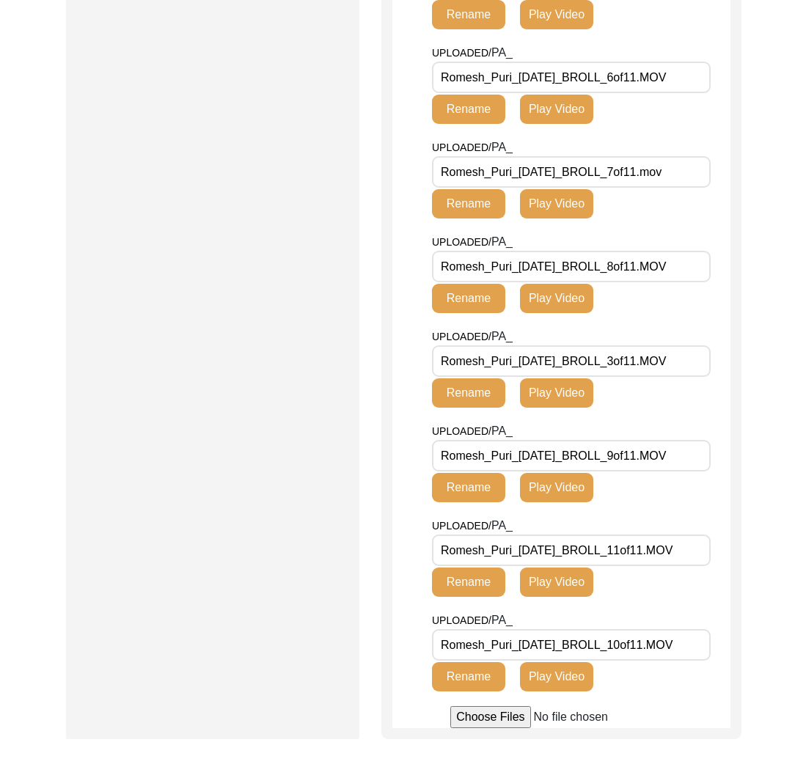
scroll to position [473, 0]
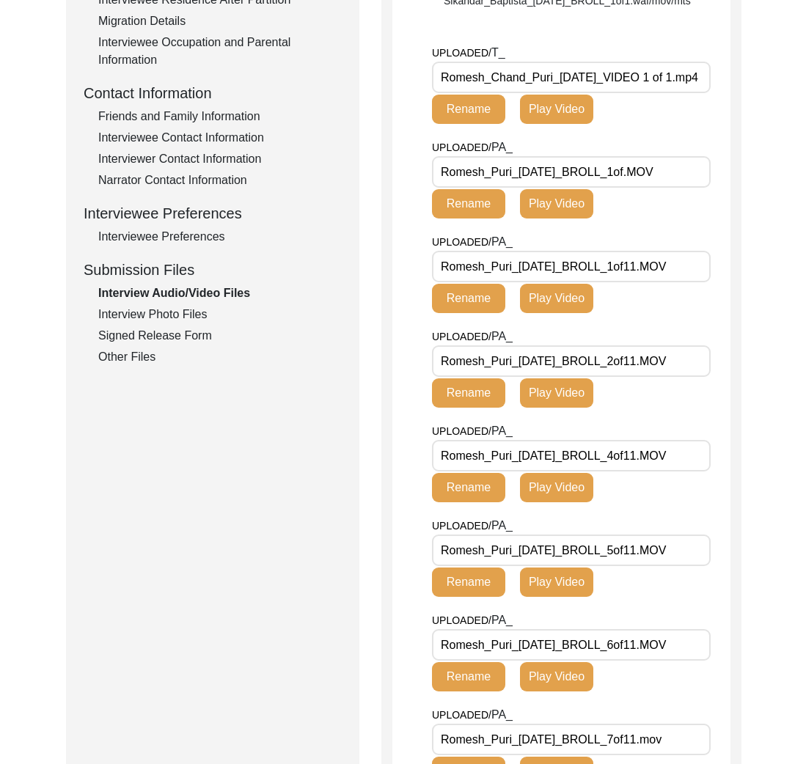
click at [647, 188] on input "Romesh_Puri_[DATE]_BROLL_1of.MOV" at bounding box center [571, 172] width 279 height 32
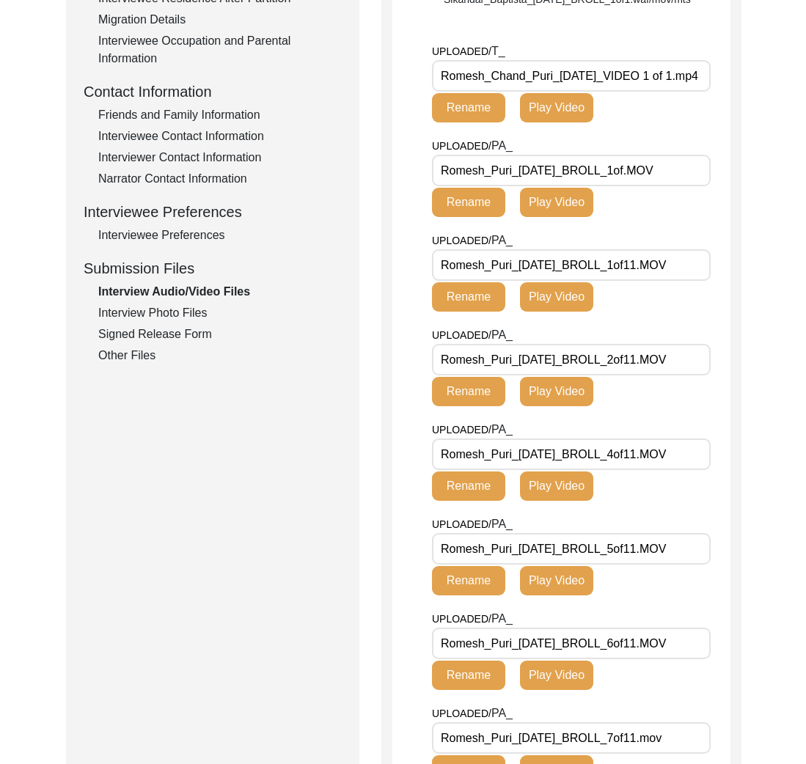
click at [647, 186] on input "Romesh_Puri_[DATE]_BROLL_1of.MOV" at bounding box center [571, 171] width 279 height 32
click at [589, 186] on input "Romesh_Puri_[DATE]_BROLL_1of.MOV" at bounding box center [571, 171] width 279 height 32
click at [588, 186] on input "Romesh_Puri_[DATE]_BROLL_1of.MOV" at bounding box center [571, 171] width 279 height 32
click at [558, 122] on button "Play Video" at bounding box center [556, 107] width 73 height 29
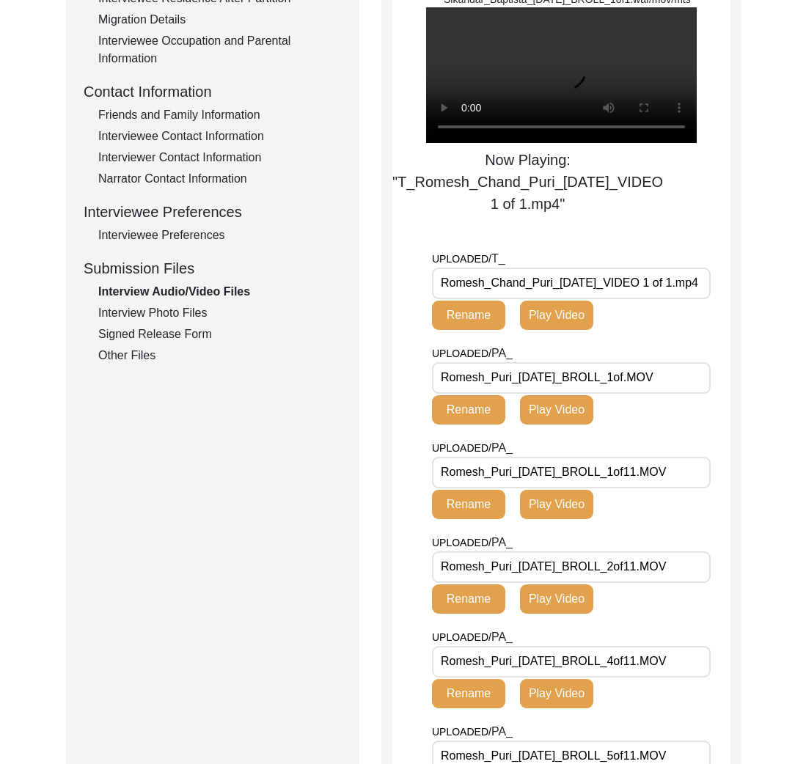
click at [217, 306] on div "Interview Photo Files" at bounding box center [219, 313] width 243 height 18
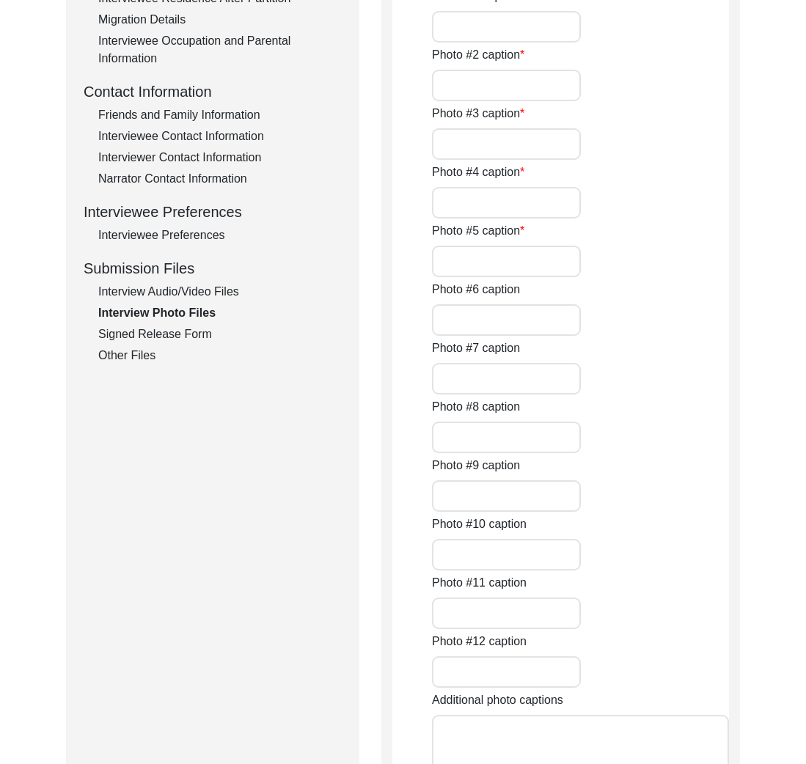
type input "Puri ancestral home in [GEOGRAPHIC_DATA]"
type input "[PERSON_NAME] (daughter)"
type input "[PERSON_NAME] ([PERSON_NAME] grandfather)"
type input "[PERSON_NAME] (daughter) with family dog"
type input "[PERSON_NAME] and [PERSON_NAME] wedding picture 1"
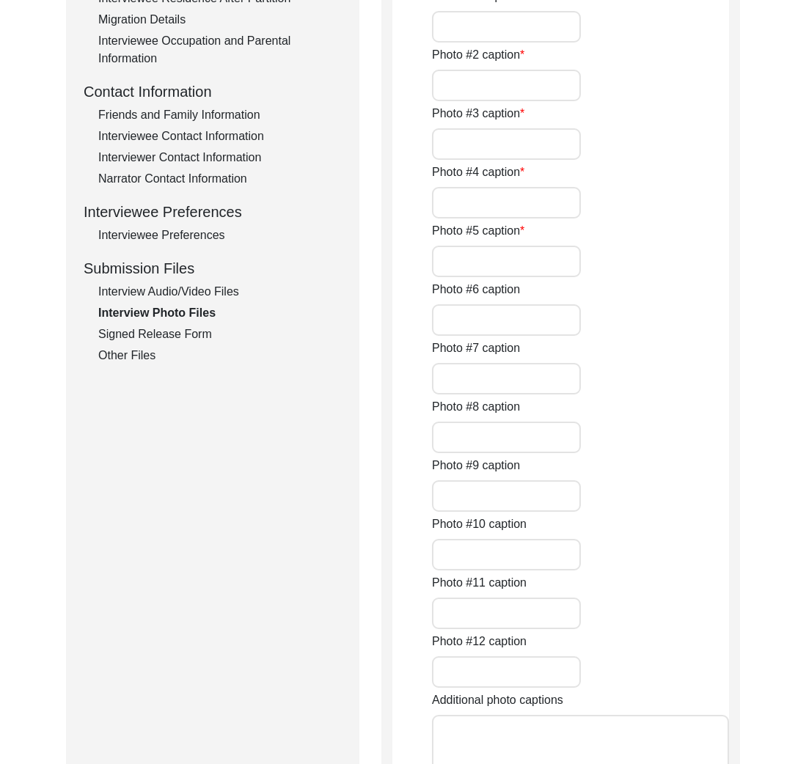
type input "[PERSON_NAME] and [PERSON_NAME] wedding picture 2"
type input "[PERSON_NAME] and [PERSON_NAME] wedding card 1973"
type input "[PERSON_NAME] and [PERSON_NAME] in their professions"
type input "Puri family tree dating back 7 generations (1800s)"
type input "[PERSON_NAME] sharing stories with [PERSON_NAME] (interviewer)"
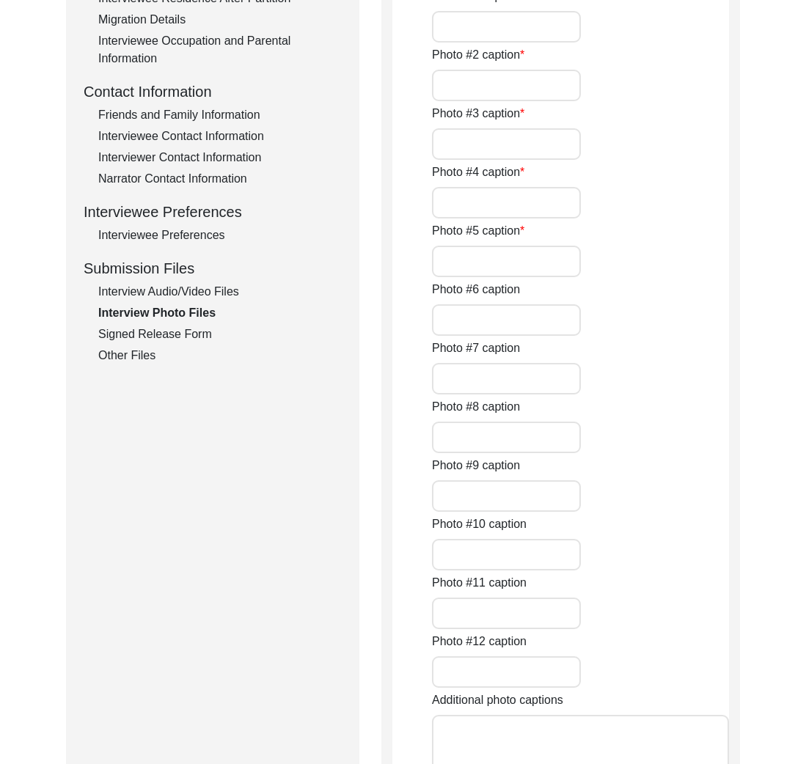
type input "Interview set up"
type input "Puri ancestral home in [GEOGRAPHIC_DATA] 2"
type textarea "Photo 13- family photo from the 1980s with [PERSON_NAME] mother during her visi…"
type input "3"
type input "0"
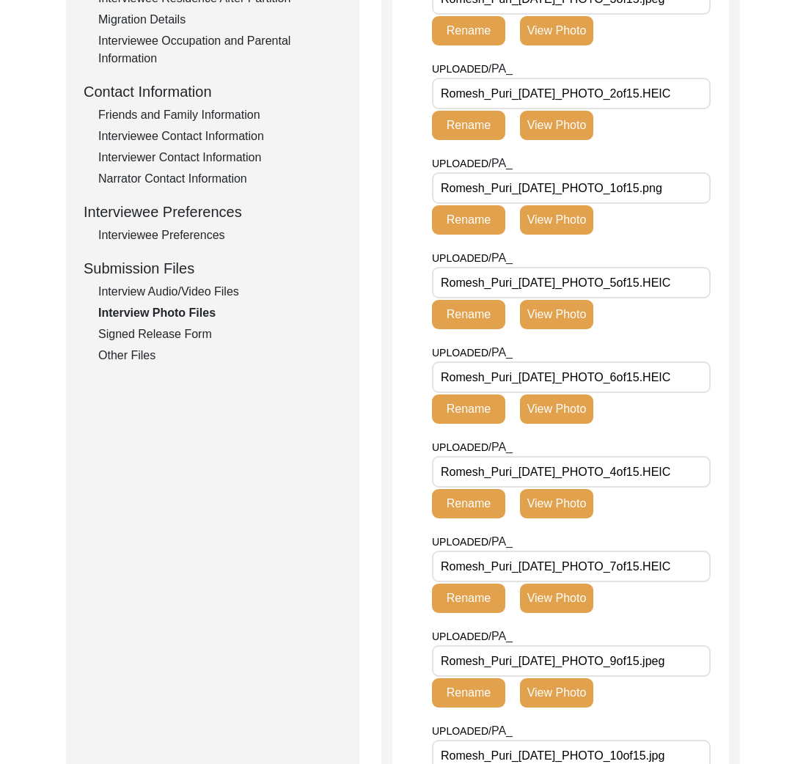
click at [214, 291] on div "Interview Audio/Video Files" at bounding box center [219, 292] width 243 height 18
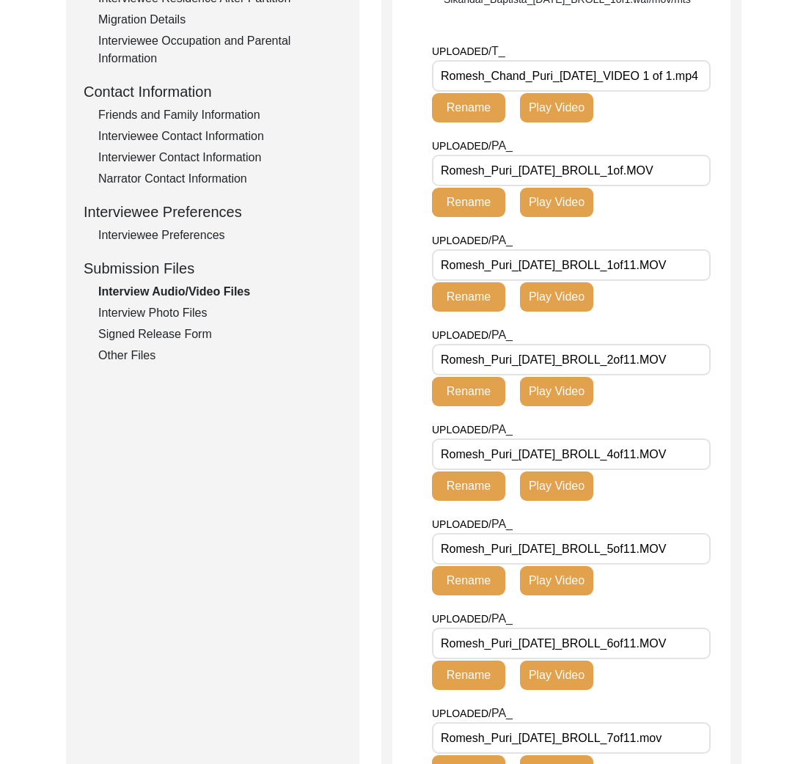
click at [553, 122] on button "Play Video" at bounding box center [556, 107] width 73 height 29
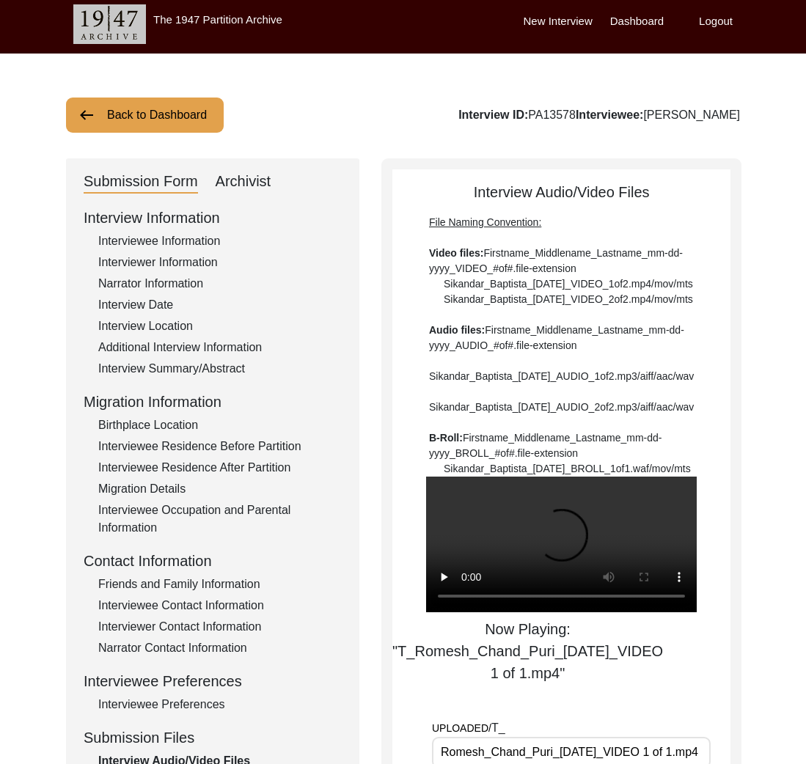
scroll to position [0, 0]
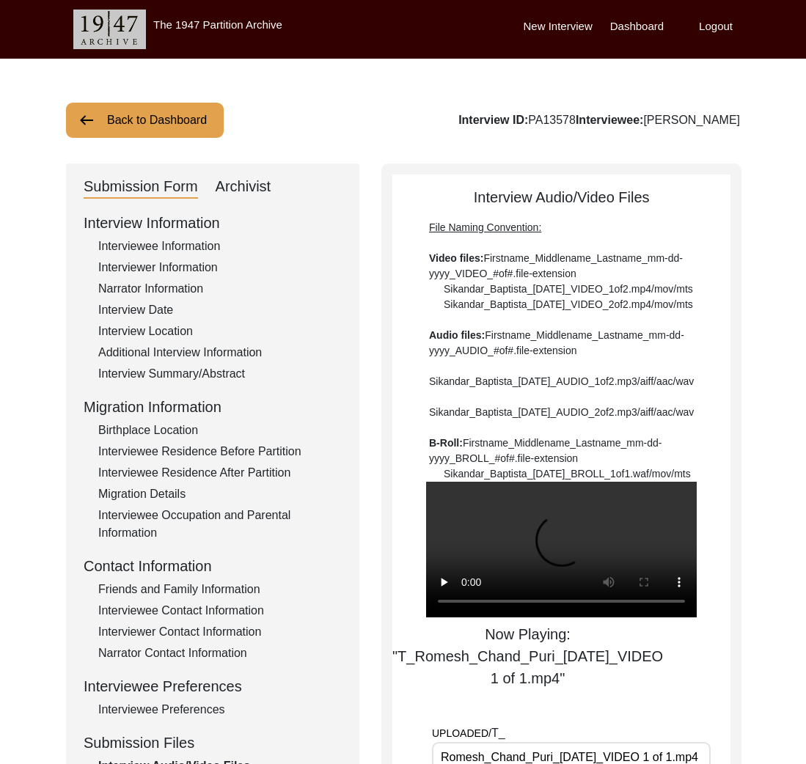
drag, startPoint x: 164, startPoint y: 144, endPoint x: 166, endPoint y: 133, distance: 11.1
click at [163, 127] on button "Back to Dashboard" at bounding box center [145, 120] width 158 height 35
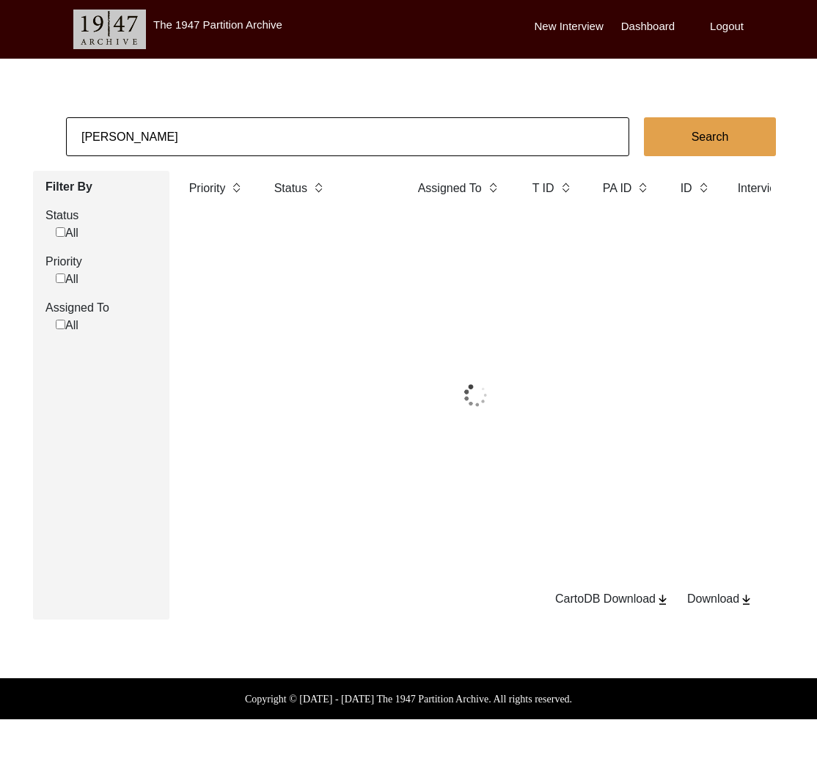
click at [195, 149] on input "[PERSON_NAME]" at bounding box center [347, 136] width 563 height 39
drag, startPoint x: 163, startPoint y: 126, endPoint x: 195, endPoint y: 149, distance: 39.5
click at [195, 149] on input "[PERSON_NAME]" at bounding box center [347, 136] width 563 height 39
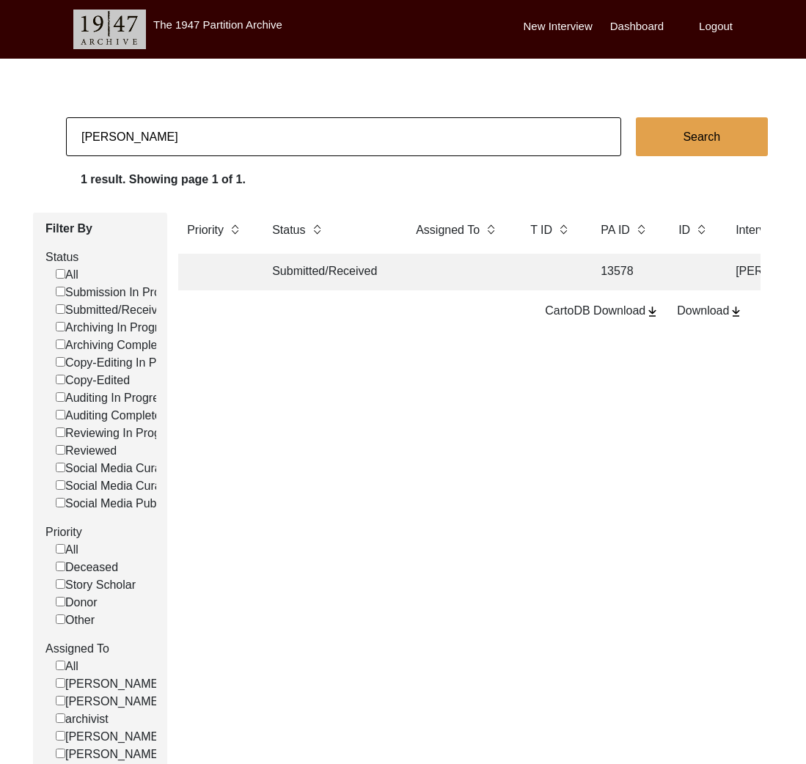
type input "[PERSON_NAME]"
checkbox input "false"
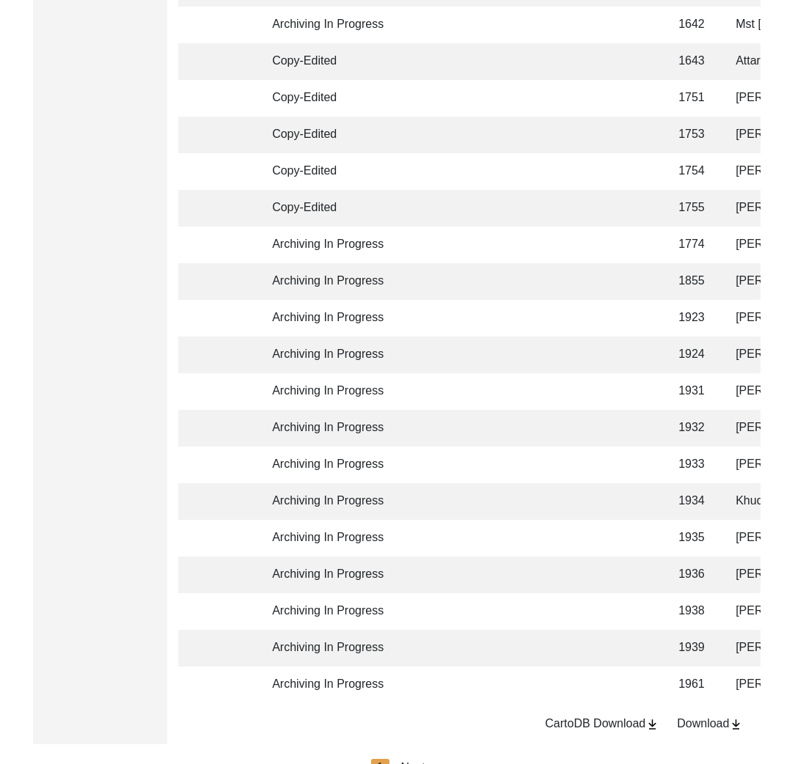
scroll to position [3340, 0]
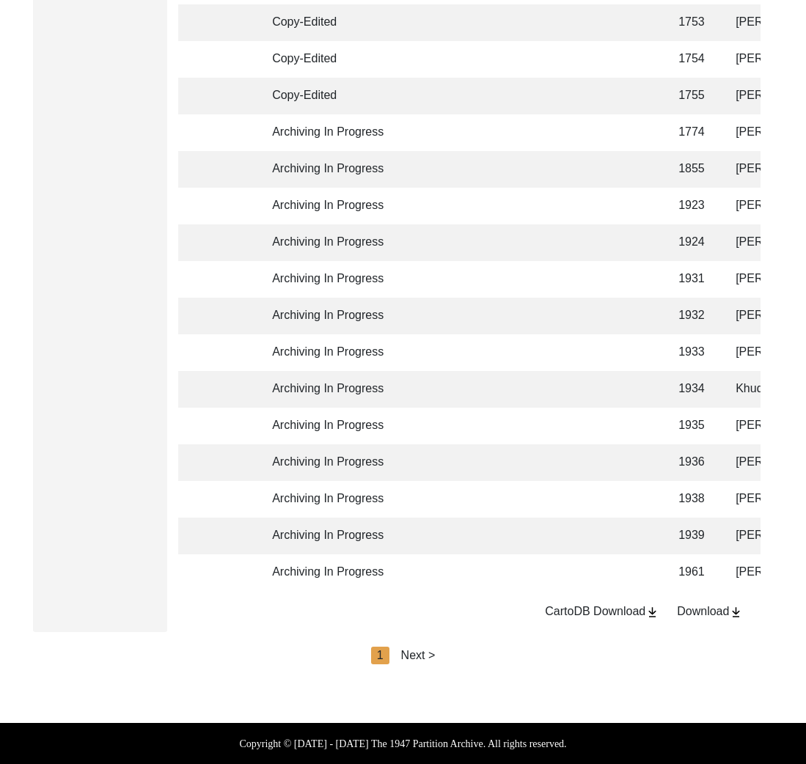
click at [414, 651] on div "Next >" at bounding box center [418, 656] width 34 height 18
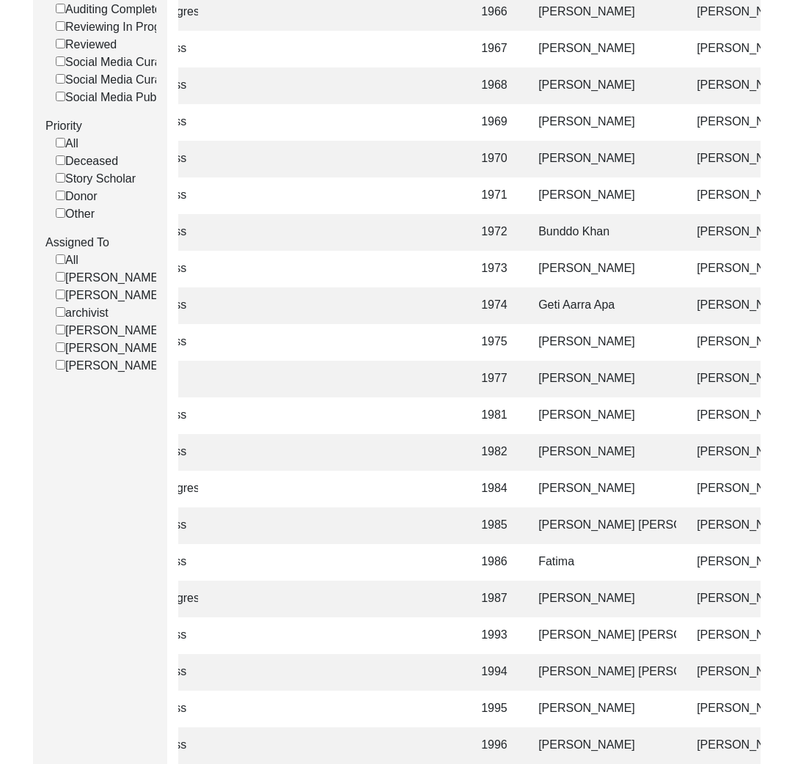
scroll to position [0, 0]
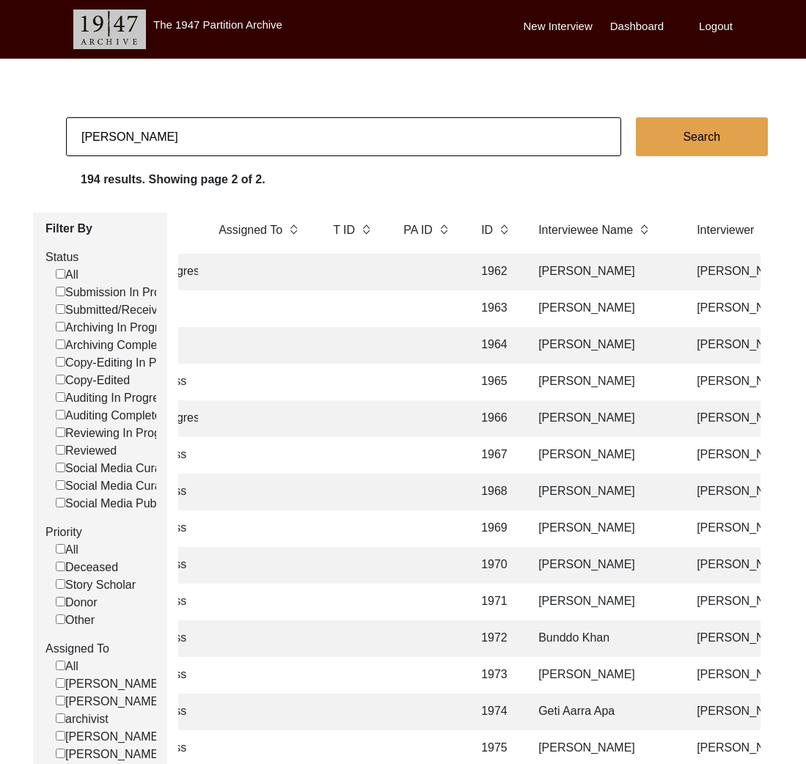
click at [284, 142] on input "[PERSON_NAME]" at bounding box center [343, 136] width 555 height 39
click at [284, 139] on input "[PERSON_NAME]" at bounding box center [343, 136] width 555 height 39
type input "[PERSON_NAME]"
checkbox input "false"
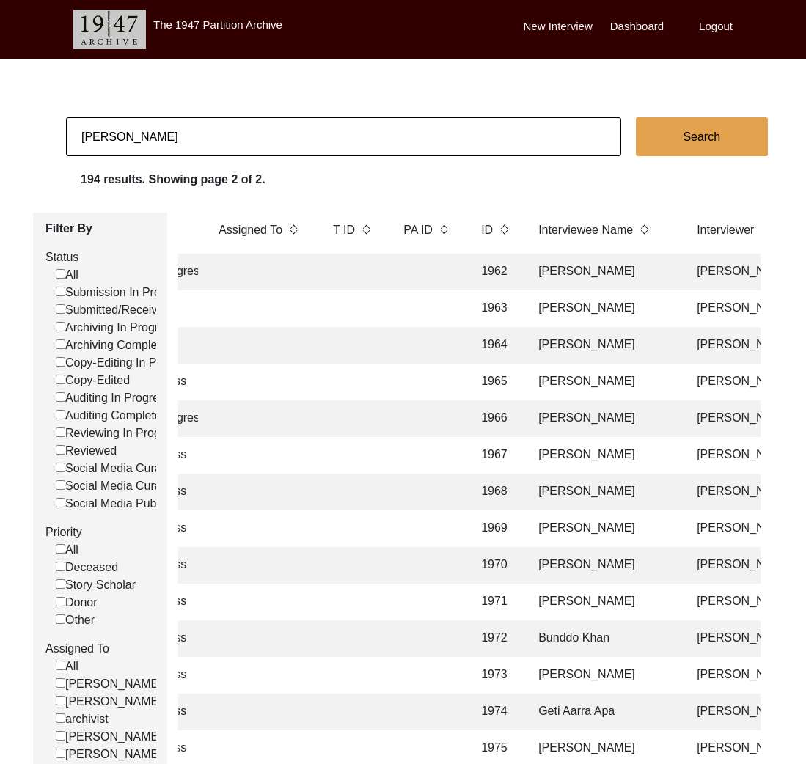
checkbox input "false"
click at [277, 131] on input "[PERSON_NAME]" at bounding box center [343, 136] width 555 height 39
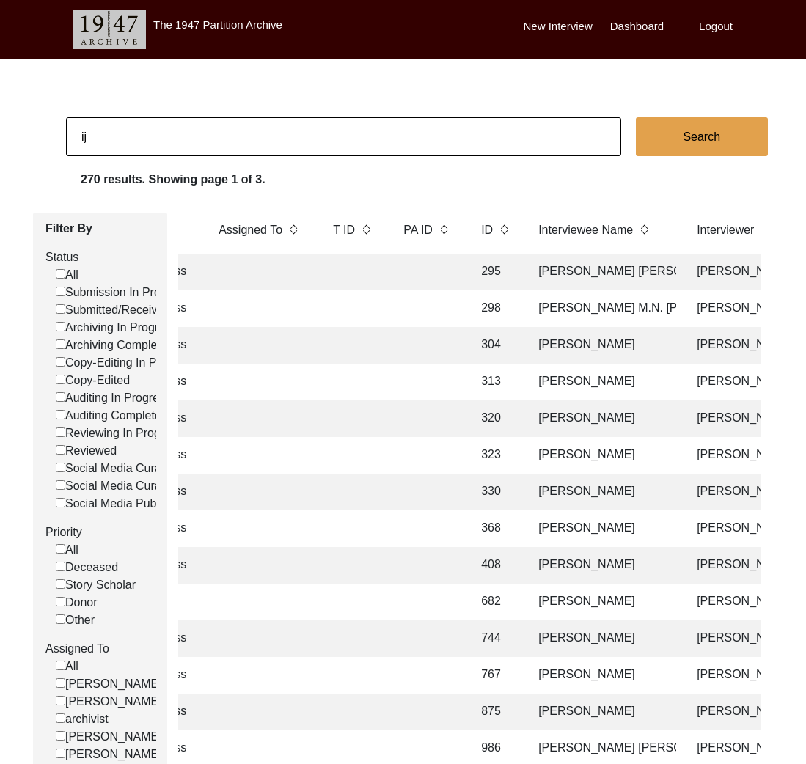
type input "[PERSON_NAME]"
checkbox input "false"
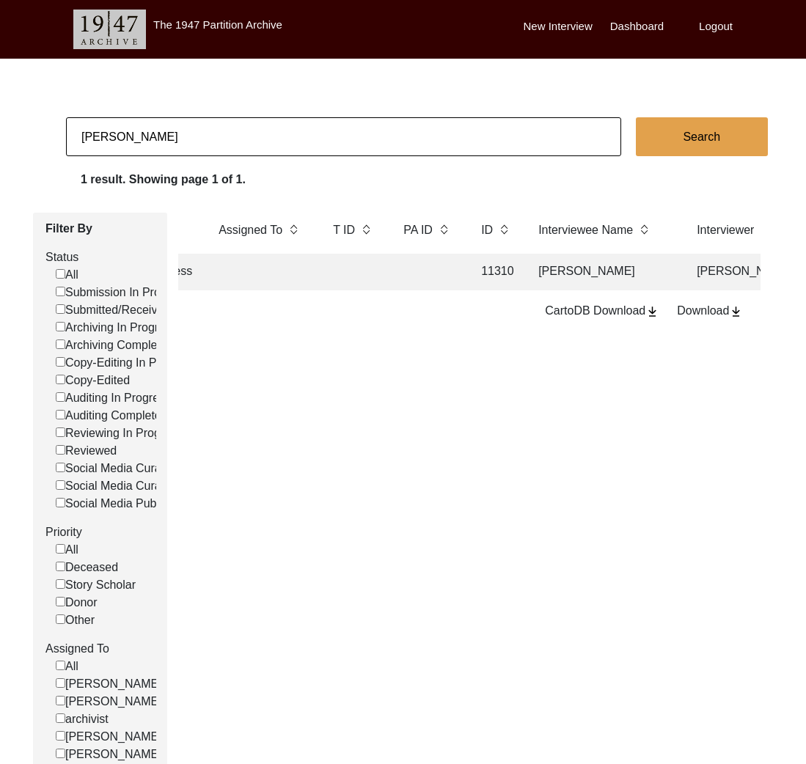
click at [414, 274] on td at bounding box center [427, 272] width 66 height 37
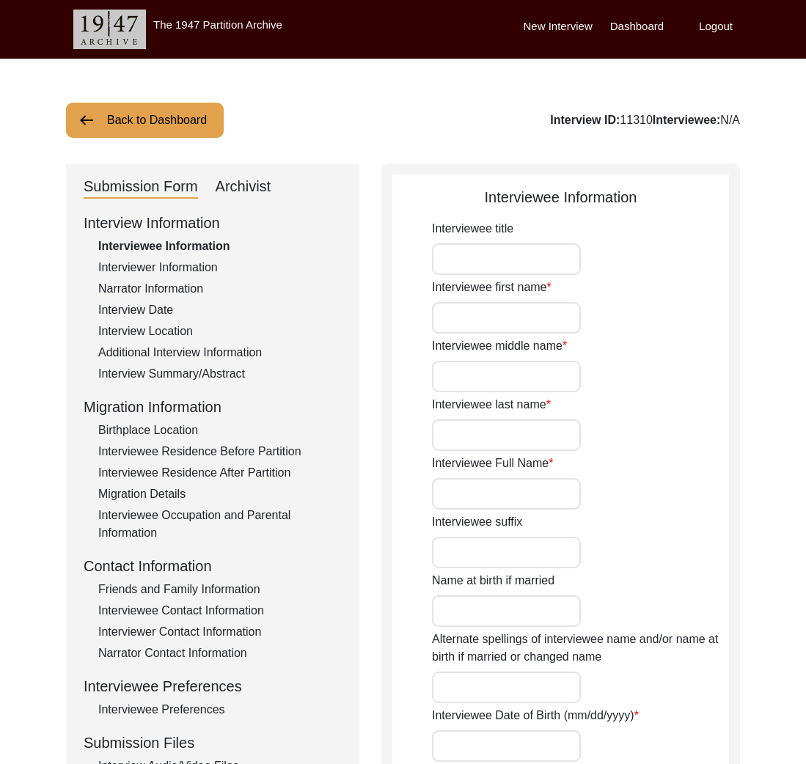
type input "Abdur"
type input "-"
type input "Rahim"
type input "[PERSON_NAME]"
type input "1936"
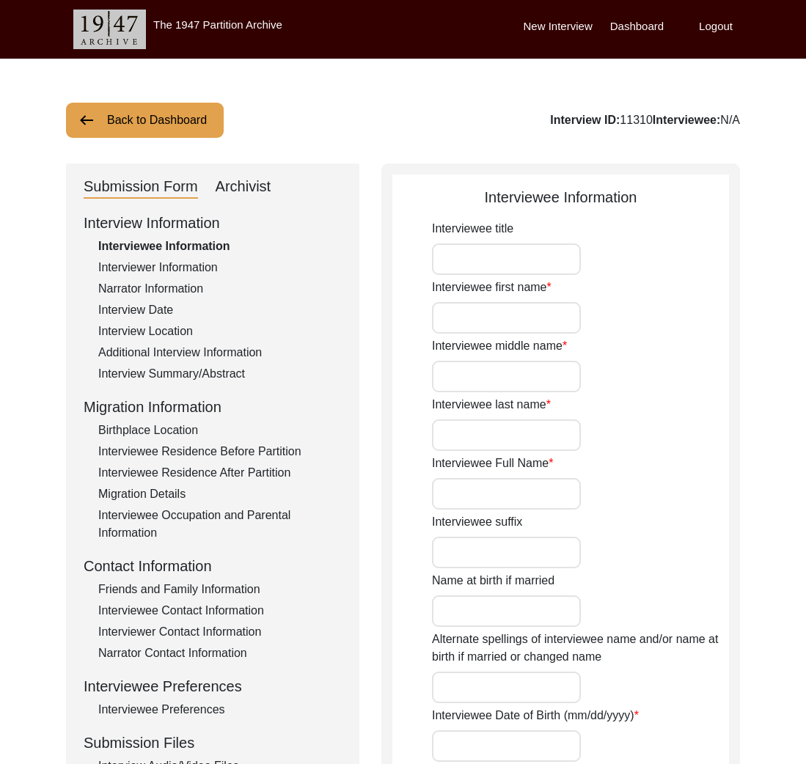
type input "1936"
type input "88"
type input "[DEMOGRAPHIC_DATA]"
type input "Urdu"
type input "Balti"
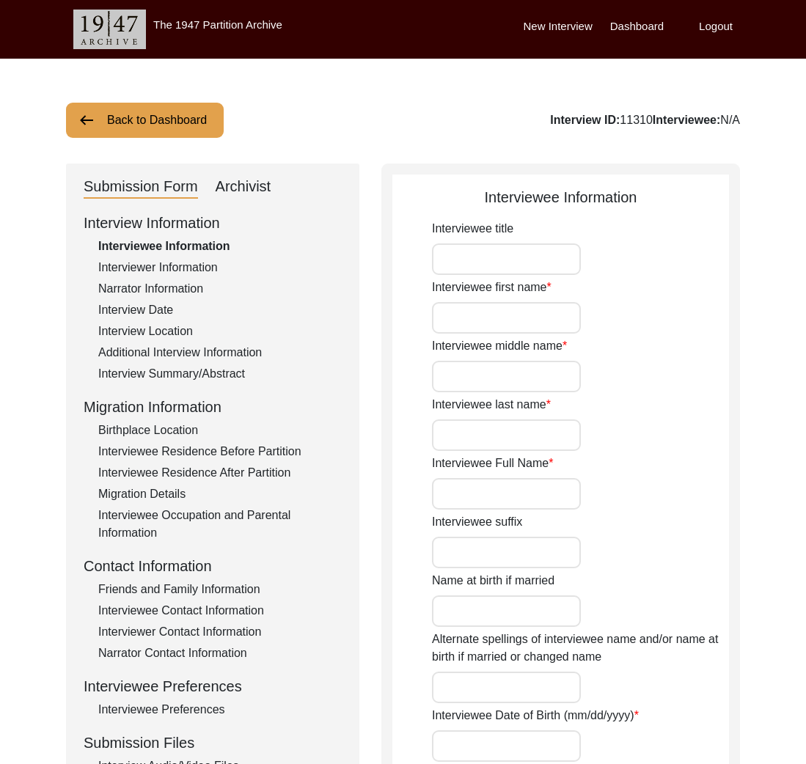
type input "[DEMOGRAPHIC_DATA]"
type input "Balti"
drag, startPoint x: 196, startPoint y: 587, endPoint x: 220, endPoint y: 584, distance: 24.3
click at [196, 586] on div "Friends and Family Information" at bounding box center [219, 590] width 243 height 18
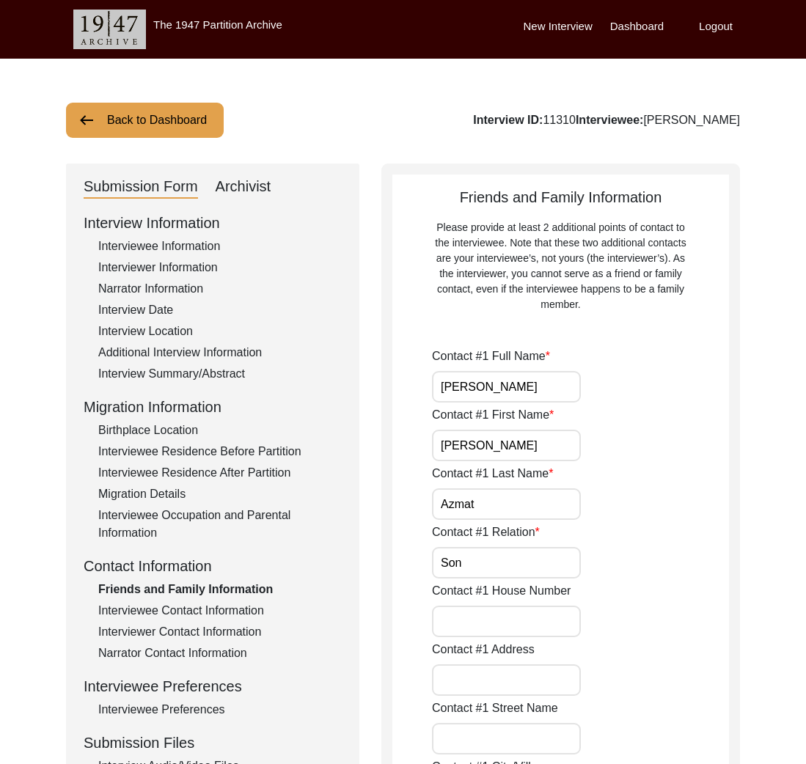
click at [216, 617] on div "Interviewee Contact Information" at bounding box center [219, 611] width 243 height 18
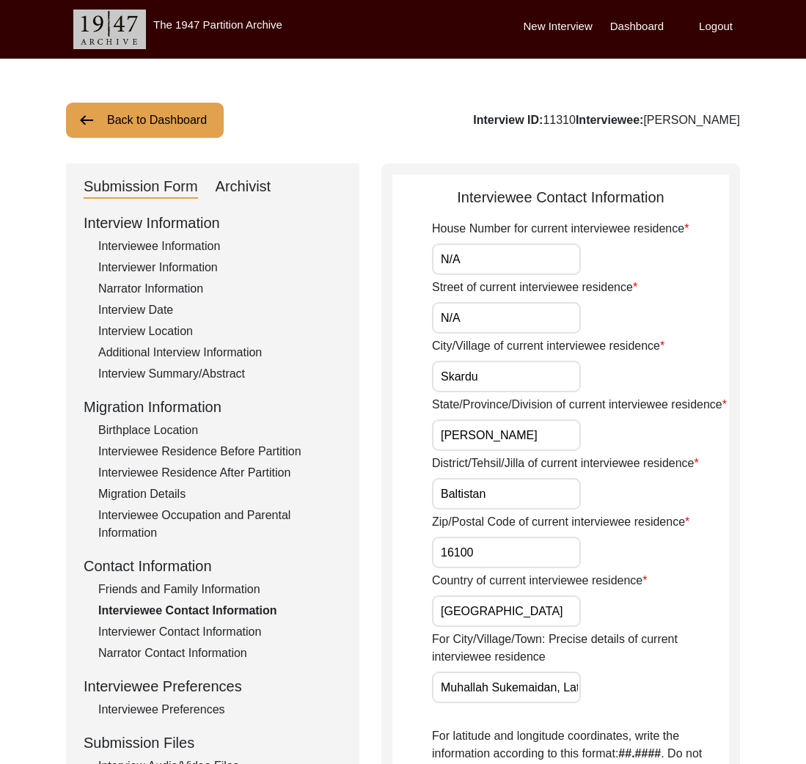
drag, startPoint x: 236, startPoint y: 134, endPoint x: 188, endPoint y: 119, distance: 50.8
click at [232, 130] on div "Back to Dashboard Interview ID: 11310 Interviewee: [PERSON_NAME]" at bounding box center [403, 120] width 674 height 35
click at [194, 121] on button "Back to Dashboard" at bounding box center [145, 120] width 158 height 35
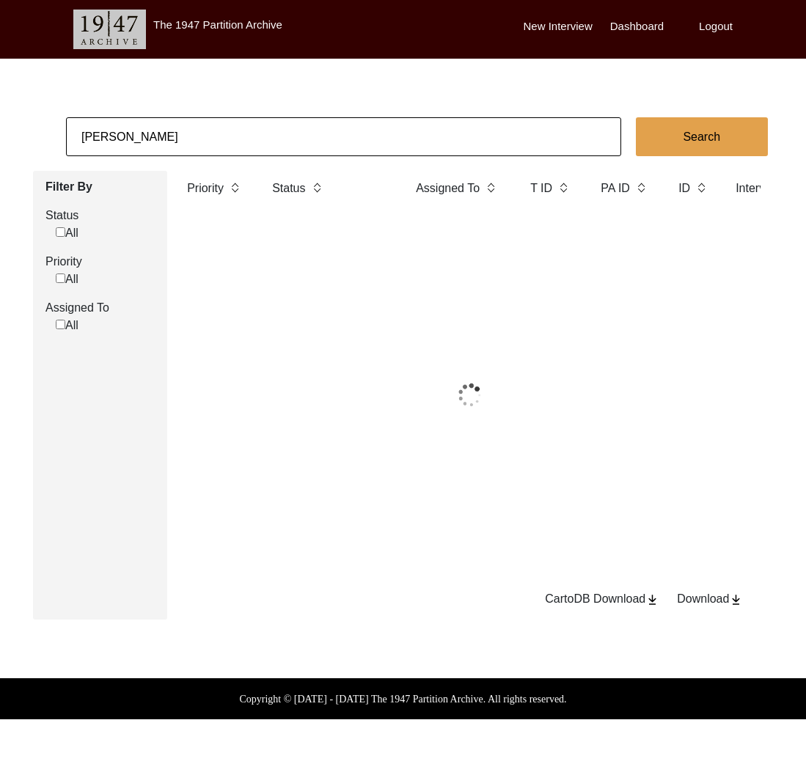
click at [216, 139] on input "[PERSON_NAME]" at bounding box center [343, 136] width 555 height 39
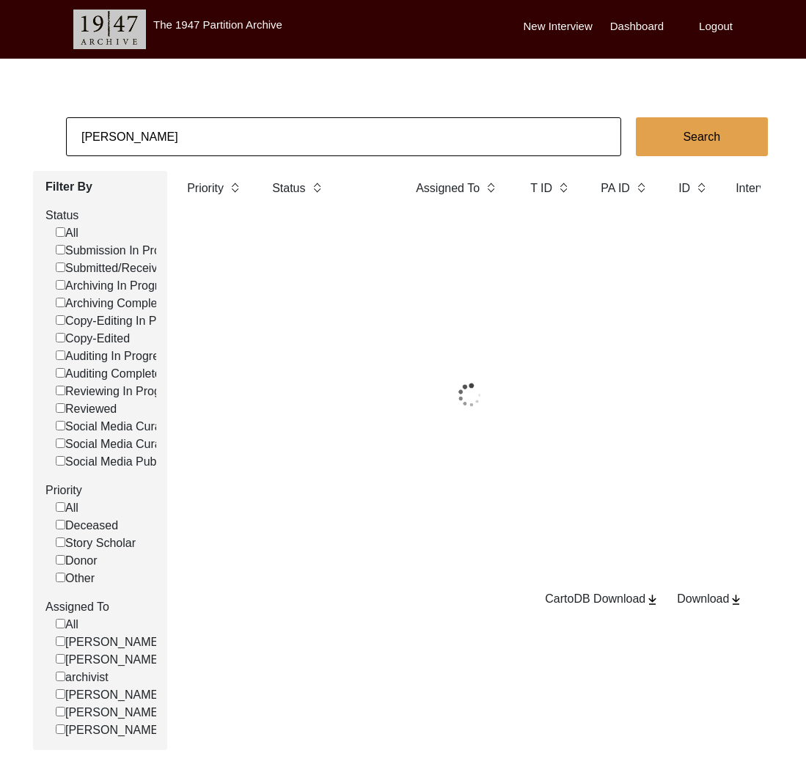
click at [216, 139] on input "[PERSON_NAME]" at bounding box center [343, 136] width 555 height 39
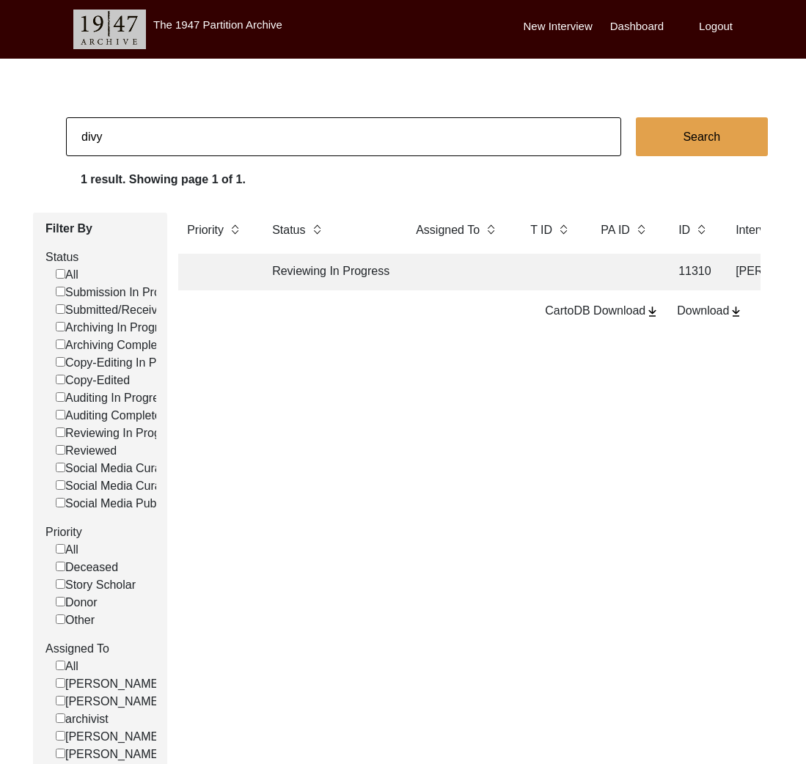
type input "[PERSON_NAME]"
checkbox input "false"
click at [284, 141] on input "[PERSON_NAME]" at bounding box center [343, 136] width 555 height 39
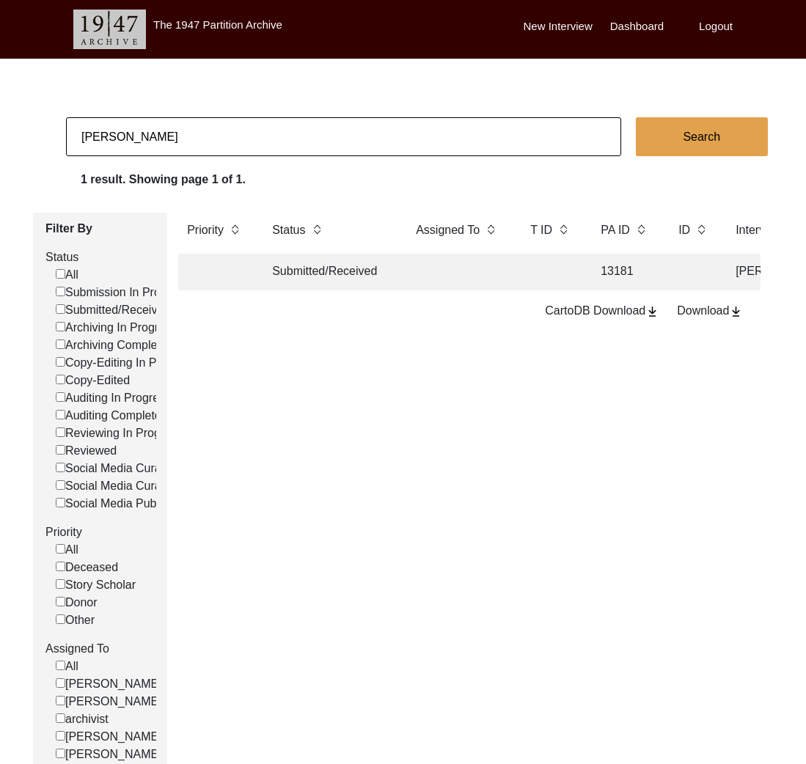
click at [284, 141] on input "[PERSON_NAME]" at bounding box center [343, 136] width 555 height 39
paste input "[PERSON_NAME]"
type input "[PERSON_NAME]"
checkbox input "false"
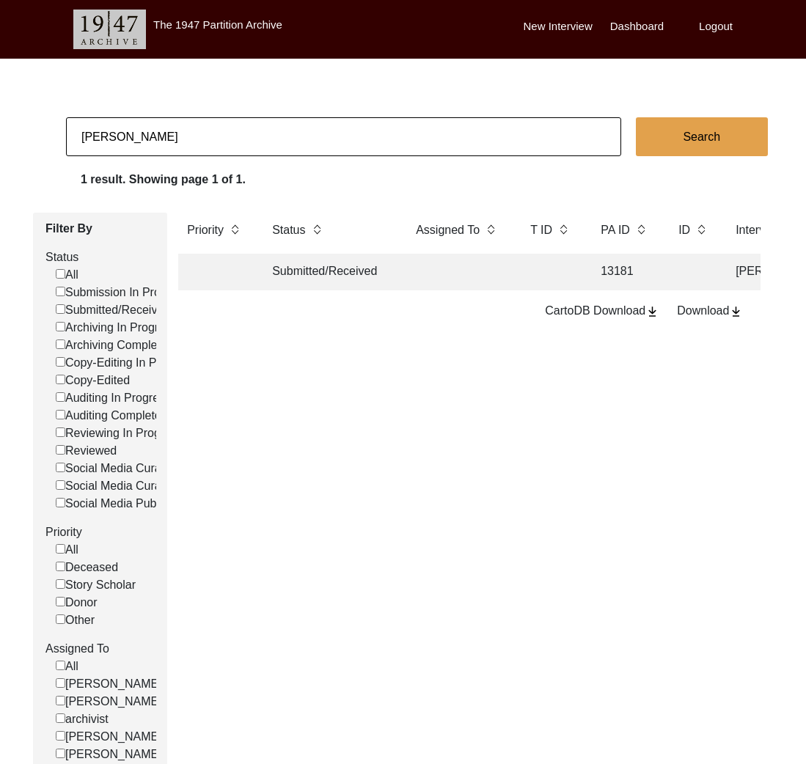
checkbox input "false"
click at [426, 281] on td at bounding box center [458, 272] width 103 height 37
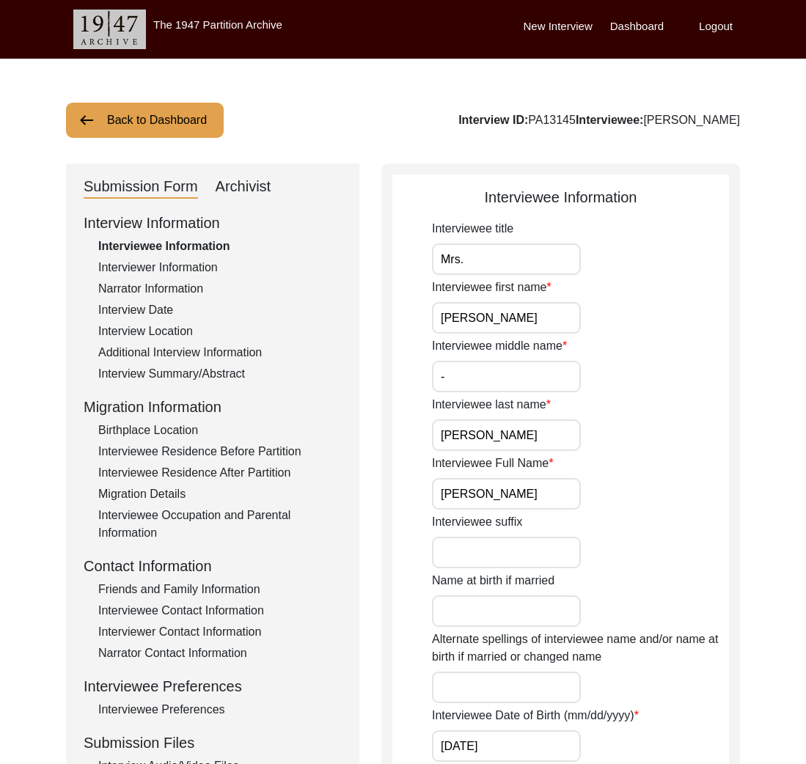
click at [177, 115] on button "Back to Dashboard" at bounding box center [145, 120] width 158 height 35
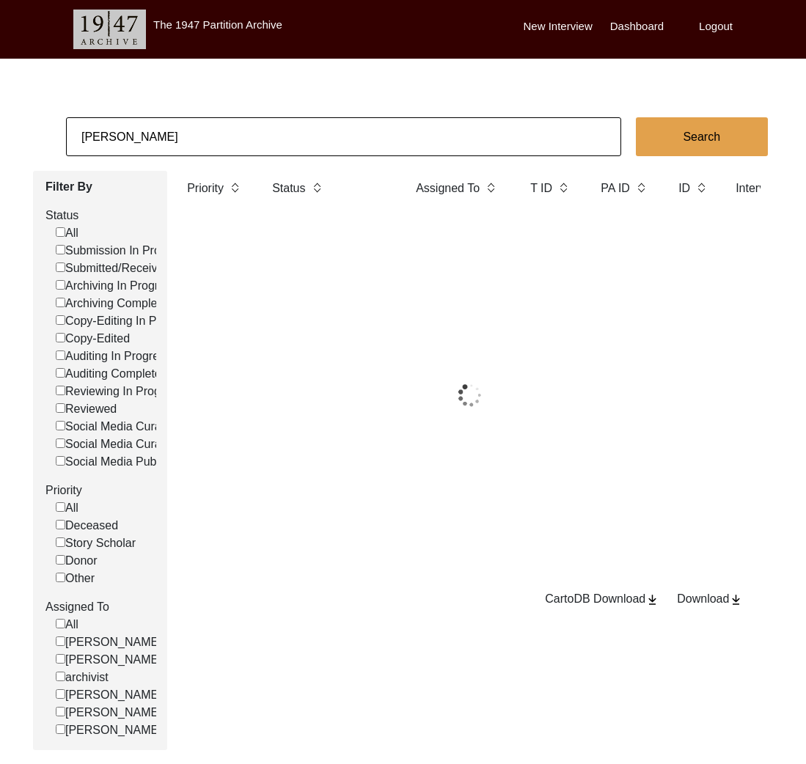
click at [189, 131] on input "[PERSON_NAME]" at bounding box center [343, 136] width 555 height 39
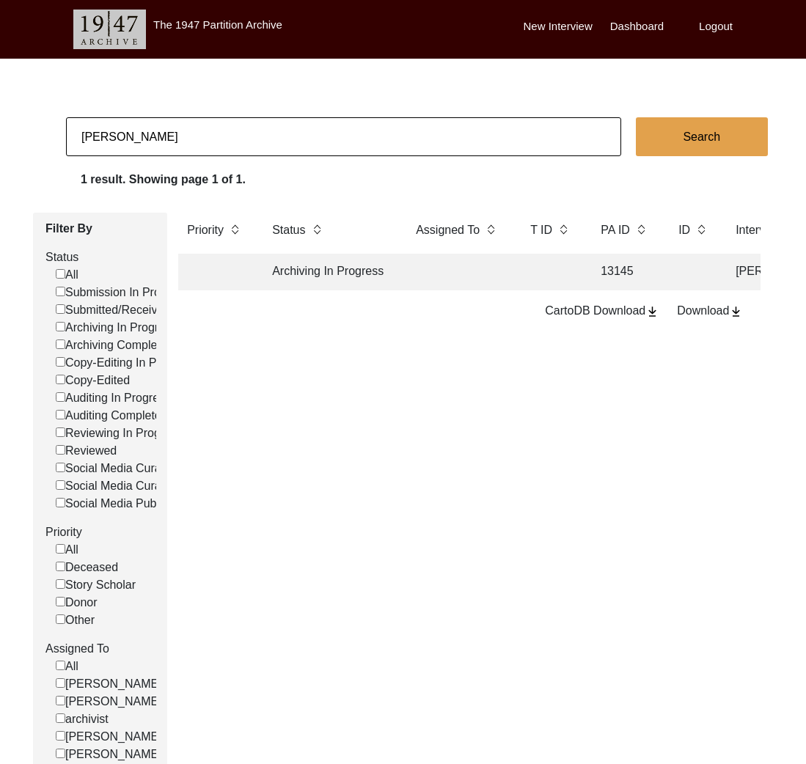
click at [189, 131] on input "[PERSON_NAME]" at bounding box center [343, 136] width 555 height 39
type input "2067"
checkbox input "false"
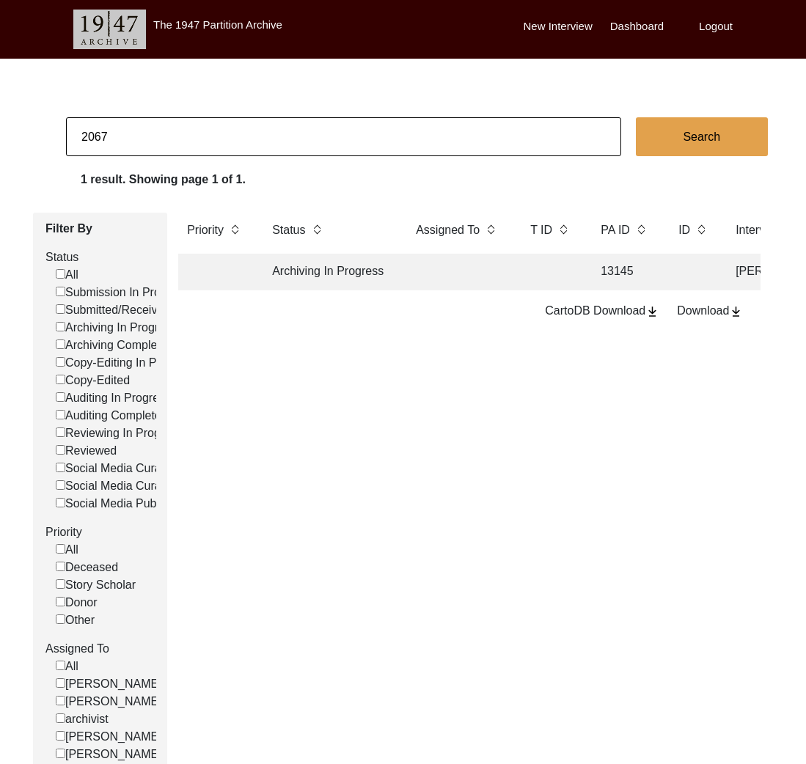
checkbox input "false"
click at [264, 274] on td "Copy-Edited" at bounding box center [329, 272] width 132 height 37
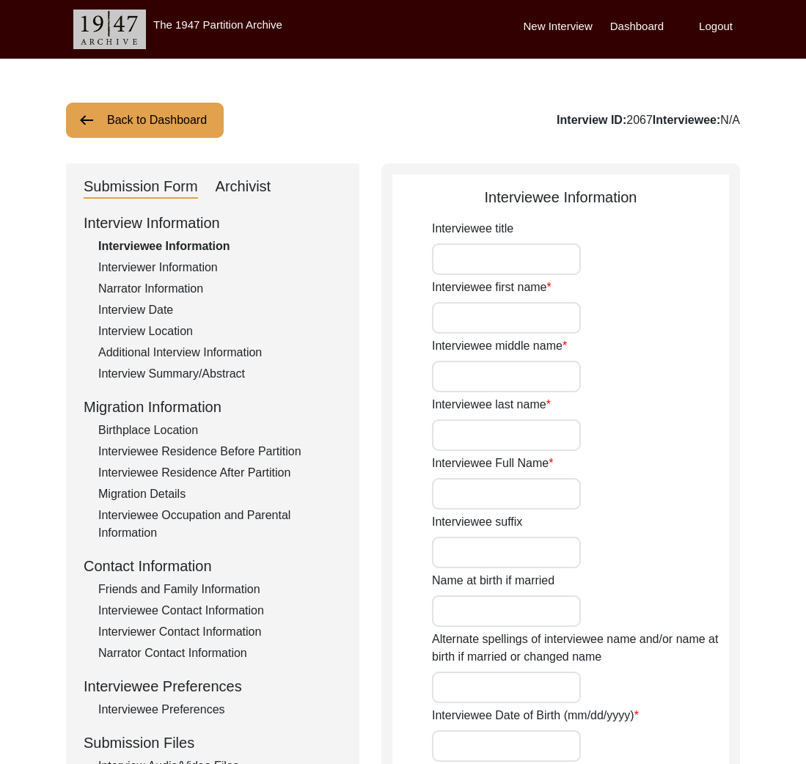
type input "[PERSON_NAME]"
type input "[DATE]"
type input "[DEMOGRAPHIC_DATA]"
click at [246, 190] on div "Archivist" at bounding box center [244, 186] width 56 height 23
select select "Copy-Edited"
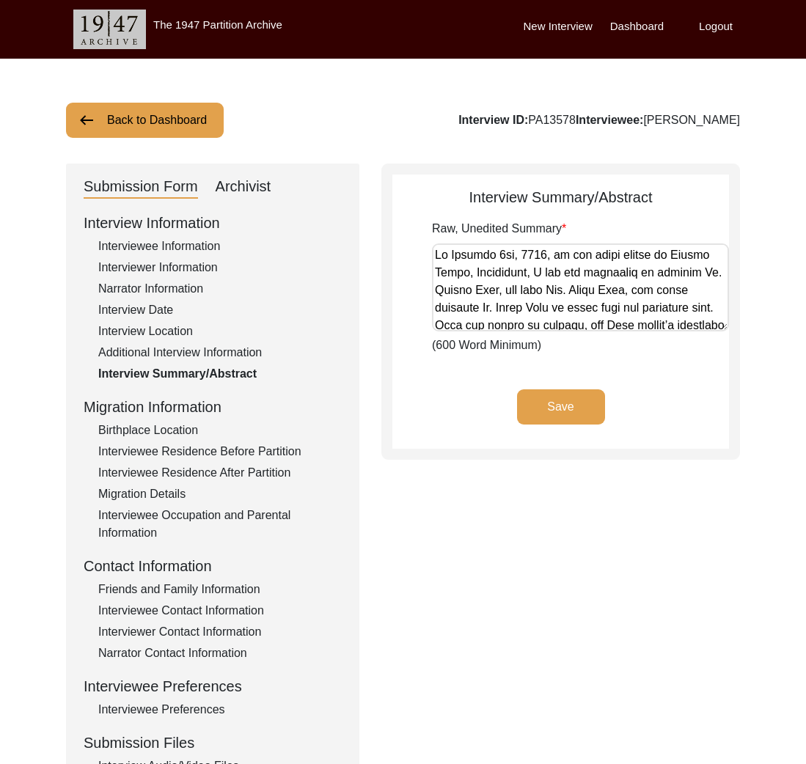
click at [152, 122] on button "Back to Dashboard" at bounding box center [145, 120] width 158 height 35
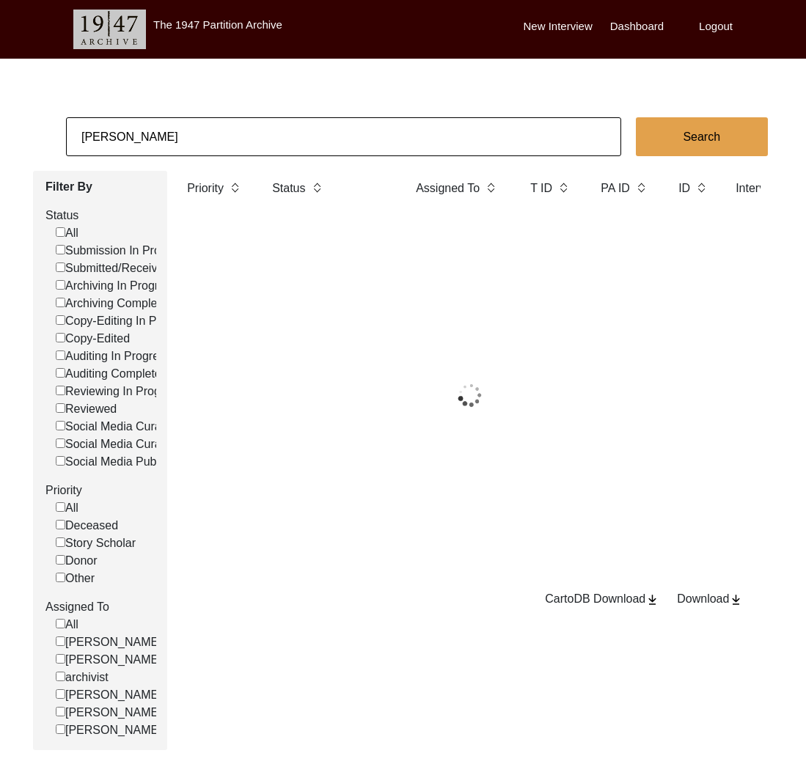
click at [166, 133] on input "[PERSON_NAME]" at bounding box center [343, 136] width 555 height 39
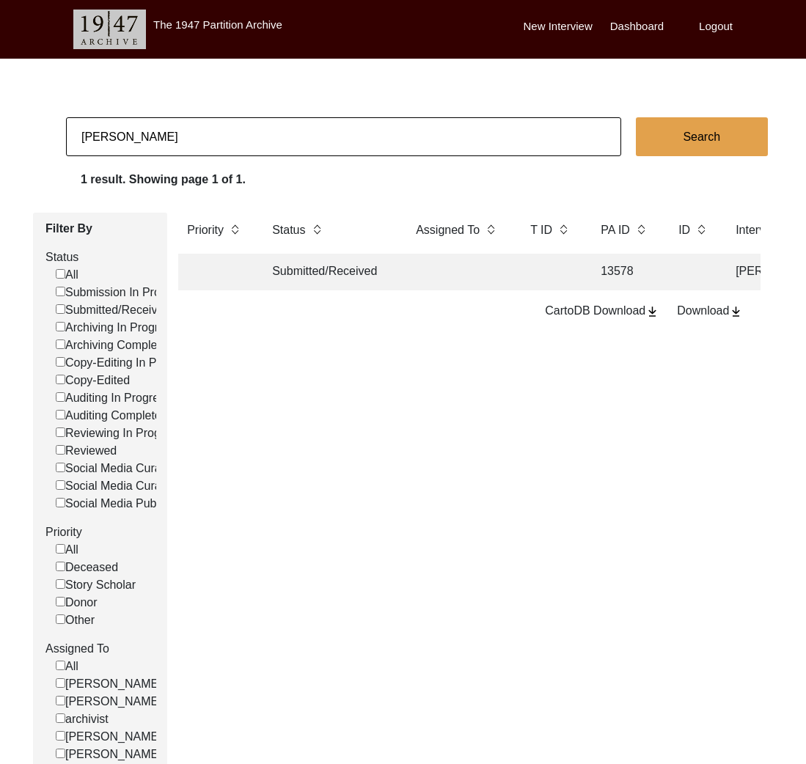
type input "Mandeep Kaur Puri"
click at [213, 137] on input "Mandeep Kaur Puri" at bounding box center [343, 136] width 555 height 39
checkbox input "false"
